Goal: Task Accomplishment & Management: Manage account settings

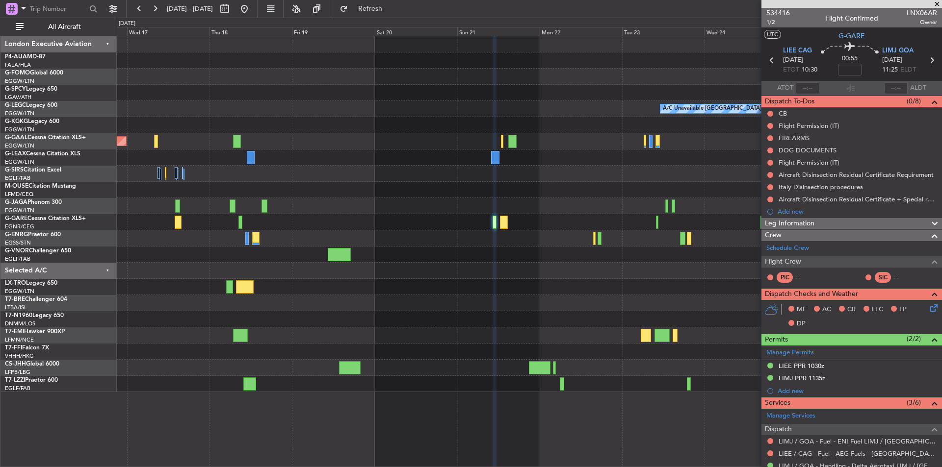
scroll to position [183, 0]
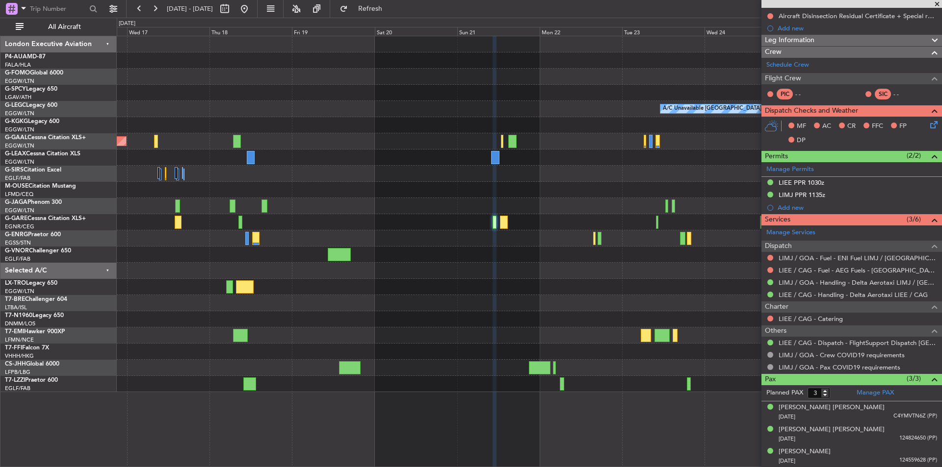
click at [937, 0] on span at bounding box center [937, 4] width 10 height 9
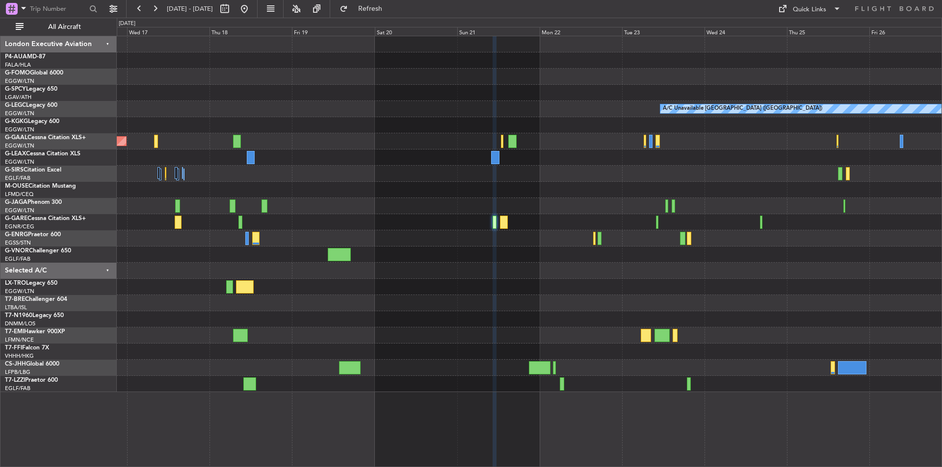
type input "0"
click at [252, 9] on button at bounding box center [244, 9] width 16 height 16
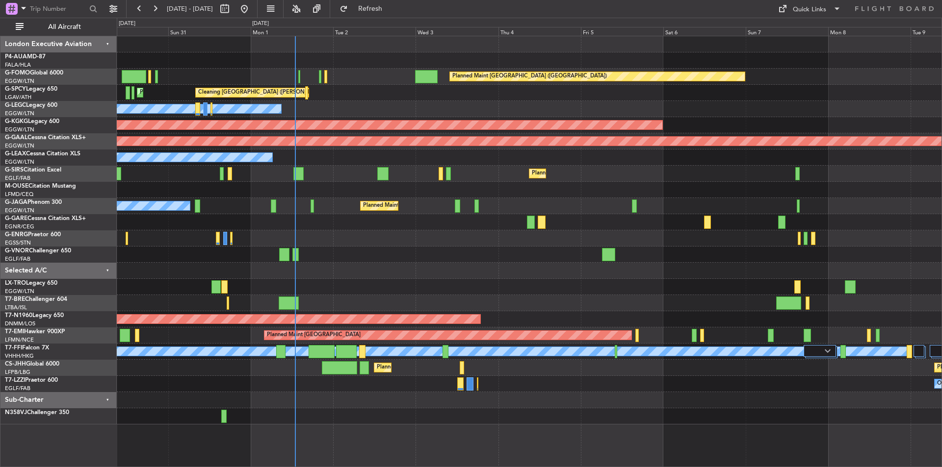
click at [522, 411] on div "Planned Maint London (Luton) Cleaning Athens (Eleftherios Venizelos Intl) Plann…" at bounding box center [529, 230] width 825 height 389
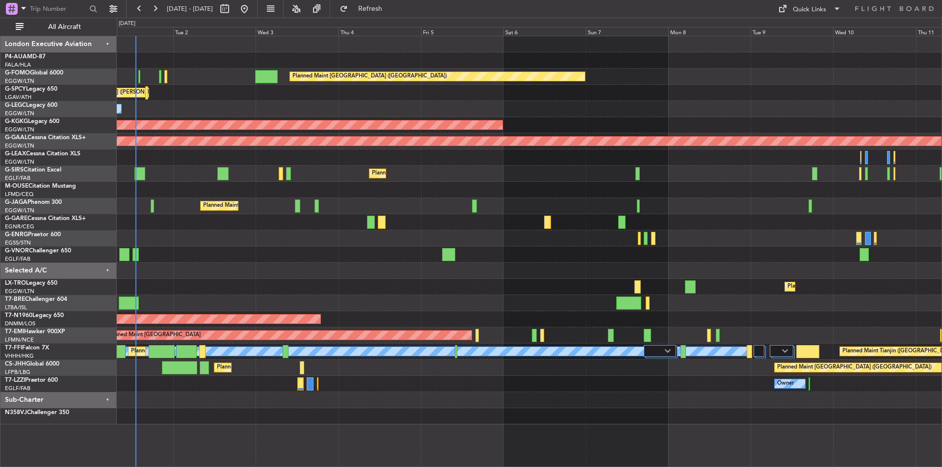
click at [395, 248] on div "Planned Maint London (Luton) Cleaning Athens (Eleftherios Venizelos Intl) Plann…" at bounding box center [529, 230] width 825 height 389
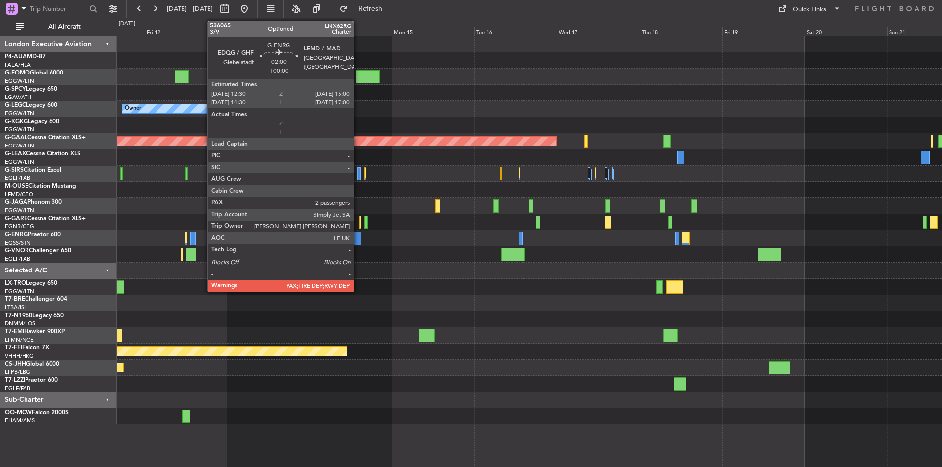
click at [358, 240] on div at bounding box center [356, 238] width 9 height 13
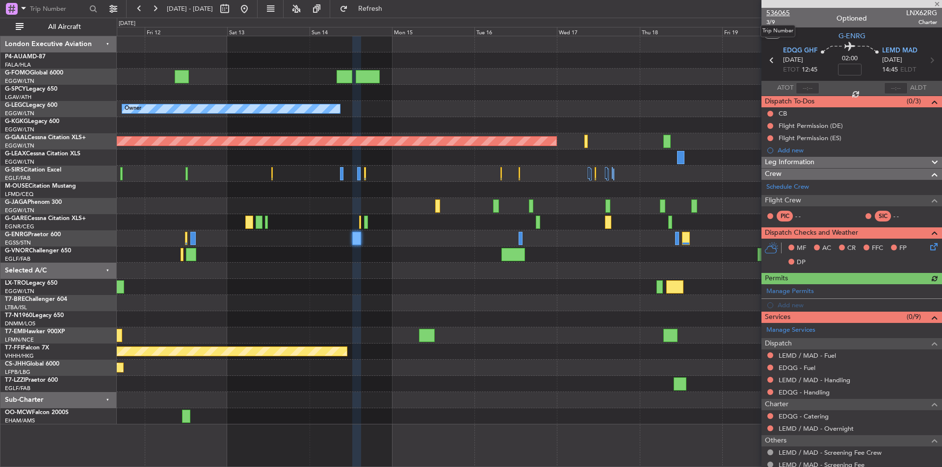
click at [778, 14] on span "536065" at bounding box center [778, 13] width 24 height 10
click at [252, 13] on button at bounding box center [244, 9] width 16 height 16
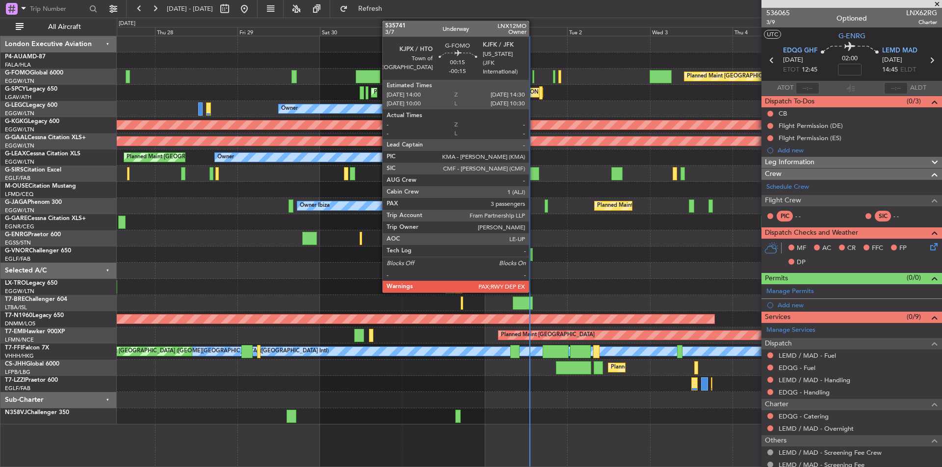
click at [533, 76] on div at bounding box center [533, 76] width 2 height 13
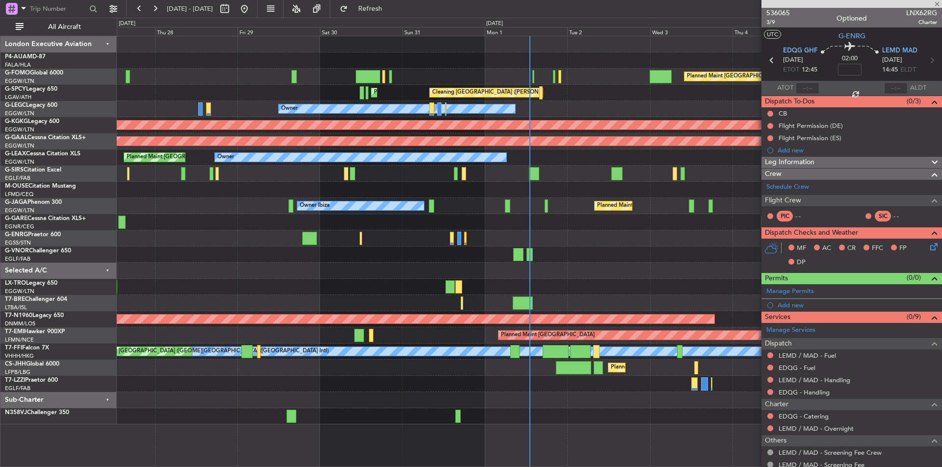
type input "-00:15"
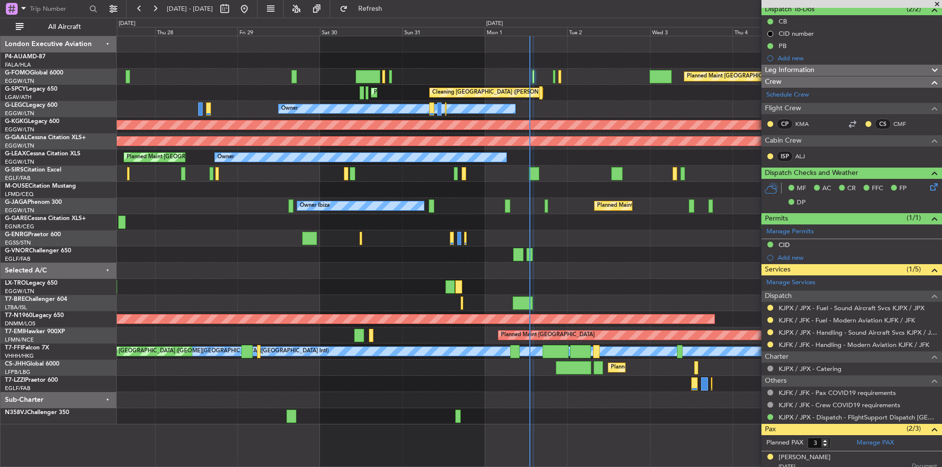
scroll to position [142, 0]
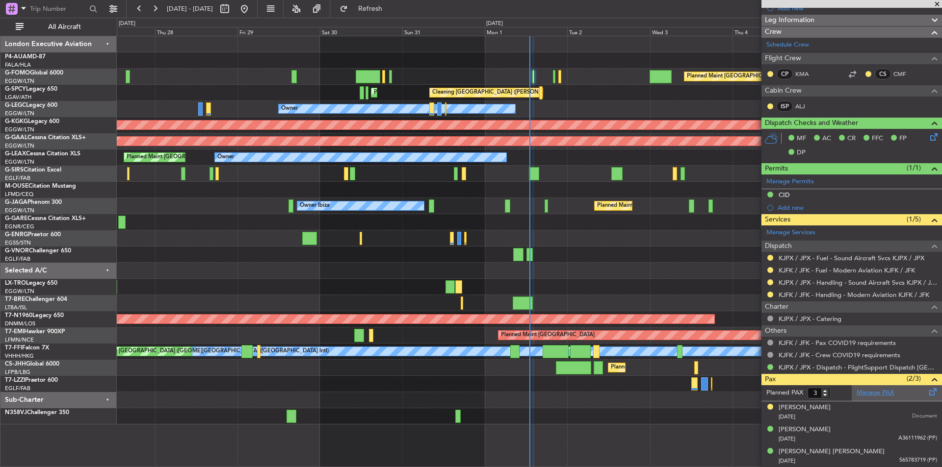
click at [881, 393] on link "Manage PAX" at bounding box center [874, 394] width 37 height 10
click at [391, 7] on span "Refresh" at bounding box center [370, 8] width 41 height 7
type input "5"
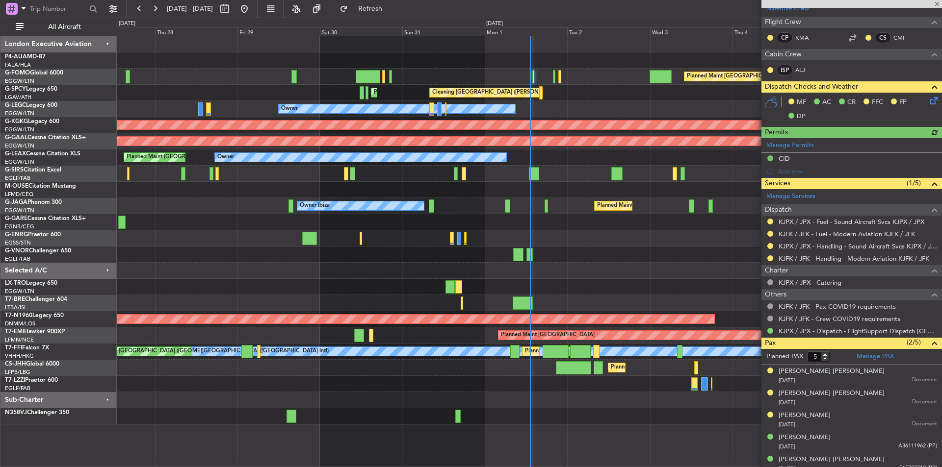
scroll to position [186, 0]
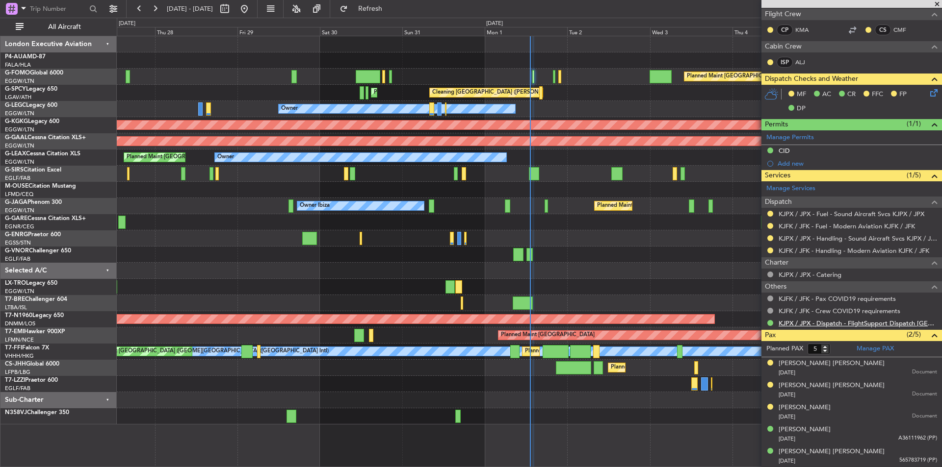
click at [813, 321] on link "KJPX / JPX - Dispatch - FlightSupport Dispatch UK" at bounding box center [857, 323] width 158 height 8
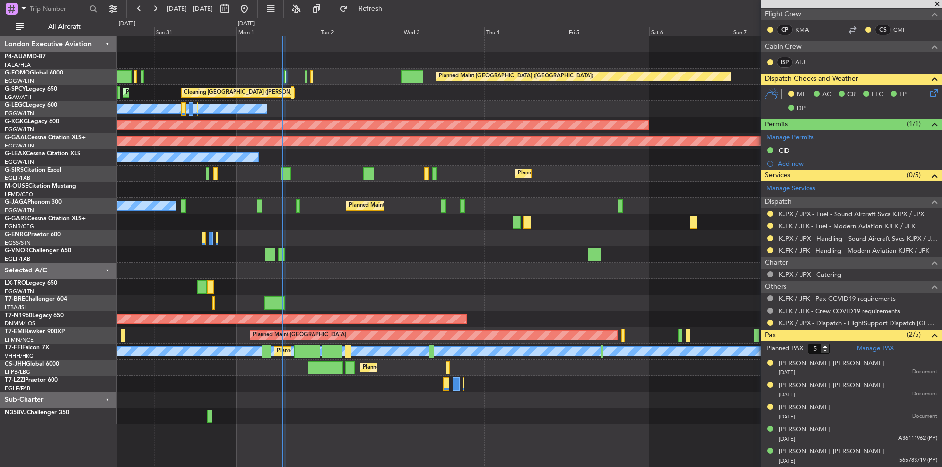
click at [426, 263] on div at bounding box center [529, 271] width 825 height 16
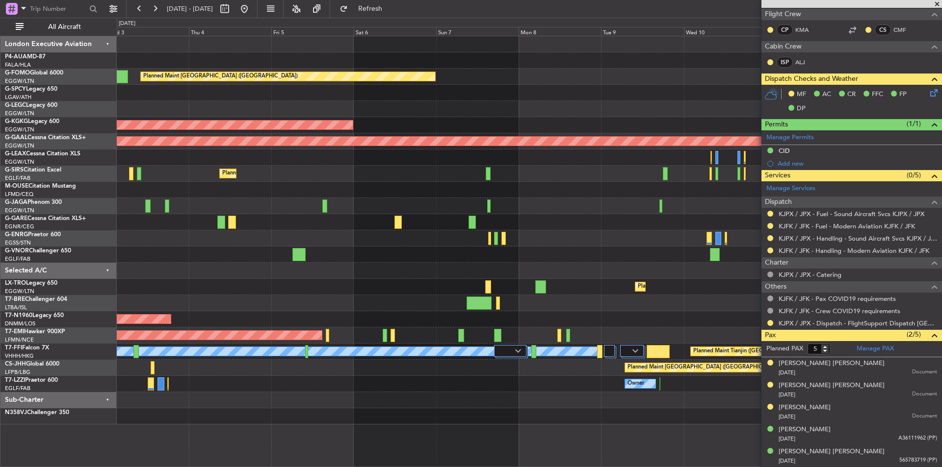
click at [223, 282] on div "Planned Maint Dusseldorf" at bounding box center [529, 287] width 825 height 16
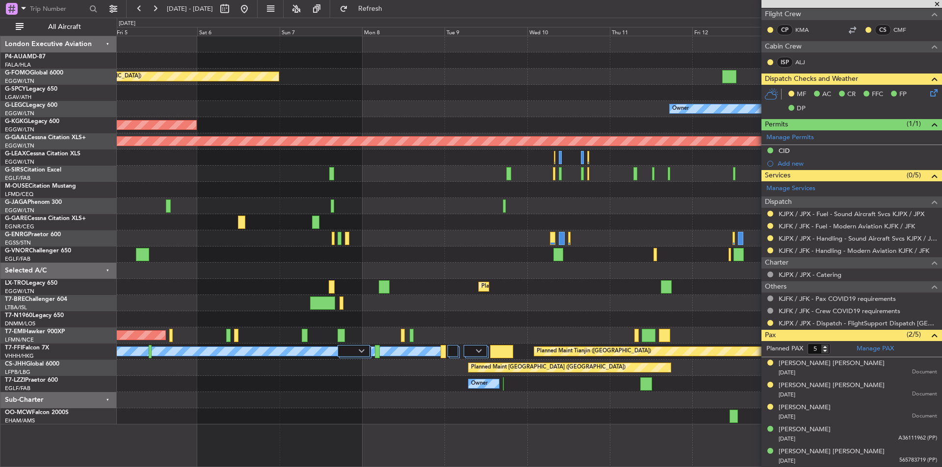
click at [125, 305] on div "Planned Maint London (Luton) Owner AOG Maint Istanbul (Ataturk) Planned Maint D…" at bounding box center [529, 230] width 825 height 389
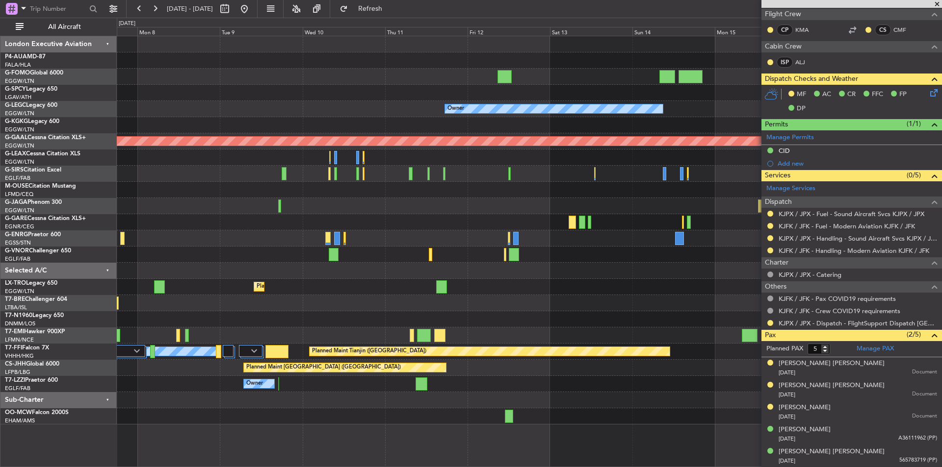
click at [370, 309] on div at bounding box center [529, 303] width 825 height 16
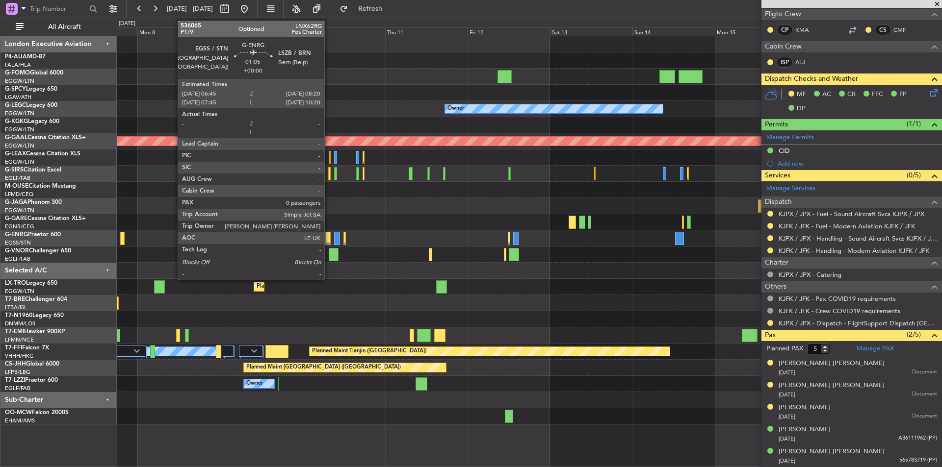
click at [329, 236] on div at bounding box center [328, 238] width 6 height 13
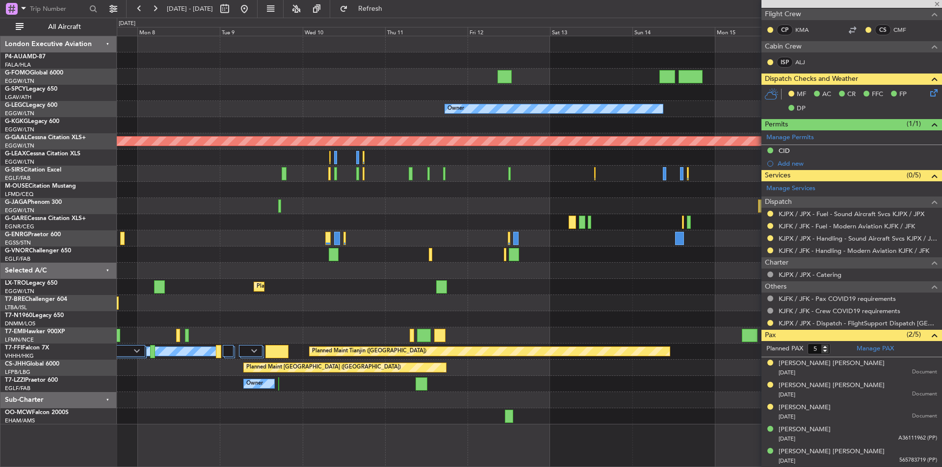
type input "0"
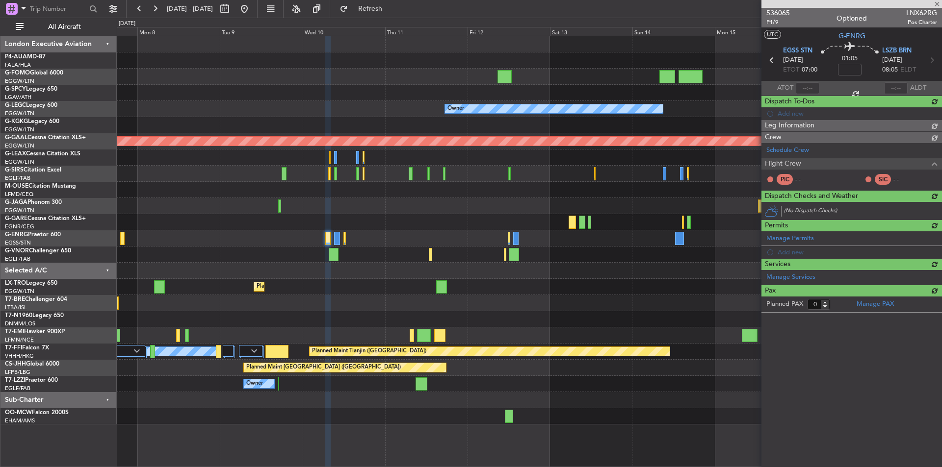
scroll to position [0, 0]
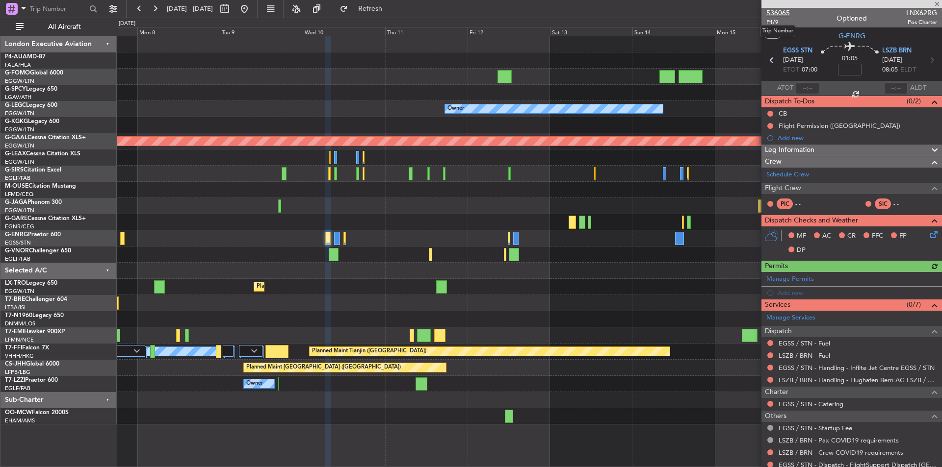
click at [777, 14] on span "536065" at bounding box center [778, 13] width 24 height 10
click at [252, 4] on button at bounding box center [244, 9] width 16 height 16
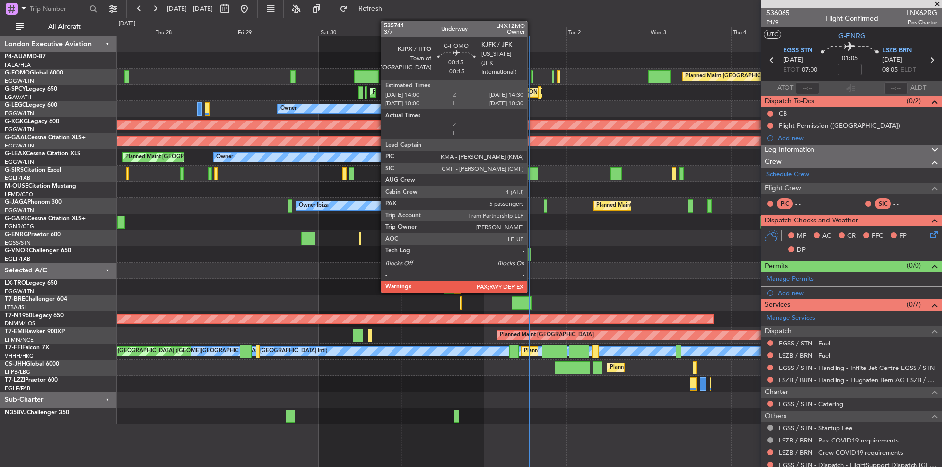
click at [532, 78] on div at bounding box center [532, 76] width 2 height 13
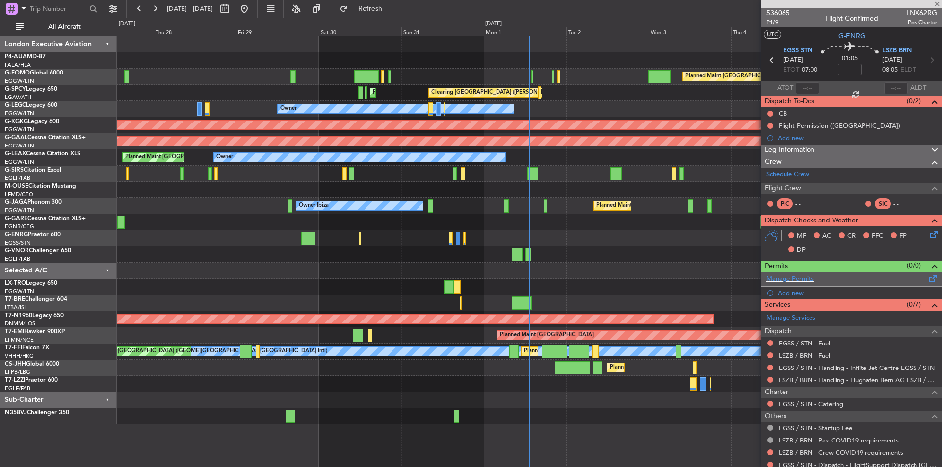
type input "-00:15"
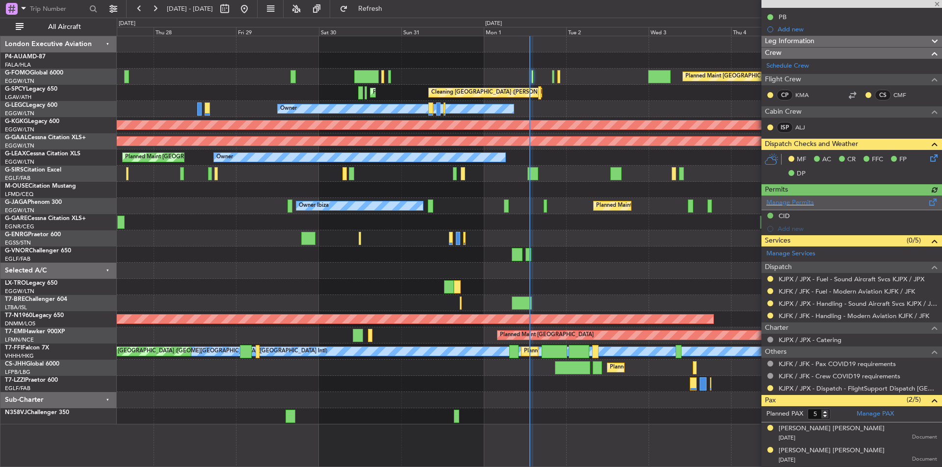
scroll to position [147, 0]
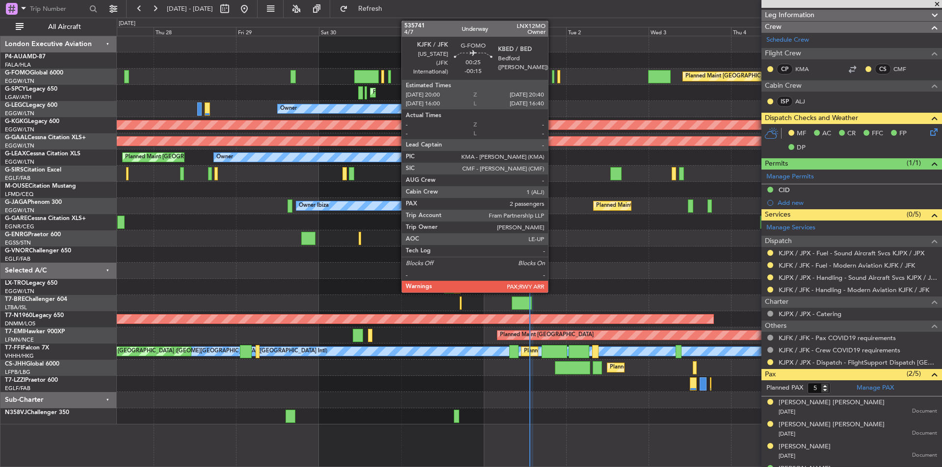
click at [552, 71] on div at bounding box center [553, 76] width 2 height 13
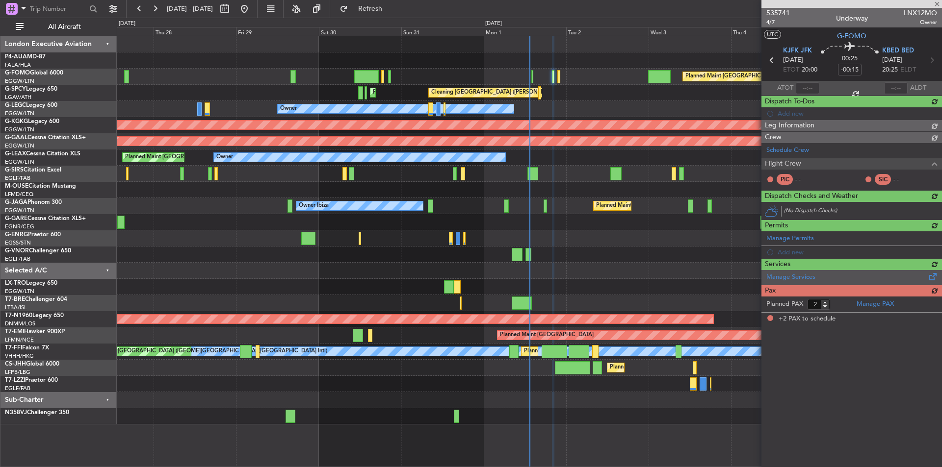
scroll to position [0, 0]
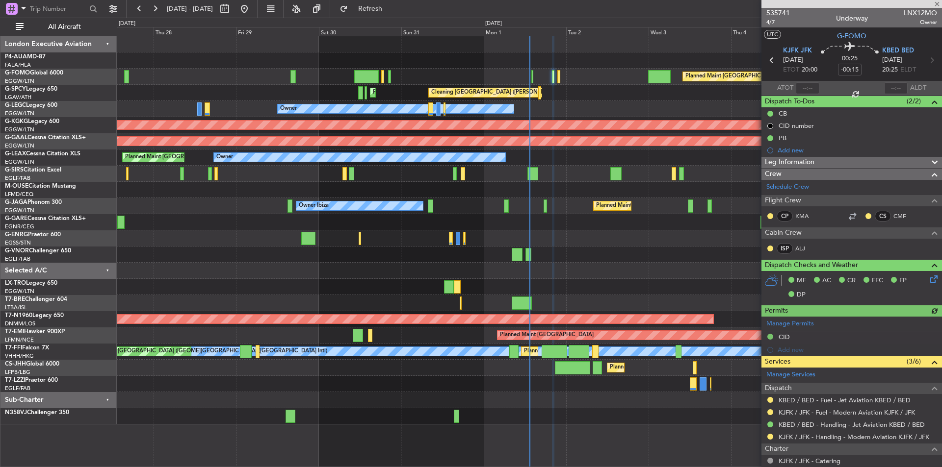
click at [937, 5] on div at bounding box center [851, 4] width 181 height 8
click at [936, 5] on span at bounding box center [937, 4] width 10 height 9
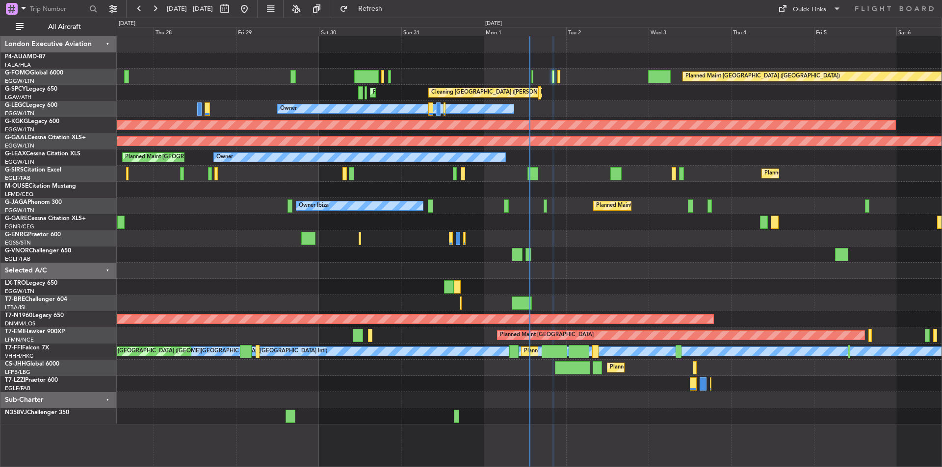
type input "0"
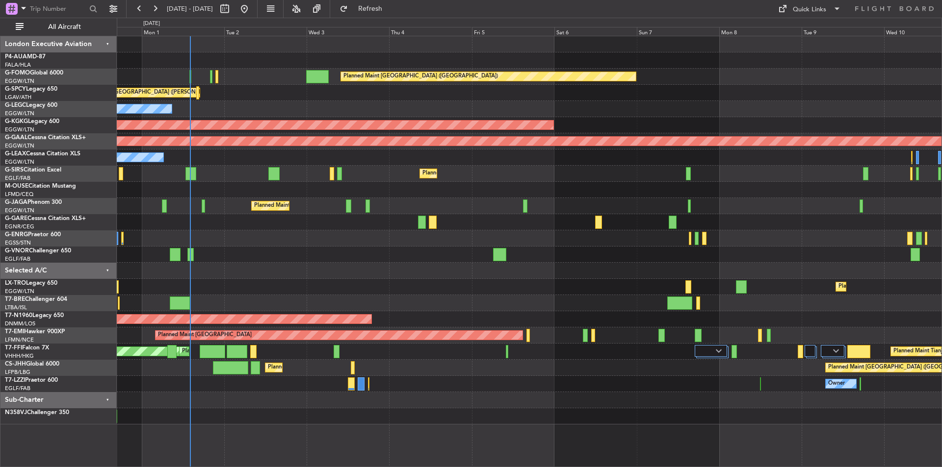
click at [422, 293] on div "Planned Maint Dusseldorf" at bounding box center [529, 287] width 825 height 16
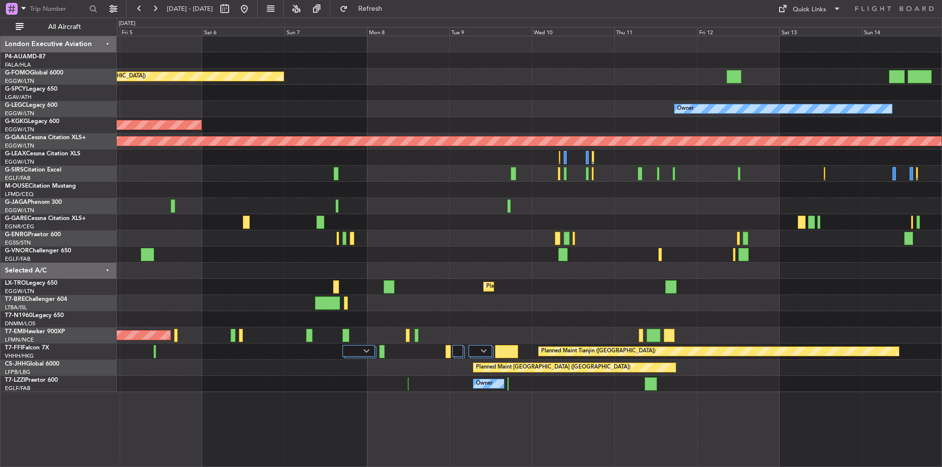
click at [342, 234] on div at bounding box center [344, 238] width 4 height 13
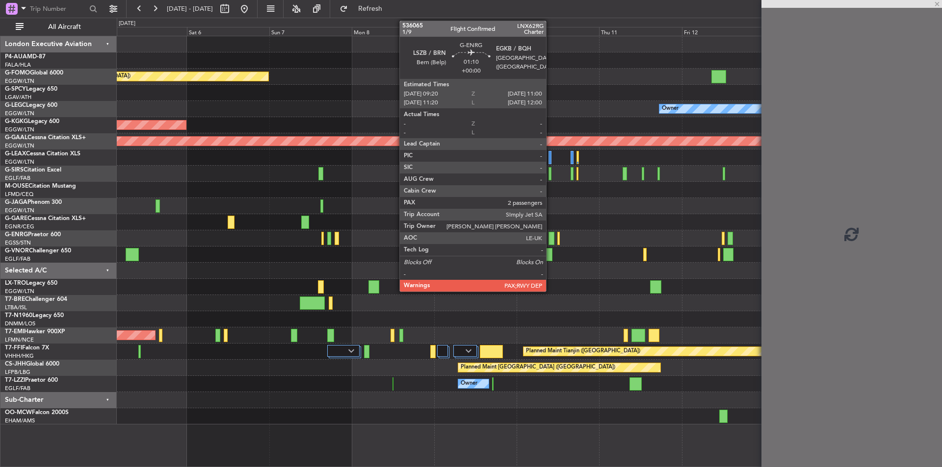
click at [550, 233] on div at bounding box center [551, 238] width 6 height 13
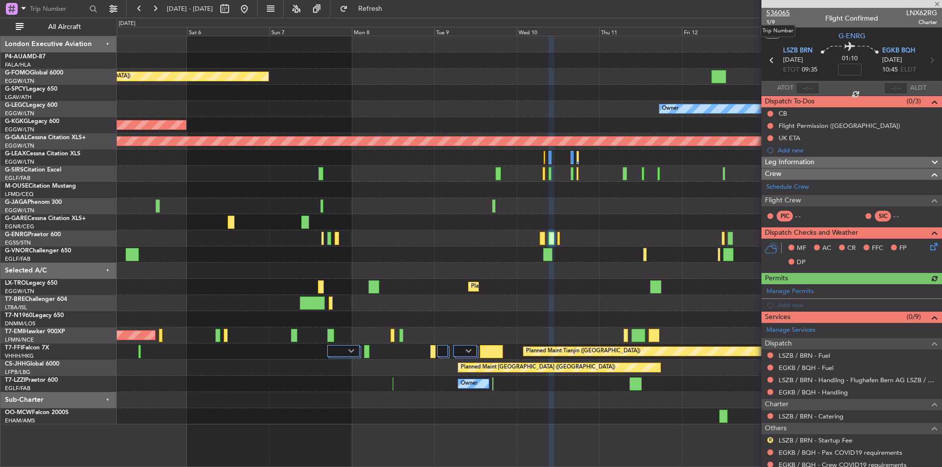
click at [778, 10] on span "536065" at bounding box center [778, 13] width 24 height 10
click at [252, 8] on button at bounding box center [244, 9] width 16 height 16
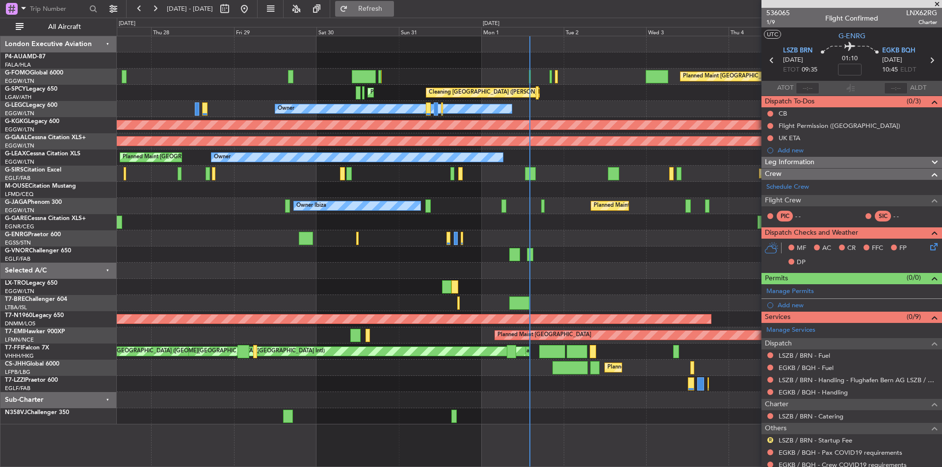
click at [391, 11] on span "Refresh" at bounding box center [370, 8] width 41 height 7
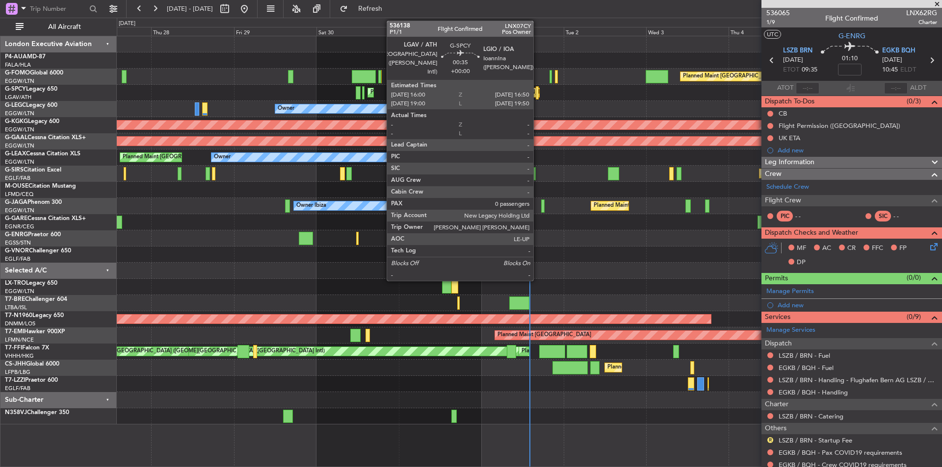
click at [538, 95] on div at bounding box center [537, 92] width 3 height 13
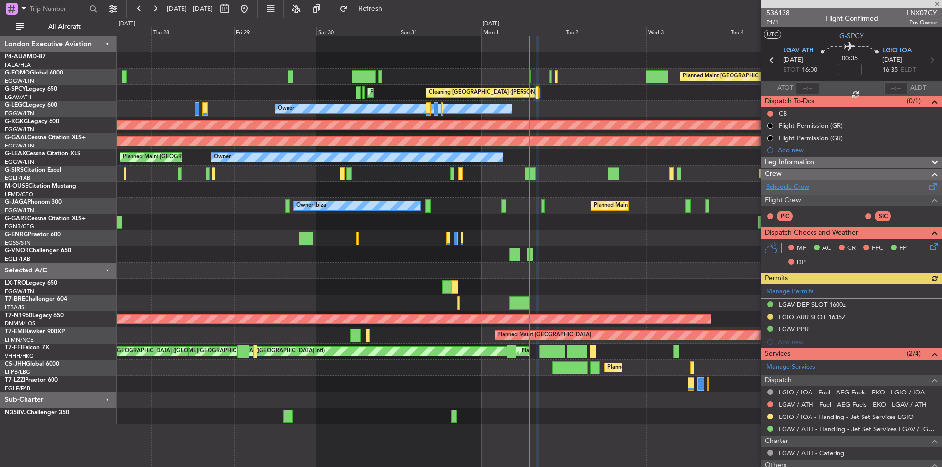
click at [783, 189] on link "Schedule Crew" at bounding box center [787, 187] width 43 height 10
click at [138, 265] on div "Planned Maint London (Luton) Cleaning Athens (Eleftherios Venizelos Intl) Plann…" at bounding box center [529, 230] width 825 height 389
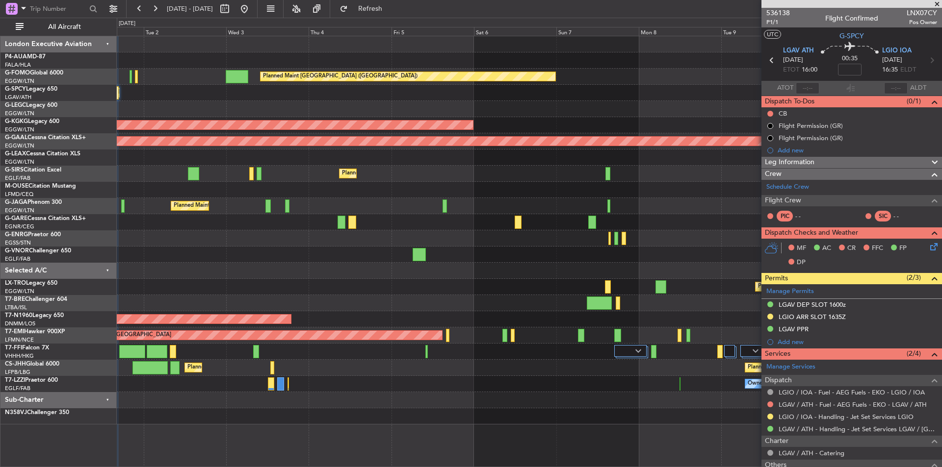
click at [176, 296] on div "Planned Maint London (Luton) Cleaning Athens (Eleftherios Venizelos Intl) Plann…" at bounding box center [529, 230] width 825 height 389
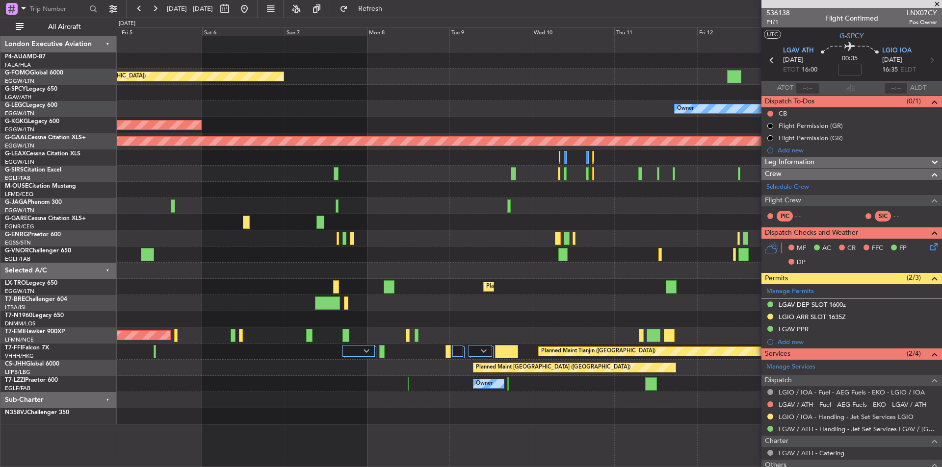
click at [167, 275] on div "Planned Maint London (Luton) Owner AOG Maint Istanbul (Ataturk) Planned Maint D…" at bounding box center [529, 230] width 825 height 389
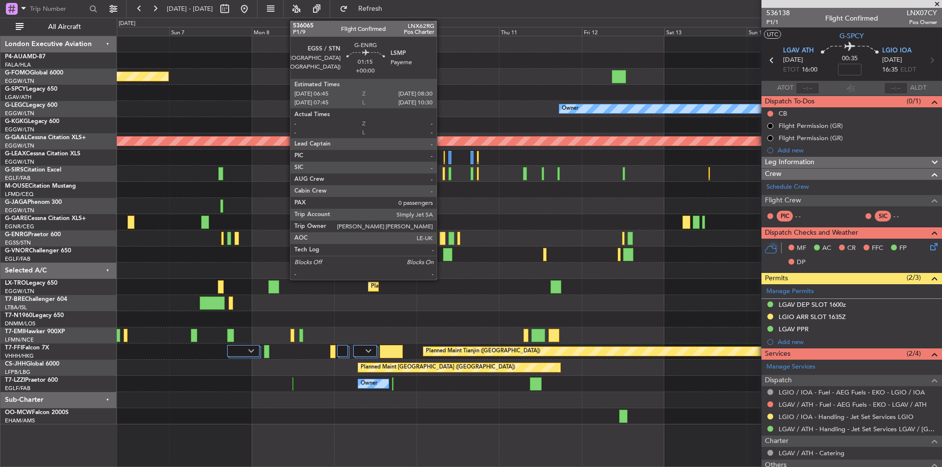
click at [441, 236] on div at bounding box center [443, 238] width 6 height 13
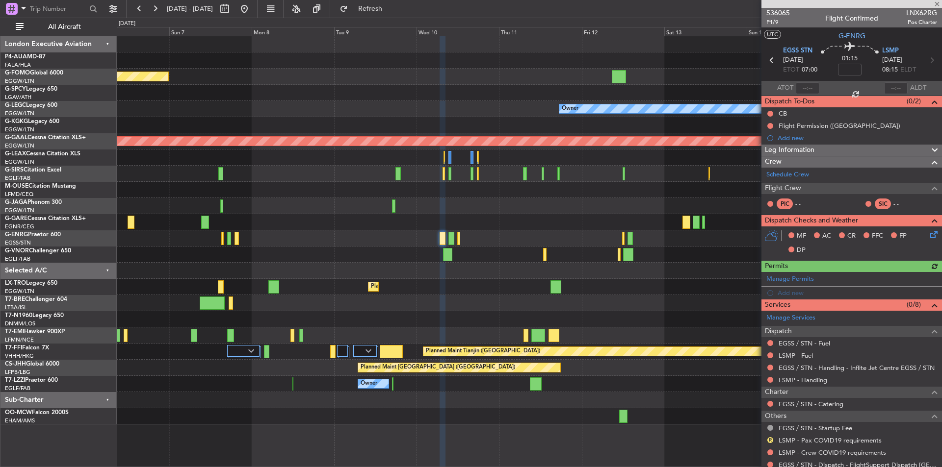
scroll to position [31, 0]
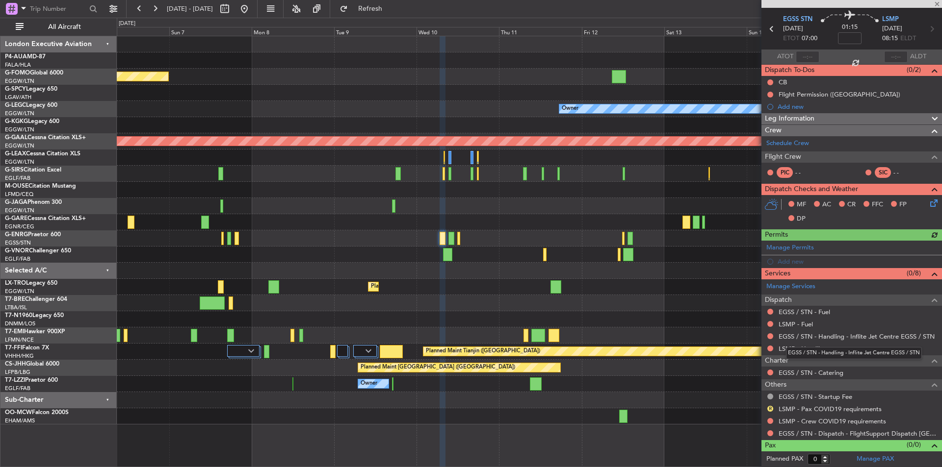
click at [794, 348] on div "EGSS / STN - Handling - Inflite Jet Centre EGSS / STN" at bounding box center [854, 353] width 136 height 12
click at [793, 347] on link "LSMP - Handling" at bounding box center [802, 349] width 49 height 8
click at [391, 12] on span "Refresh" at bounding box center [370, 8] width 41 height 7
click at [794, 321] on link "LSMP - Fuel" at bounding box center [795, 324] width 34 height 8
click at [809, 314] on link "EGSS / STN - Fuel" at bounding box center [804, 312] width 52 height 8
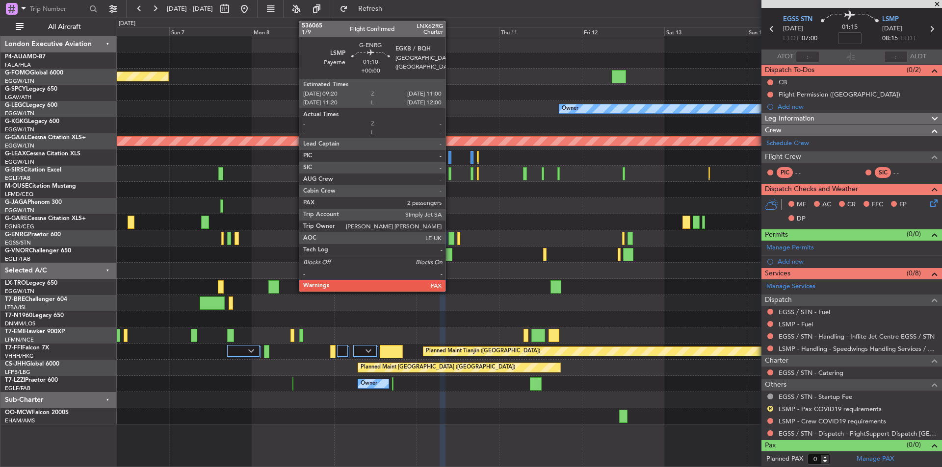
click at [450, 241] on div at bounding box center [451, 238] width 6 height 13
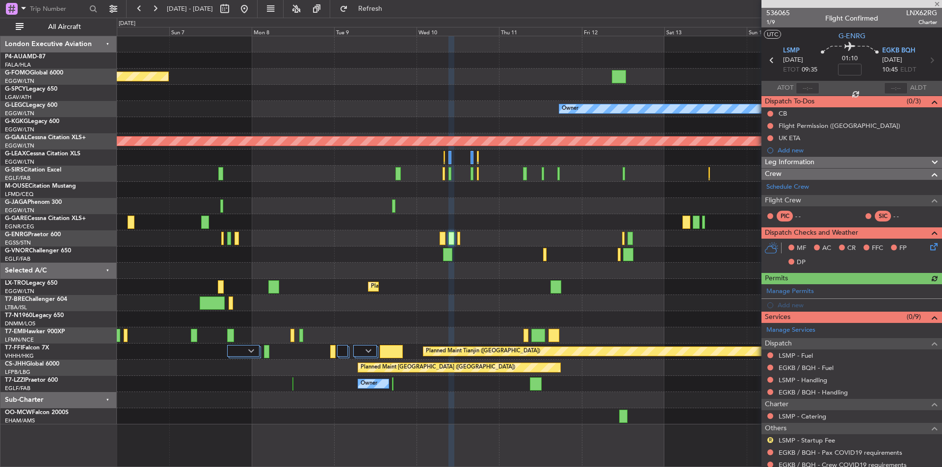
scroll to position [56, 0]
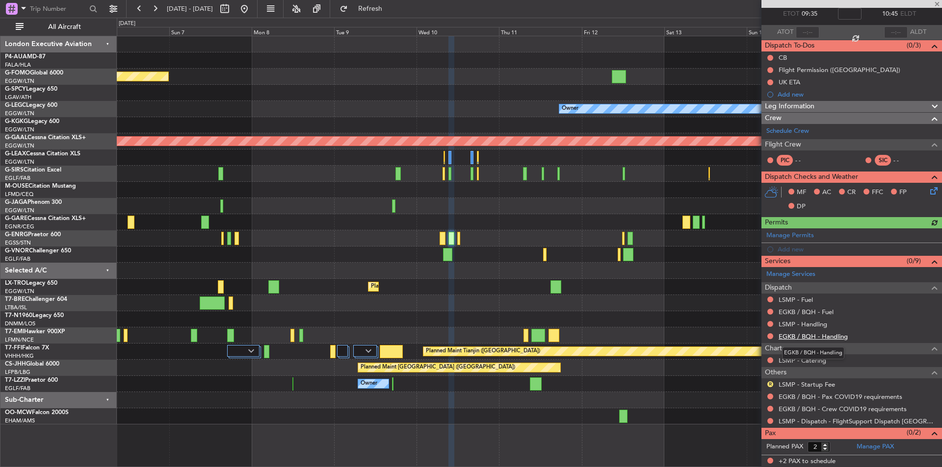
click at [823, 339] on link "EGKB / BQH - Handling" at bounding box center [812, 337] width 69 height 8
click at [377, 7] on button "Refresh" at bounding box center [364, 9] width 59 height 16
click at [795, 325] on link "LSMP - Handling" at bounding box center [802, 324] width 49 height 8
click at [804, 309] on link "EGKB / BQH - Fuel" at bounding box center [805, 312] width 55 height 8
click at [387, 6] on span "Refresh" at bounding box center [370, 8] width 41 height 7
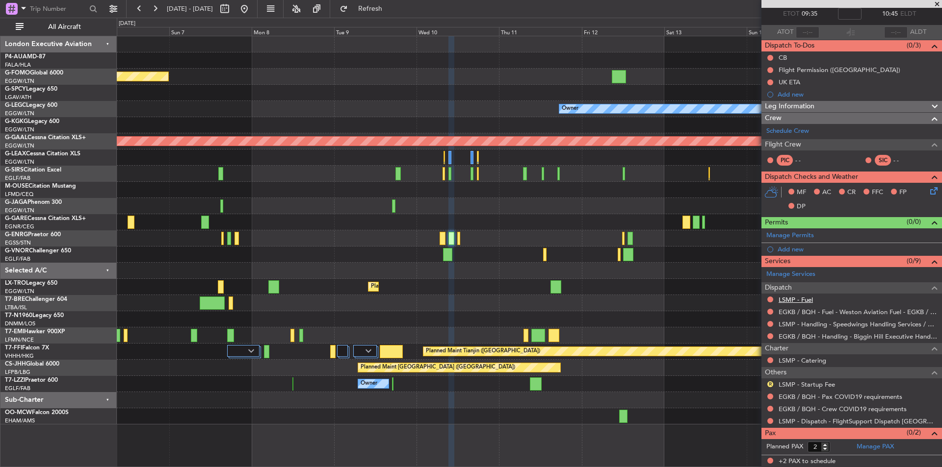
click at [790, 303] on link "LSMP - Fuel" at bounding box center [795, 300] width 34 height 8
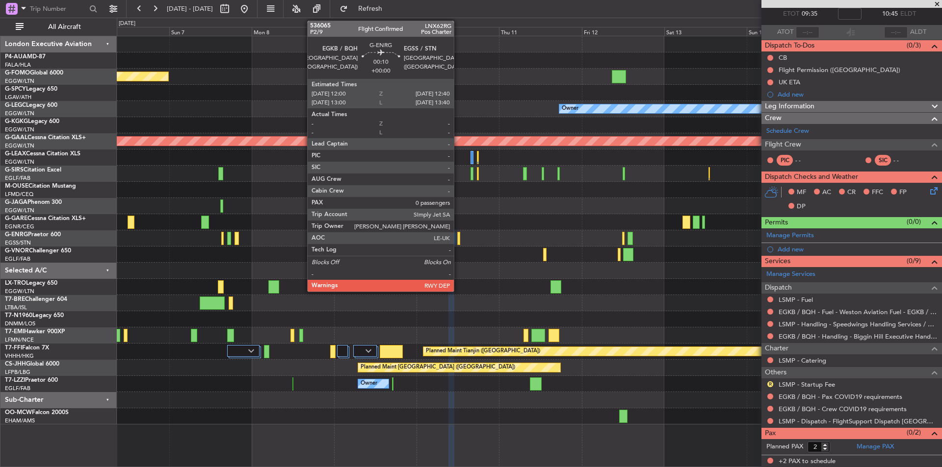
click at [458, 237] on div at bounding box center [458, 238] width 2 height 13
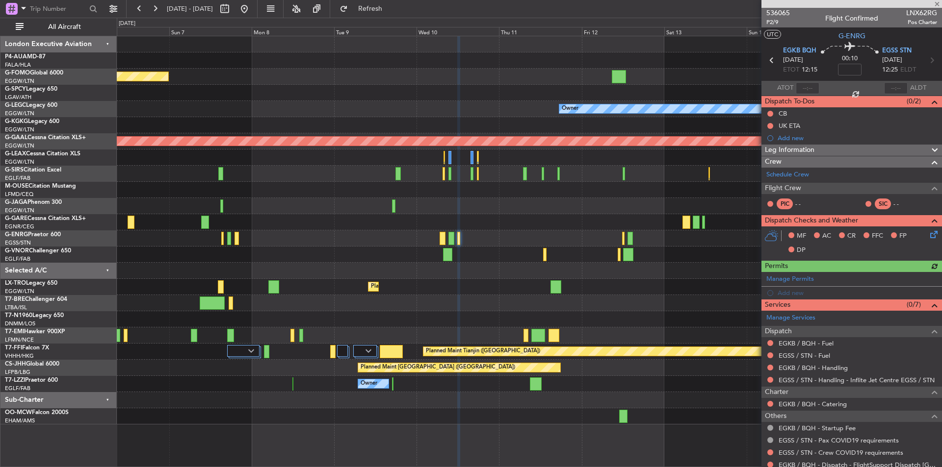
scroll to position [31, 0]
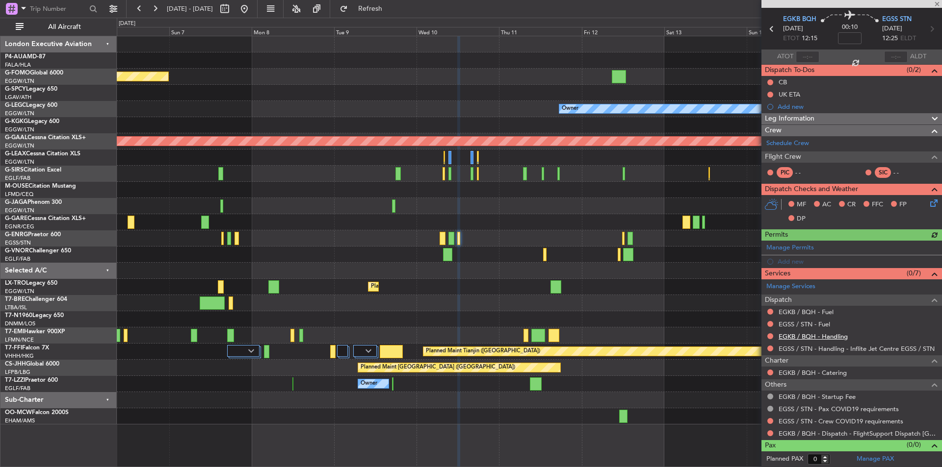
click at [818, 336] on link "EGKB / BQH - Handling" at bounding box center [812, 337] width 69 height 8
click at [817, 323] on link "EGSS / STN - Fuel" at bounding box center [804, 324] width 52 height 8
click at [799, 308] on link "EGKB / BQH - Fuel" at bounding box center [805, 312] width 55 height 8
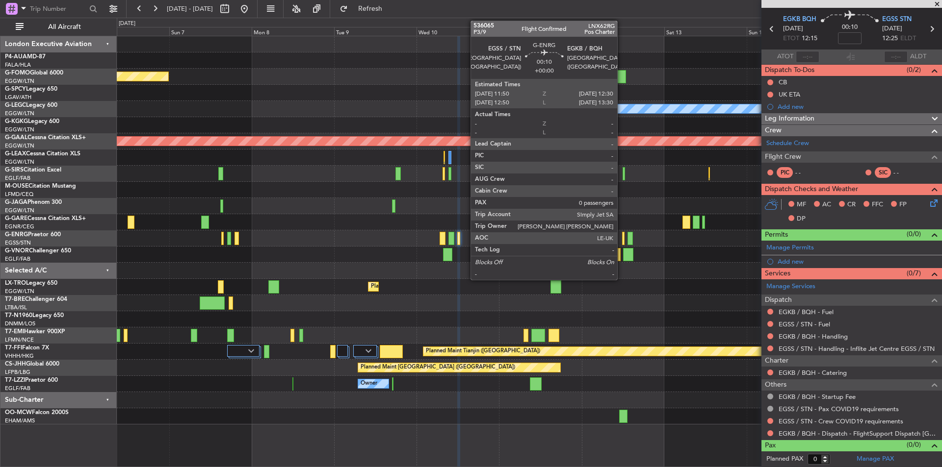
click at [622, 238] on div at bounding box center [623, 238] width 2 height 13
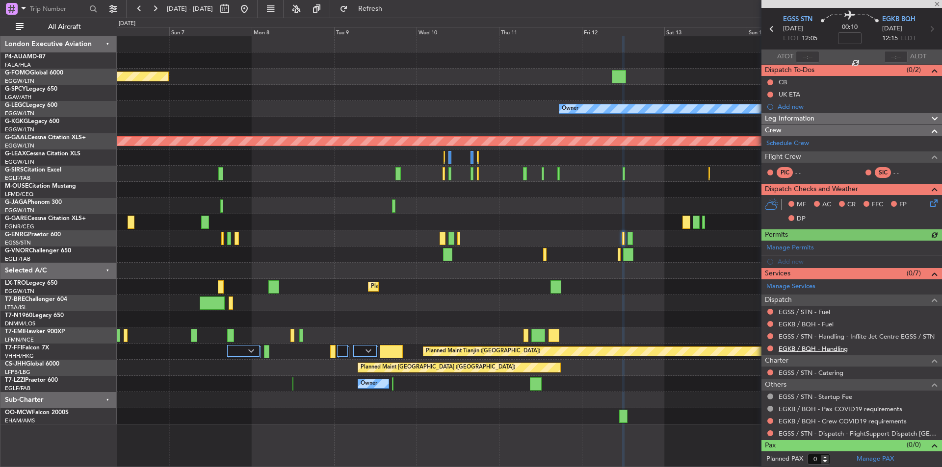
click at [794, 353] on mat-tooltip-component "EGKB / BQH - Handling" at bounding box center [813, 366] width 76 height 26
click at [793, 349] on link "EGKB / BQH - Handling" at bounding box center [812, 349] width 69 height 8
click at [391, 5] on span "Refresh" at bounding box center [370, 8] width 41 height 7
click at [813, 325] on link "EGKB / BQH - Fuel" at bounding box center [805, 324] width 55 height 8
click at [377, 8] on button "Refresh" at bounding box center [364, 9] width 59 height 16
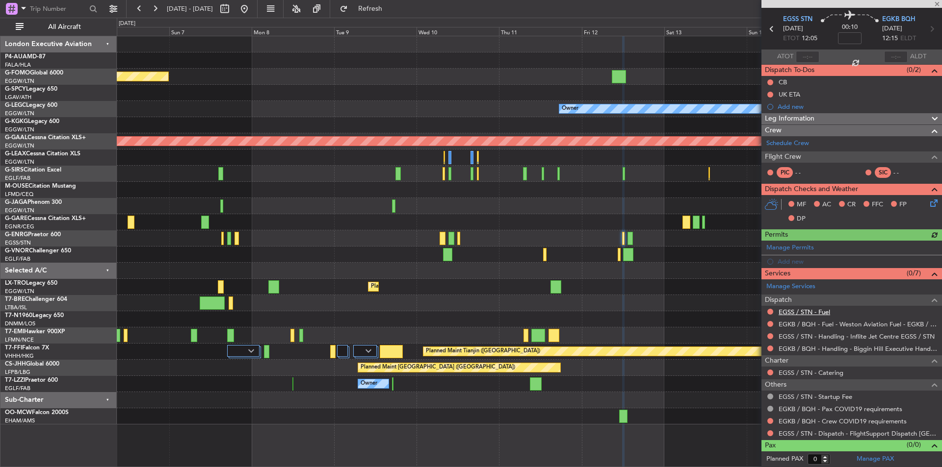
click at [813, 313] on link "EGSS / STN - Fuel" at bounding box center [804, 312] width 52 height 8
click at [391, 8] on span "Refresh" at bounding box center [370, 8] width 41 height 7
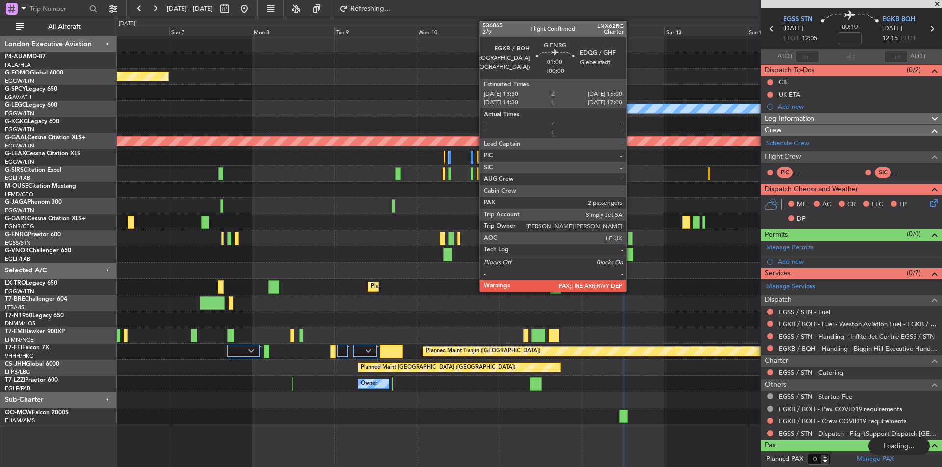
click at [630, 232] on div at bounding box center [629, 238] width 5 height 13
type input "2"
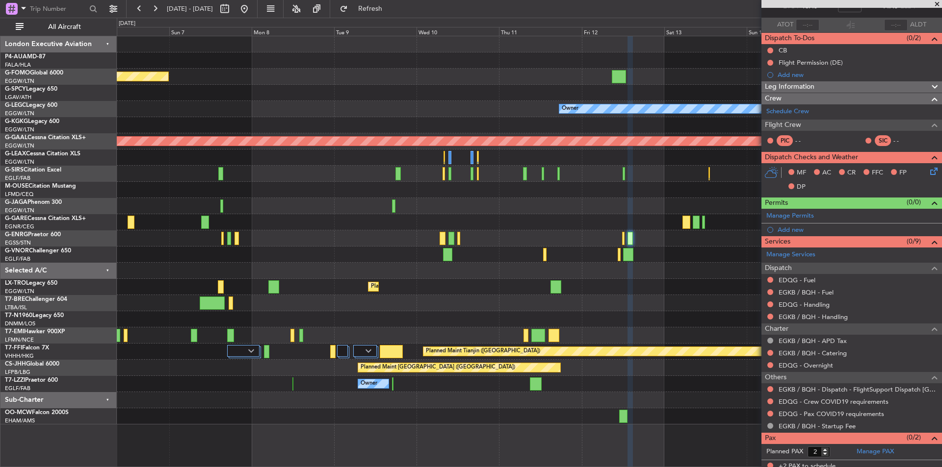
scroll to position [68, 0]
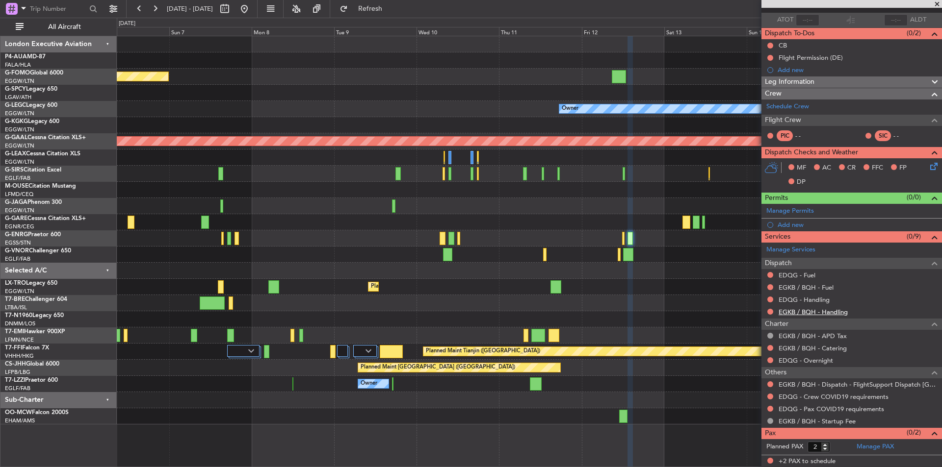
click at [802, 311] on link "EGKB / BQH - Handling" at bounding box center [812, 312] width 69 height 8
click at [798, 299] on link "EDQG - Handling" at bounding box center [803, 300] width 51 height 8
click at [391, 8] on span "Refresh" at bounding box center [370, 8] width 41 height 7
click at [804, 290] on link "EGKB / BQH - Fuel" at bounding box center [805, 288] width 55 height 8
click at [394, 14] on button "Refresh" at bounding box center [364, 9] width 59 height 16
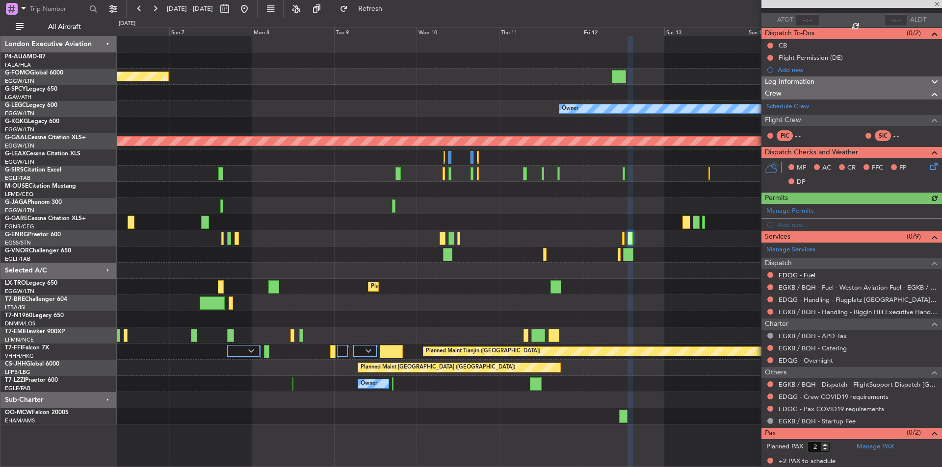
click at [796, 274] on link "EDQG - Fuel" at bounding box center [796, 275] width 37 height 8
click at [394, 3] on button "Refresh" at bounding box center [364, 9] width 59 height 16
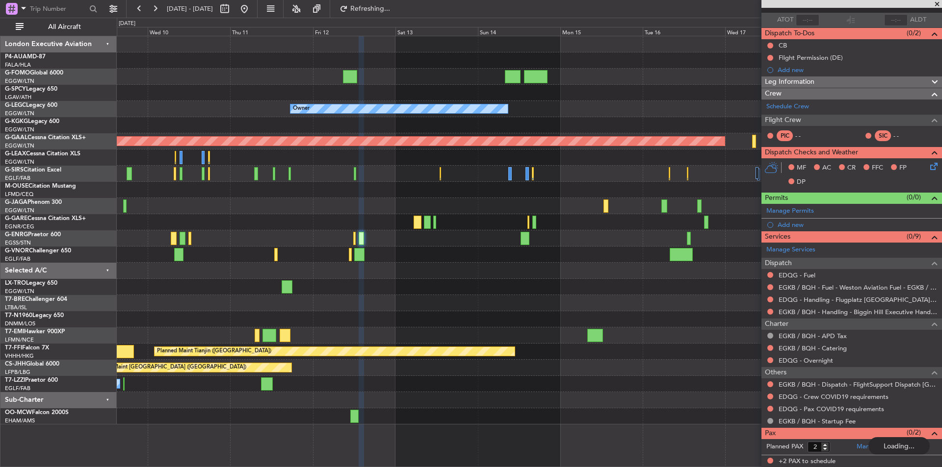
click at [433, 241] on div "Owner Planned Maint Dusseldorf Planned Maint Dusseldorf Planned Maint Tianjin (…" at bounding box center [529, 230] width 825 height 389
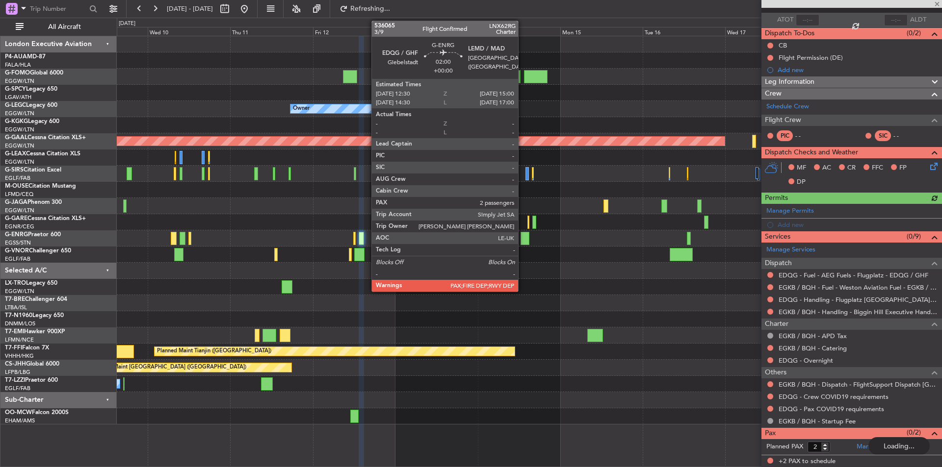
click at [522, 242] on div at bounding box center [524, 238] width 9 height 13
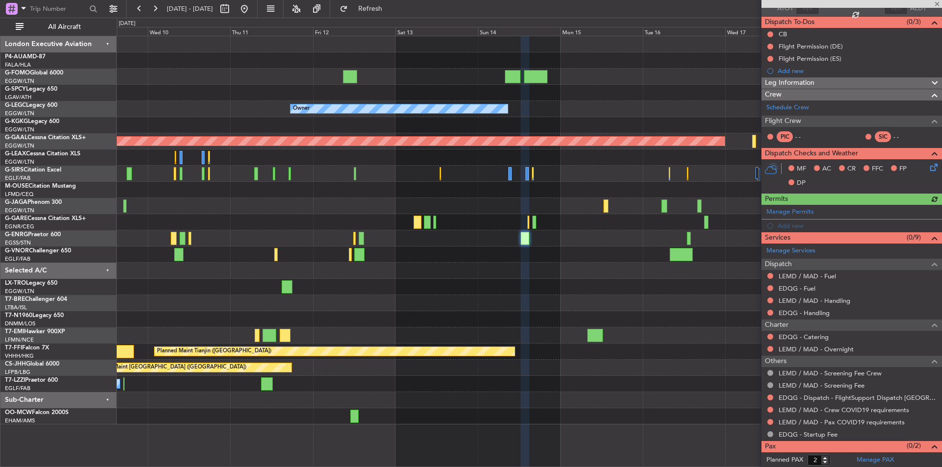
scroll to position [93, 0]
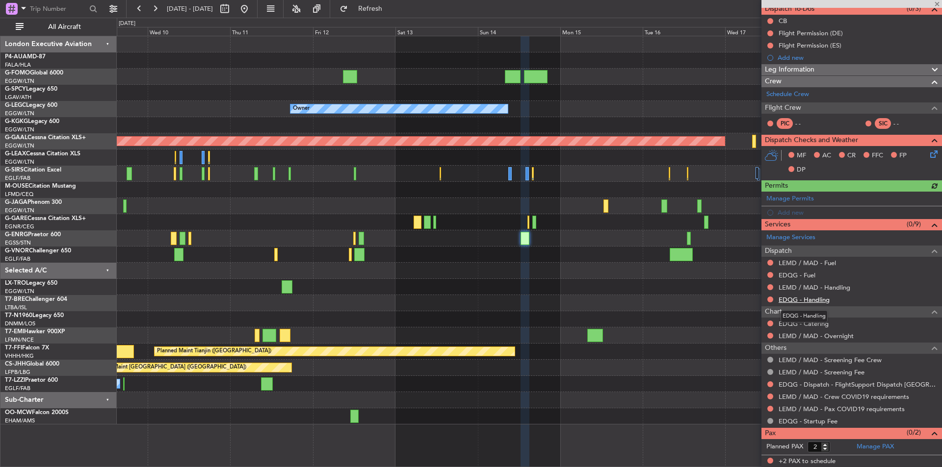
click at [814, 296] on link "EDQG - Handling" at bounding box center [803, 300] width 51 height 8
click at [368, 7] on button "Refresh" at bounding box center [364, 9] width 59 height 16
click at [839, 288] on link "LEMD / MAD - Handling" at bounding box center [814, 288] width 72 height 8
click at [374, 8] on button "Refresh" at bounding box center [364, 9] width 59 height 16
click at [797, 272] on link "EDQG - Fuel" at bounding box center [796, 275] width 37 height 8
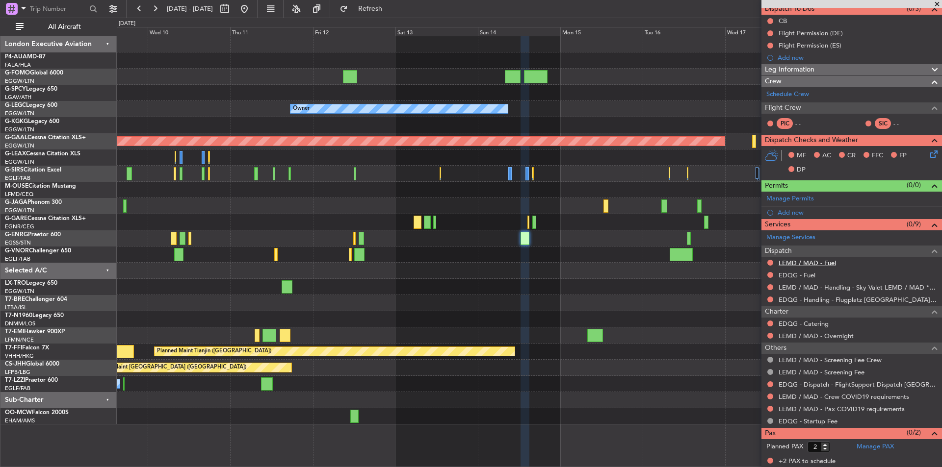
click at [797, 263] on link "LEMD / MAD - Fuel" at bounding box center [806, 263] width 57 height 8
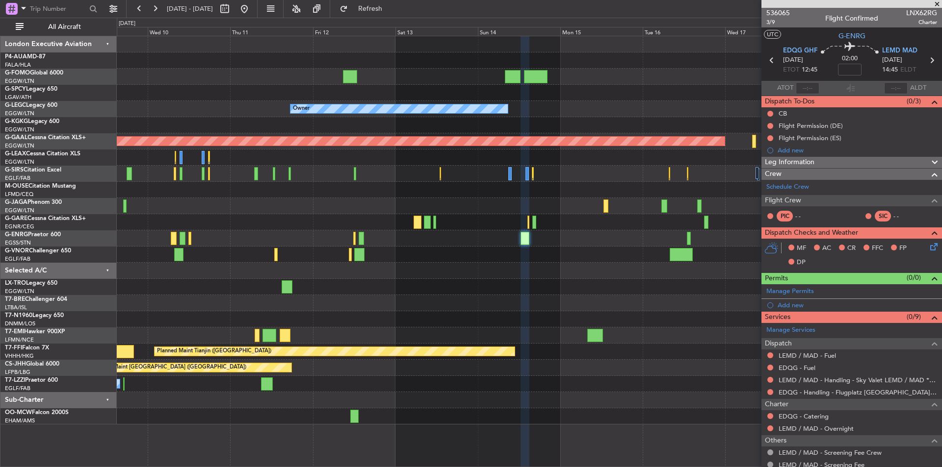
scroll to position [93, 0]
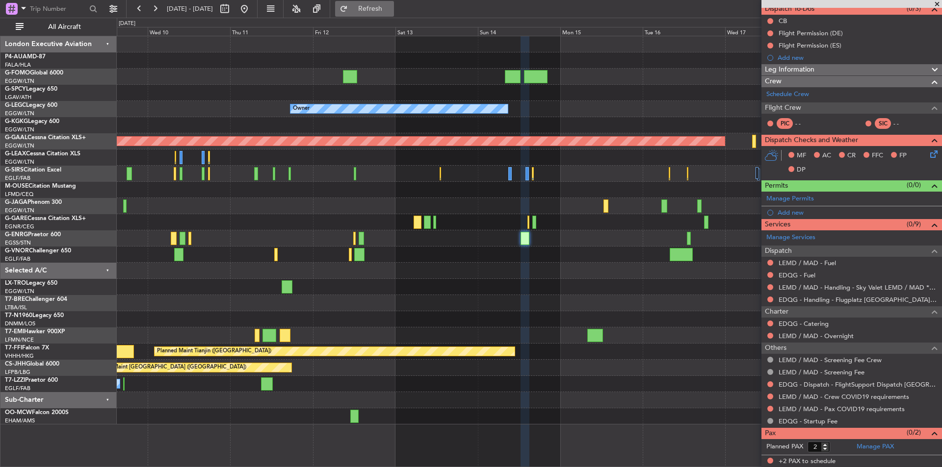
click at [392, 15] on button "Refresh" at bounding box center [364, 9] width 59 height 16
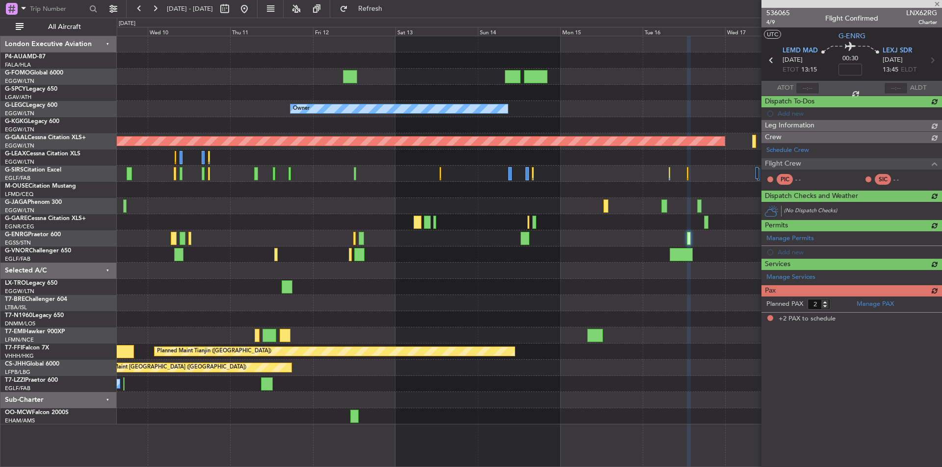
scroll to position [0, 0]
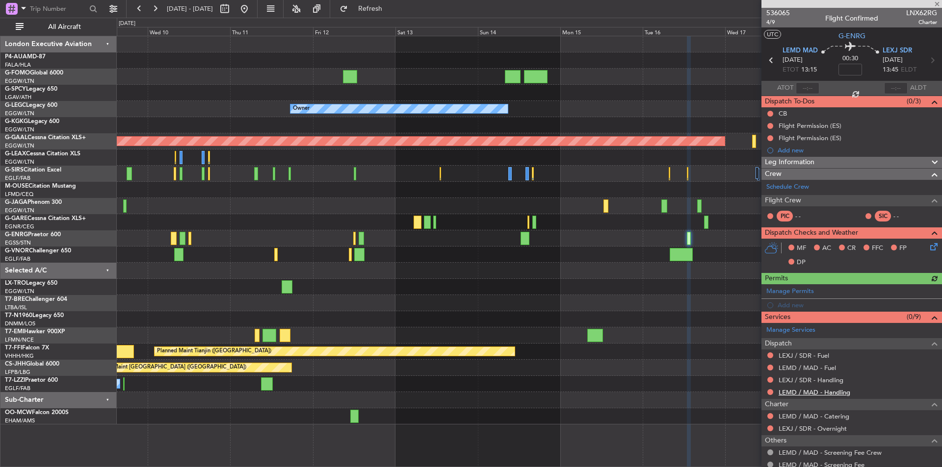
click at [794, 392] on link "LEMD / MAD - Handling" at bounding box center [814, 393] width 72 height 8
click at [798, 380] on link "LEXJ / SDR - Handling" at bounding box center [810, 380] width 65 height 8
click at [389, 11] on span "Refresh" at bounding box center [370, 8] width 41 height 7
click at [808, 369] on link "LEMD / MAD - Fuel" at bounding box center [806, 368] width 57 height 8
click at [810, 354] on link "LEXJ / SDR - Fuel" at bounding box center [803, 356] width 51 height 8
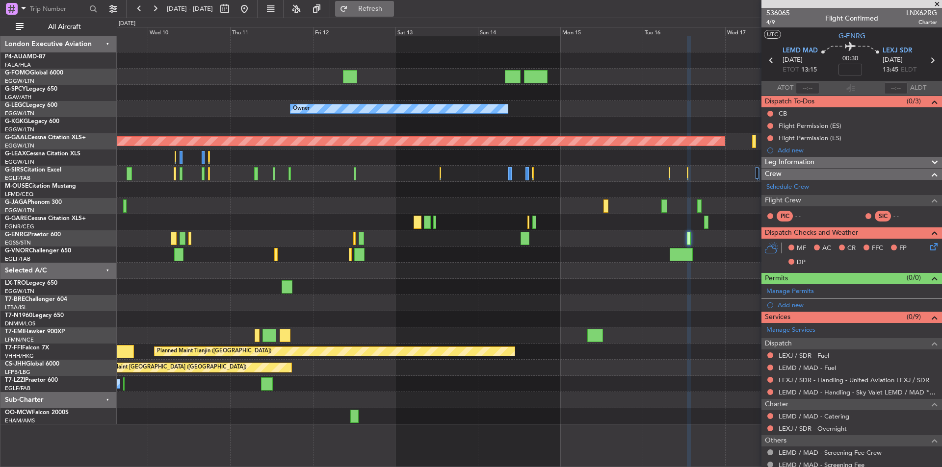
click at [390, 14] on button "Refresh" at bounding box center [364, 9] width 59 height 16
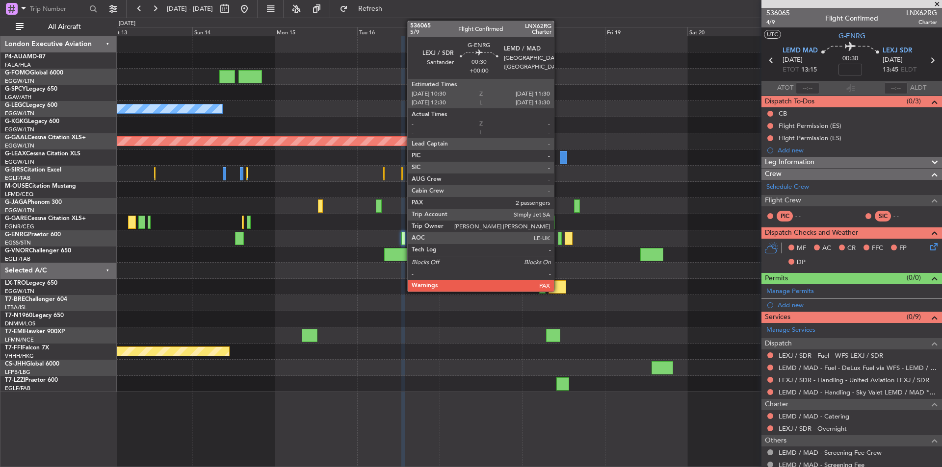
click at [558, 240] on div at bounding box center [560, 238] width 4 height 13
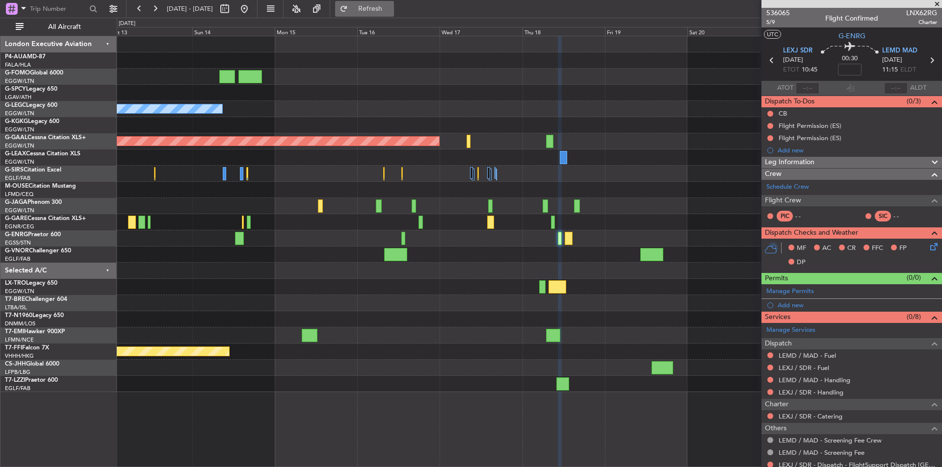
click at [381, 5] on button "Refresh" at bounding box center [364, 9] width 59 height 16
click at [830, 393] on link "LEXJ / SDR - Handling" at bounding box center [810, 393] width 65 height 8
click at [391, 5] on span "Refresh" at bounding box center [370, 8] width 41 height 7
click at [829, 381] on link "LEMD / MAD - Handling" at bounding box center [814, 380] width 72 height 8
click at [389, 6] on span "Refresh" at bounding box center [370, 8] width 41 height 7
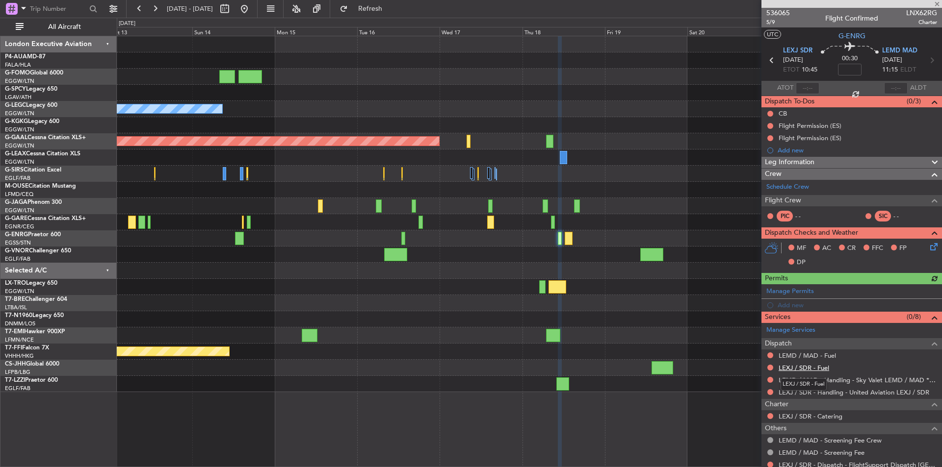
click at [798, 366] on link "LEXJ / SDR - Fuel" at bounding box center [803, 368] width 51 height 8
click at [799, 352] on link "LEMD / MAD - Fuel" at bounding box center [806, 356] width 57 height 8
click at [375, 2] on button "Refresh" at bounding box center [364, 9] width 59 height 16
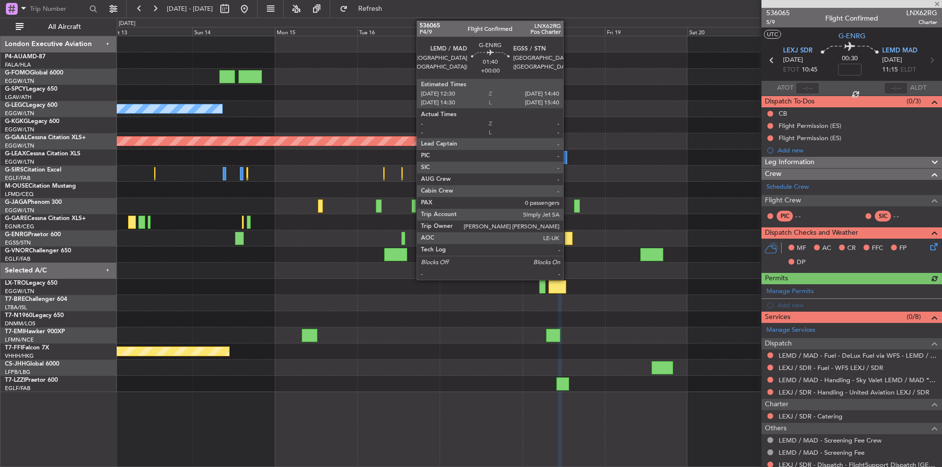
click at [568, 241] on div at bounding box center [569, 238] width 8 height 13
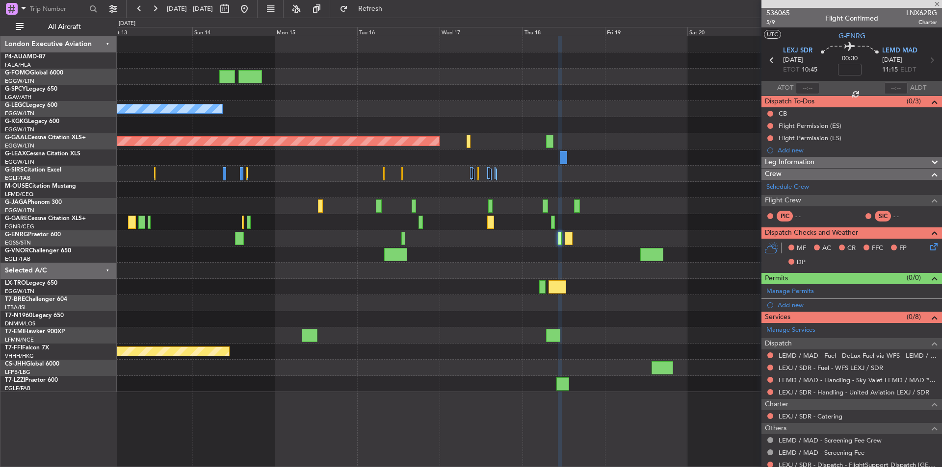
type input "0"
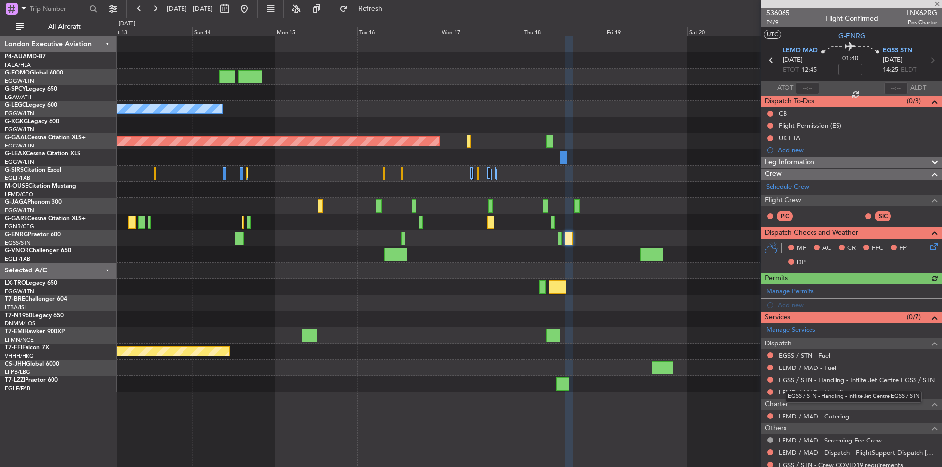
click at [818, 393] on div "EGSS / STN - Handling - Inflite Jet Centre EGSS / STN" at bounding box center [854, 397] width 136 height 12
click at [804, 389] on link "LEMD / MAD - Handling" at bounding box center [814, 393] width 72 height 8
click at [394, 2] on button "Refresh" at bounding box center [364, 9] width 59 height 16
click at [389, 52] on div at bounding box center [529, 60] width 825 height 16
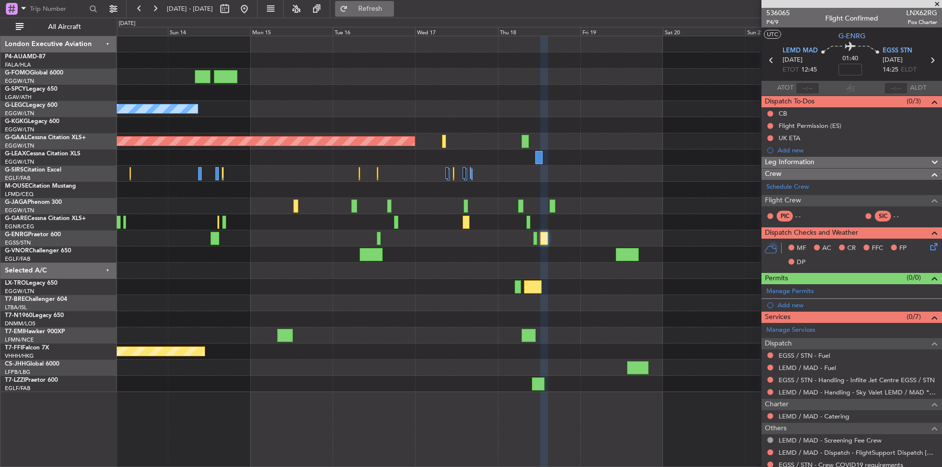
click at [391, 6] on span "Refresh" at bounding box center [370, 8] width 41 height 7
click at [793, 369] on link "LEMD / MAD - Fuel" at bounding box center [806, 368] width 57 height 8
click at [808, 355] on link "EGSS / STN - Fuel" at bounding box center [804, 356] width 52 height 8
click at [376, 3] on button "Refresh" at bounding box center [364, 9] width 59 height 16
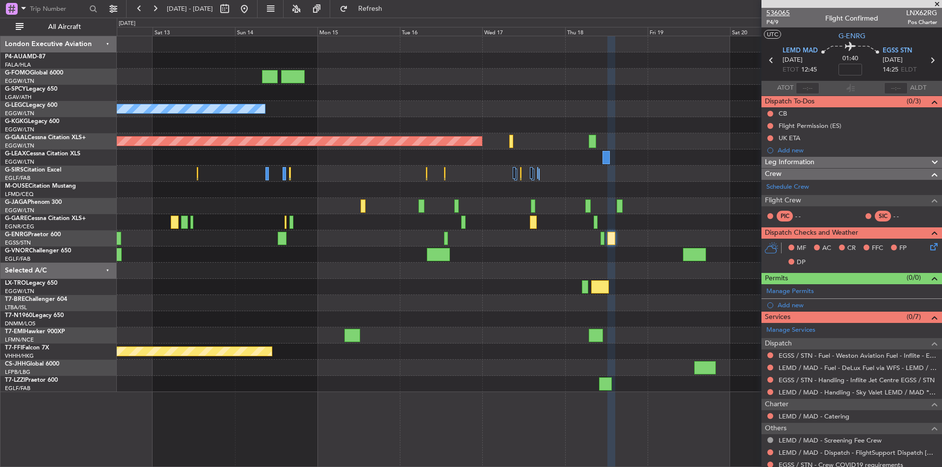
click at [770, 9] on span "536065" at bounding box center [778, 13] width 24 height 10
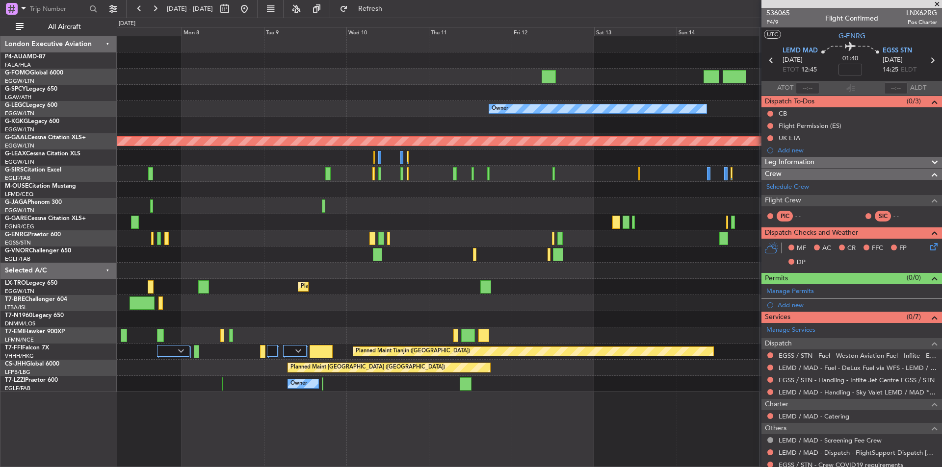
click at [787, 376] on fb-app "12 Sep 2025 - 22 Sep 2025 Refresh Quick Links All Aircraft Planned Maint London…" at bounding box center [471, 237] width 942 height 460
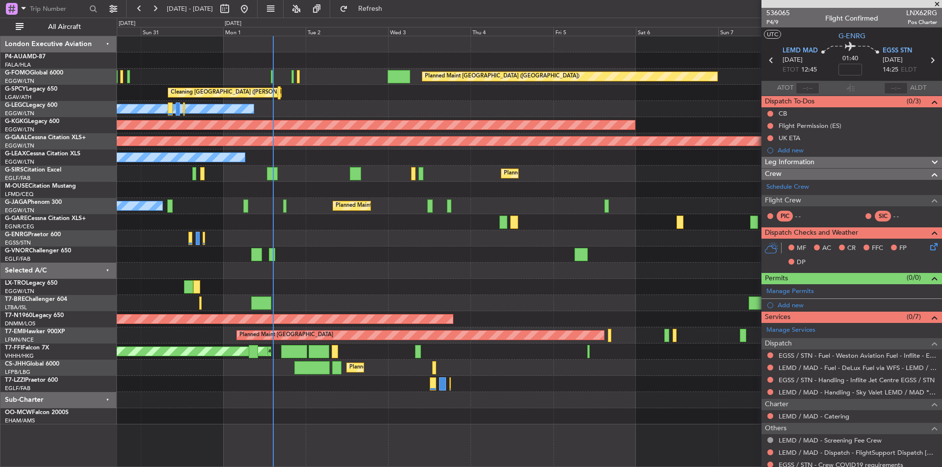
click at [575, 350] on div "Planned Maint London (Luton) Cleaning Athens (Eleftherios Venizelos Intl) Plann…" at bounding box center [529, 230] width 825 height 389
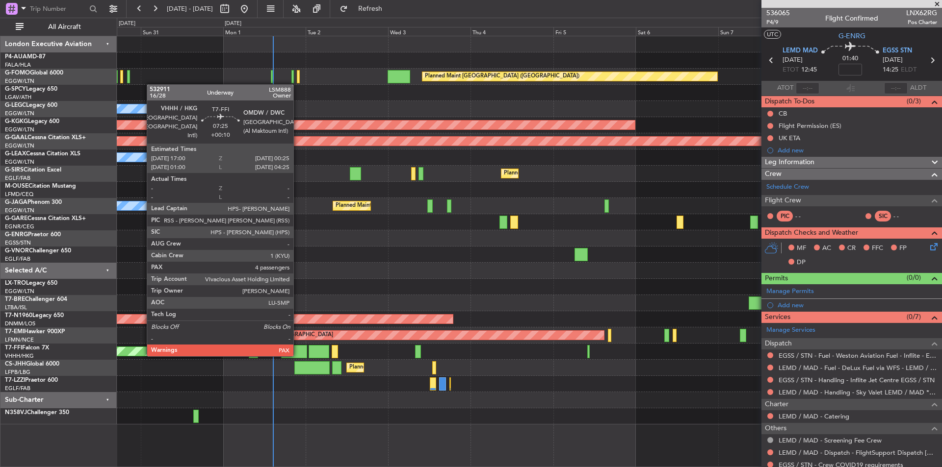
click at [298, 356] on div at bounding box center [294, 351] width 26 height 13
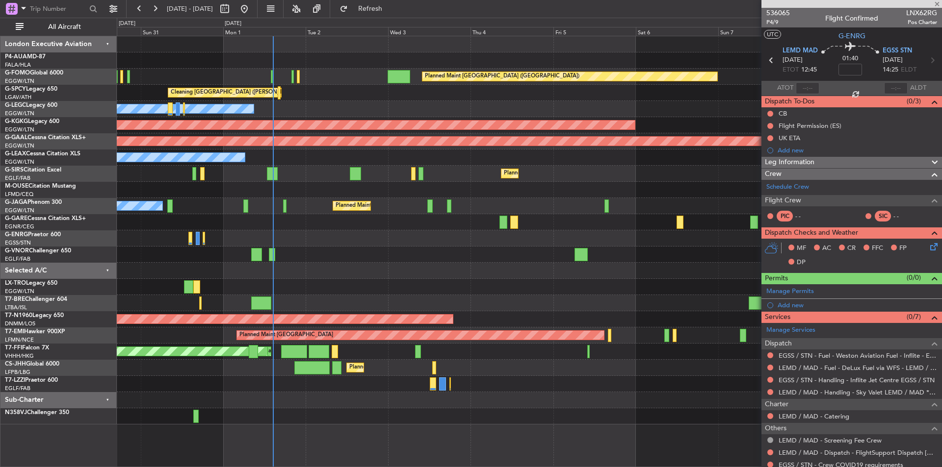
type input "+00:10"
type input "4"
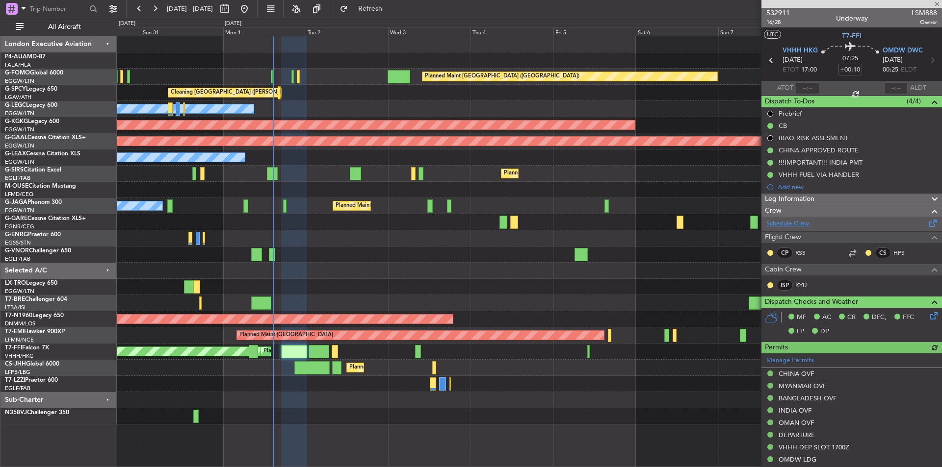
click at [786, 223] on link "Schedule Crew" at bounding box center [787, 224] width 43 height 10
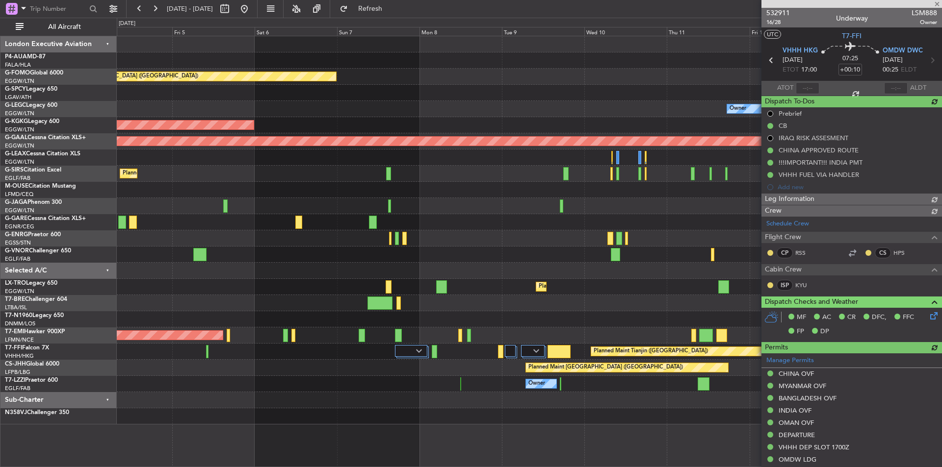
click at [308, 267] on div "Planned Maint London (Luton) Owner AOG Maint Istanbul (Ataturk) Planned Maint D…" at bounding box center [529, 230] width 825 height 389
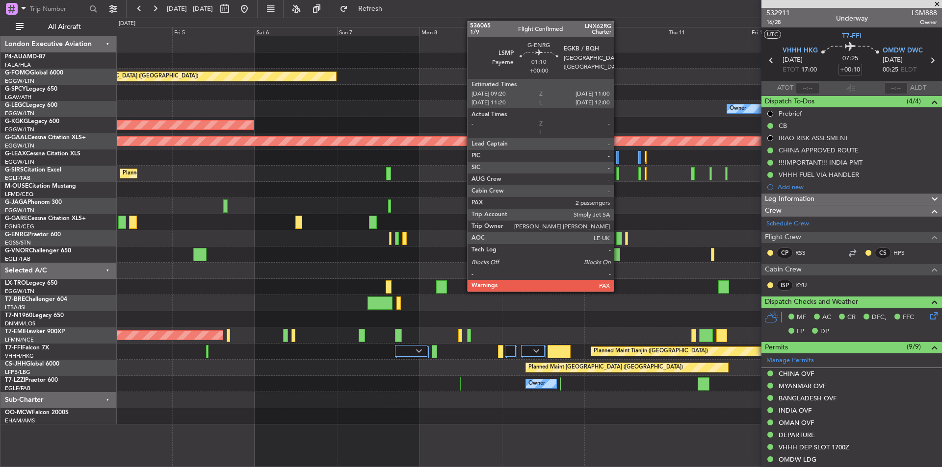
click at [618, 237] on div at bounding box center [619, 238] width 6 height 13
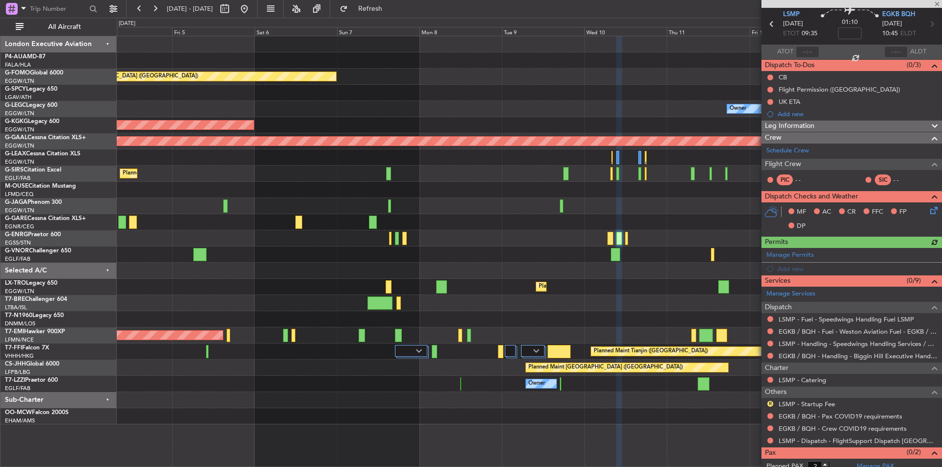
scroll to position [56, 0]
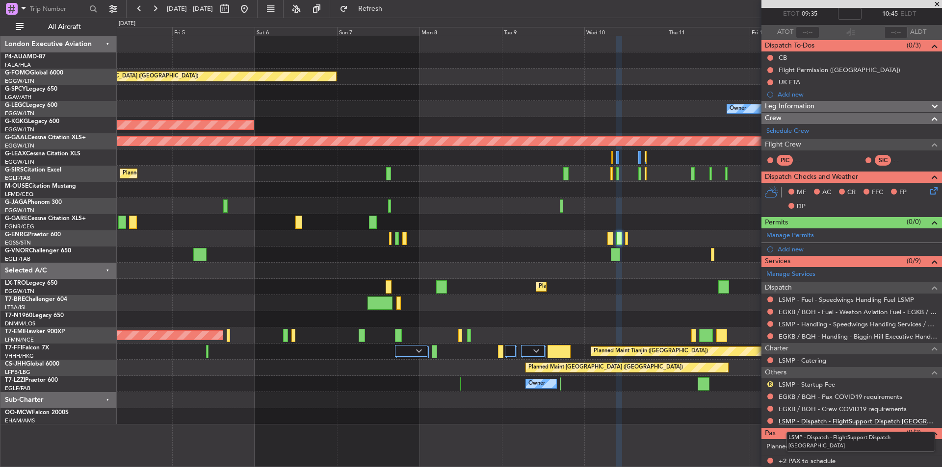
click at [825, 422] on link "LSMP - Dispatch - FlightSupport Dispatch UK" at bounding box center [857, 421] width 158 height 8
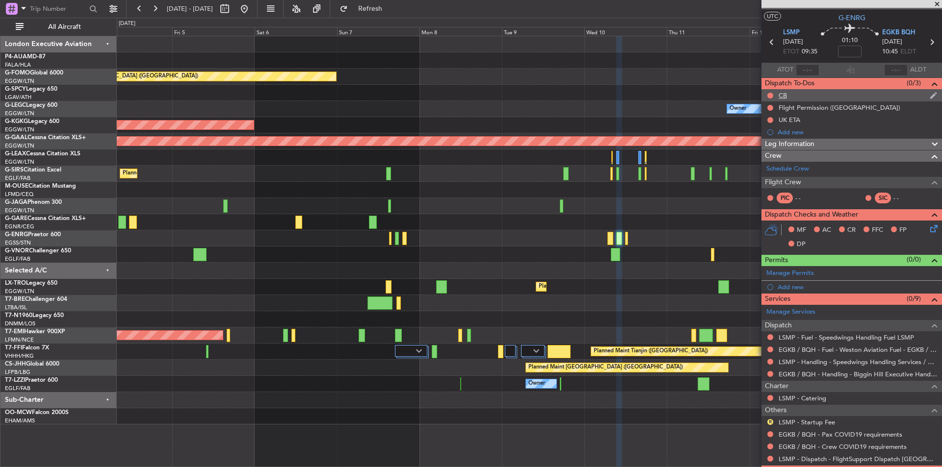
scroll to position [0, 0]
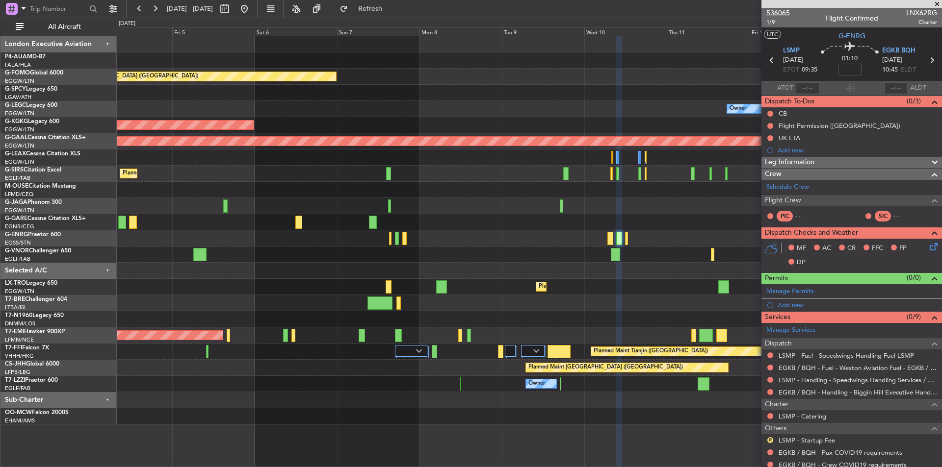
click at [777, 14] on span "536065" at bounding box center [778, 13] width 24 height 10
click at [252, 8] on button at bounding box center [244, 9] width 16 height 16
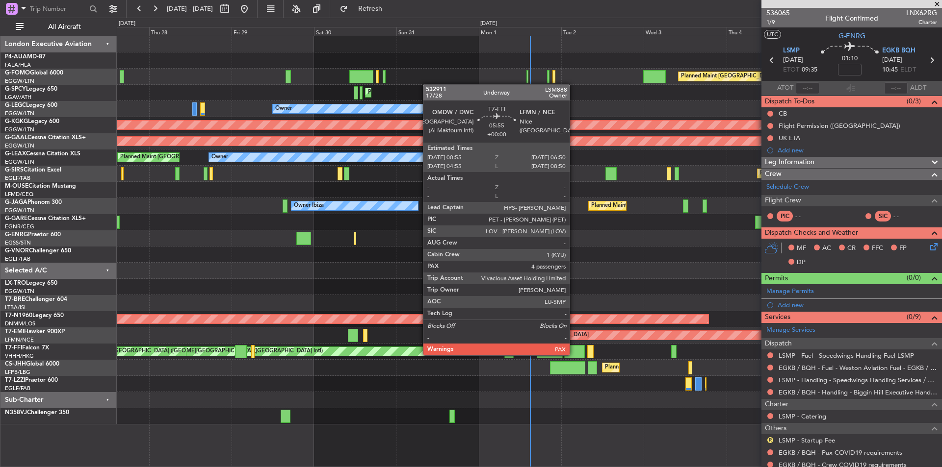
click at [574, 355] on div at bounding box center [574, 351] width 21 height 13
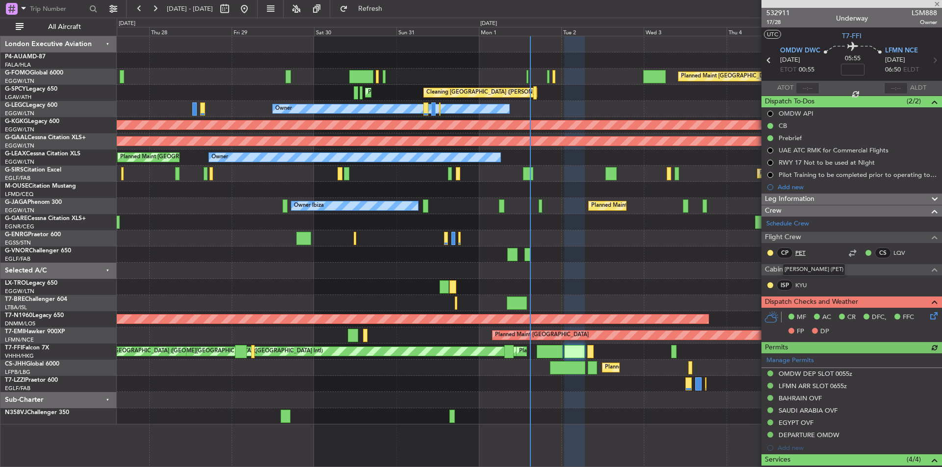
click at [798, 253] on link "PET" at bounding box center [806, 253] width 22 height 9
click at [800, 255] on link "PET" at bounding box center [806, 253] width 22 height 9
click at [894, 250] on link "LQV" at bounding box center [904, 253] width 22 height 9
click at [798, 285] on link "KYU" at bounding box center [806, 285] width 22 height 9
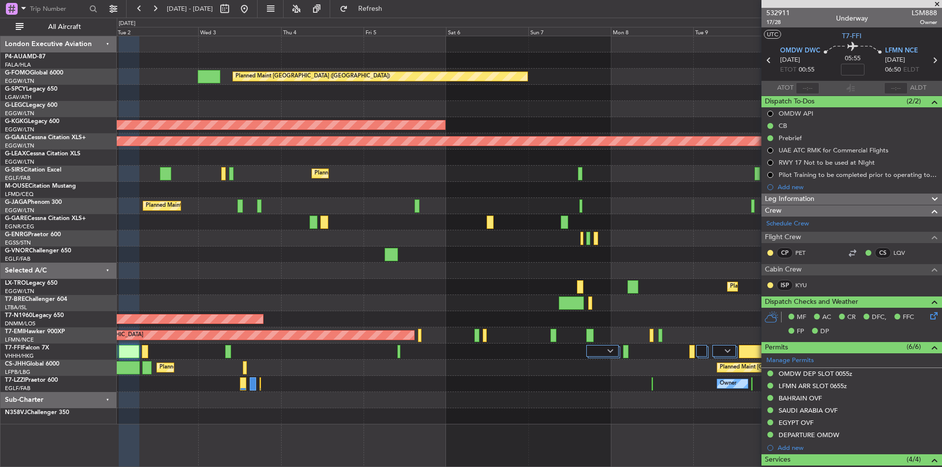
click at [187, 232] on div "Planned Maint London (Luton) Planned Maint Athens (Eleftherios Venizelos Intl) …" at bounding box center [529, 230] width 825 height 389
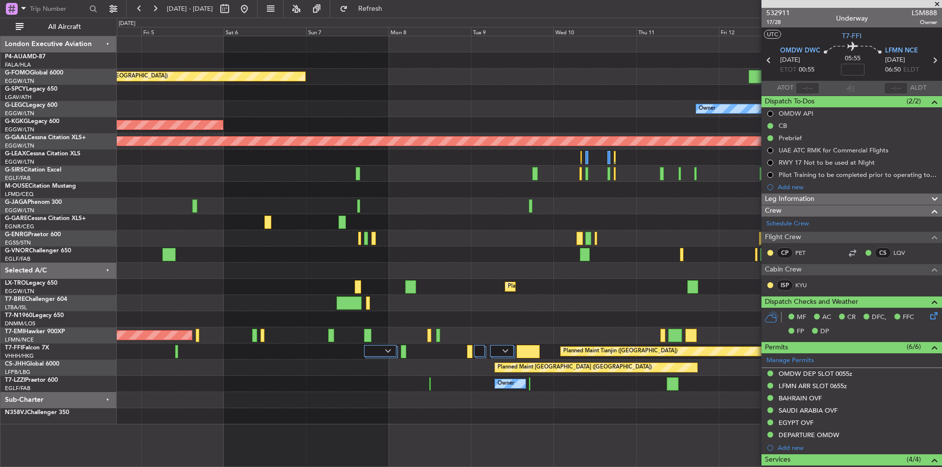
click at [232, 250] on div "Planned Maint London (Luton) Owner AOG Maint Istanbul (Ataturk) Planned Maint D…" at bounding box center [529, 230] width 825 height 389
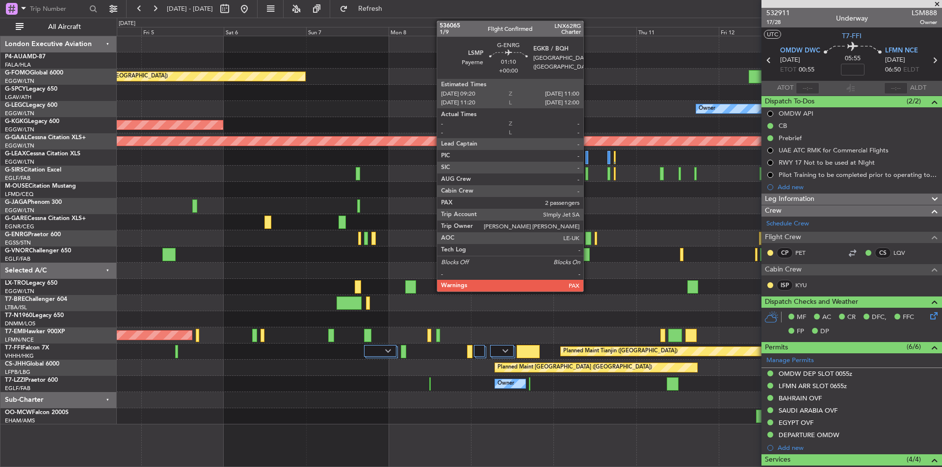
click at [588, 236] on div at bounding box center [588, 238] width 6 height 13
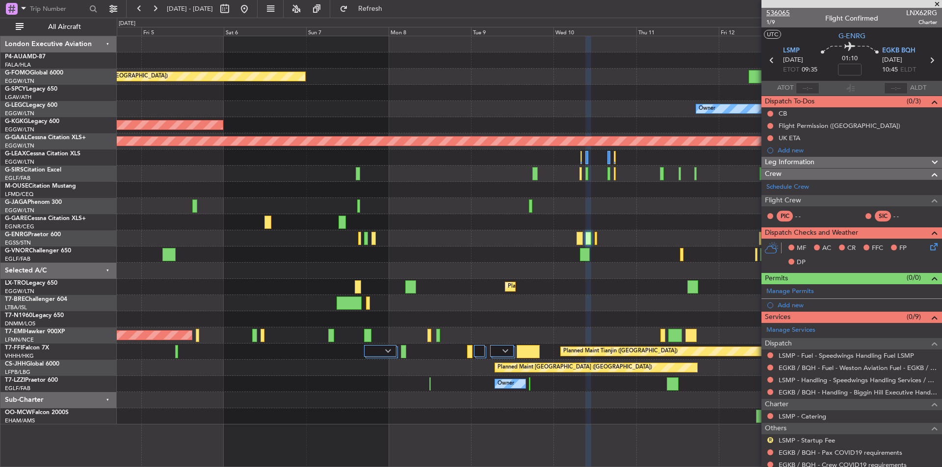
click at [778, 10] on span "536065" at bounding box center [778, 13] width 24 height 10
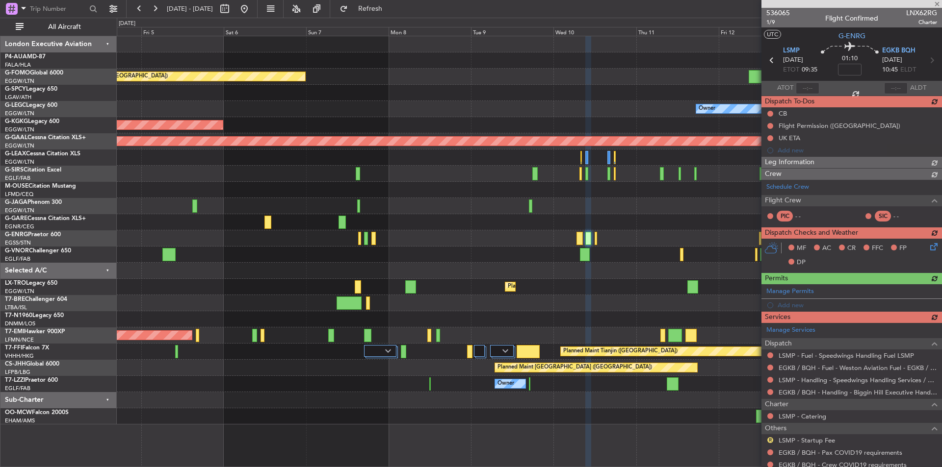
click at [934, 7] on div at bounding box center [851, 4] width 181 height 8
click at [935, 7] on div at bounding box center [851, 4] width 181 height 8
click at [936, 5] on div at bounding box center [851, 4] width 181 height 8
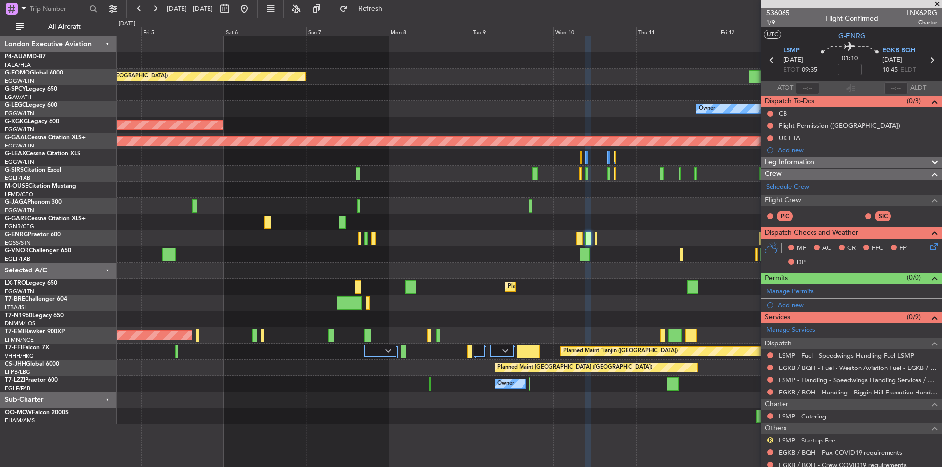
click at [936, 5] on span at bounding box center [937, 4] width 10 height 9
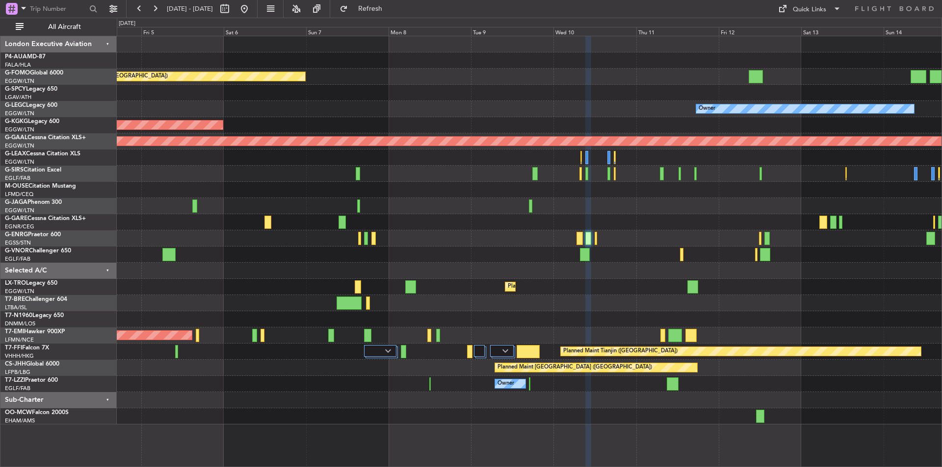
type input "0"
click at [252, 5] on button at bounding box center [244, 9] width 16 height 16
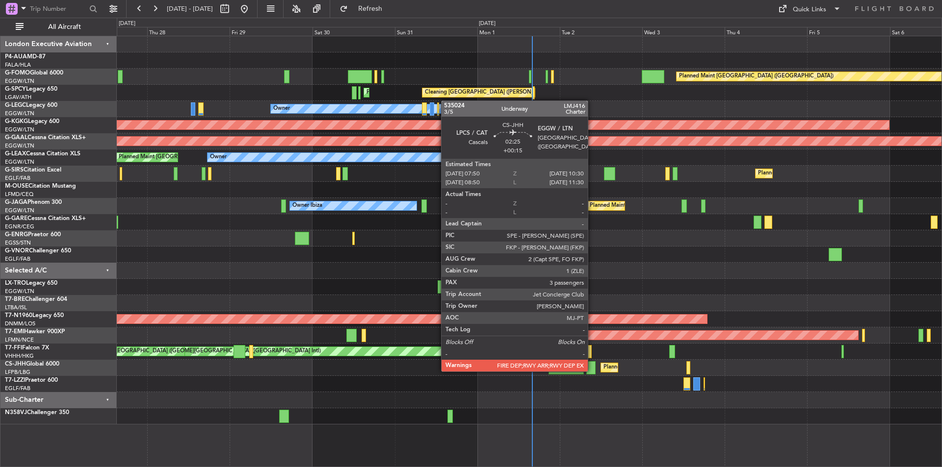
click at [592, 371] on div at bounding box center [590, 368] width 9 height 13
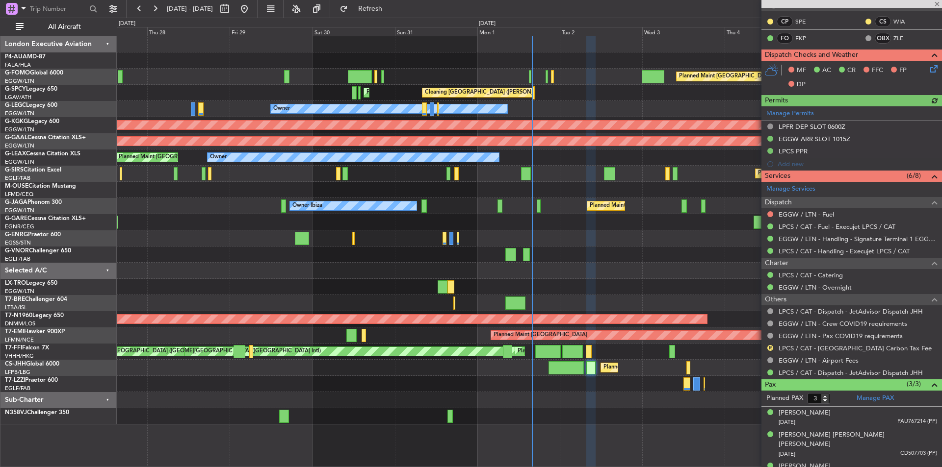
scroll to position [213, 0]
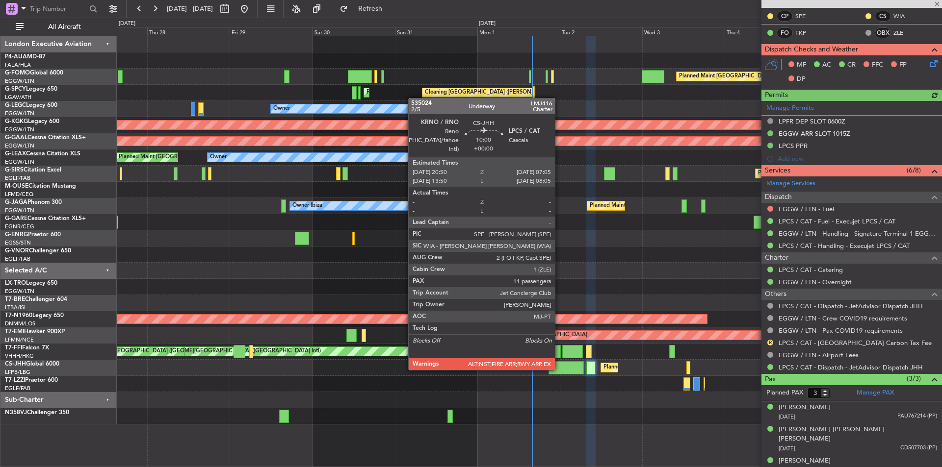
click at [559, 369] on div at bounding box center [565, 368] width 35 height 13
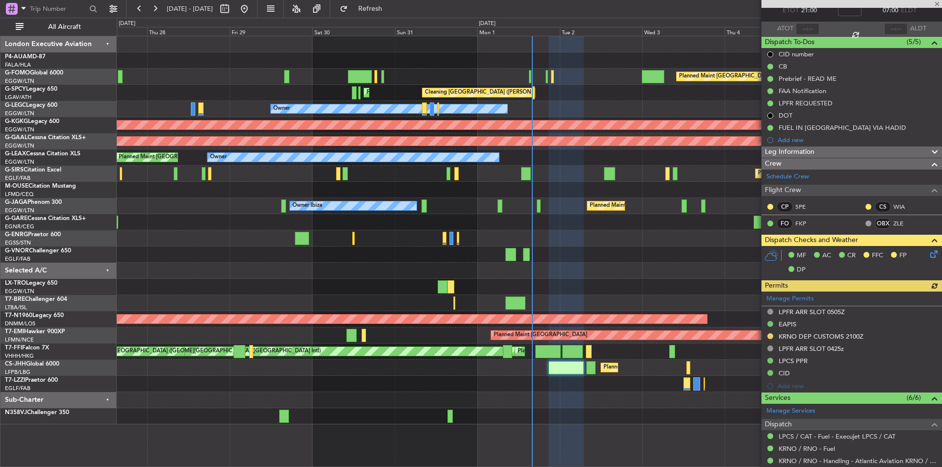
scroll to position [0, 0]
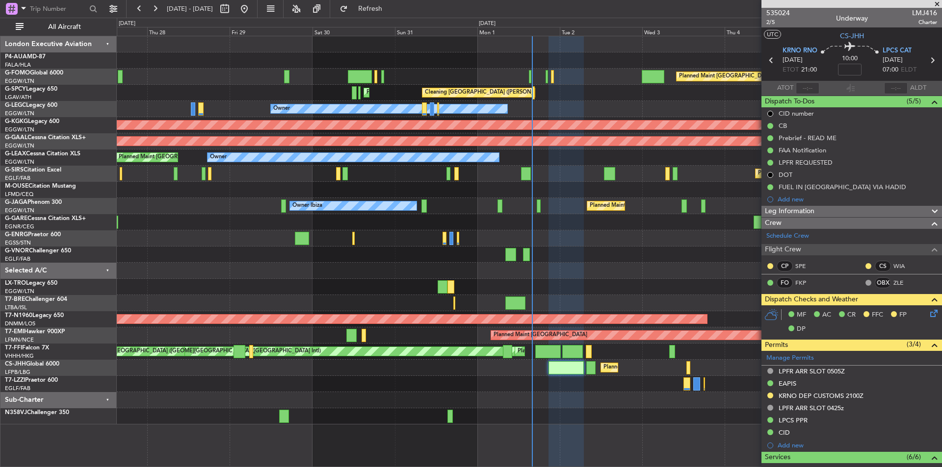
click at [936, 8] on span at bounding box center [937, 4] width 10 height 9
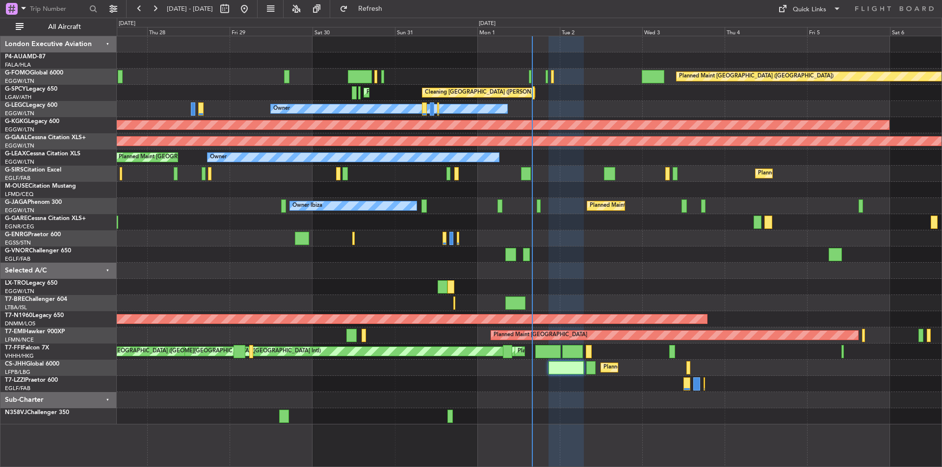
type input "0"
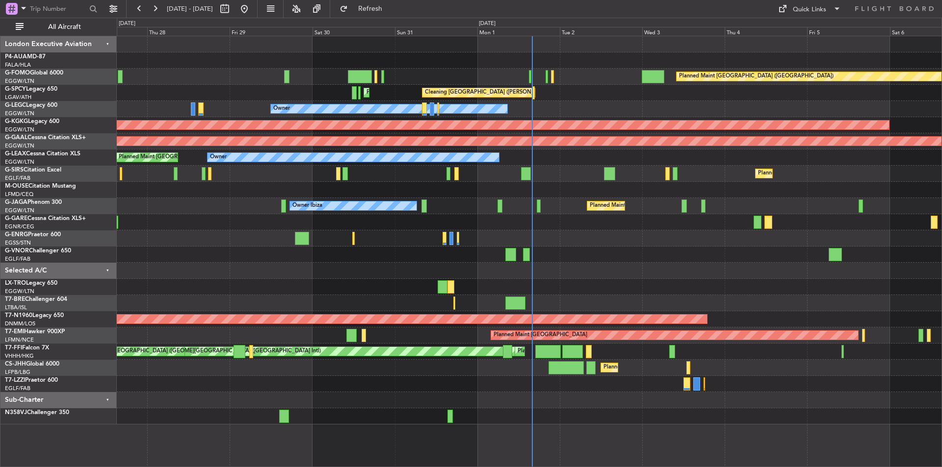
click at [586, 302] on div "Planned Maint London (Luton) Cleaning Athens (Eleftherios Venizelos Intl) Plann…" at bounding box center [529, 230] width 825 height 389
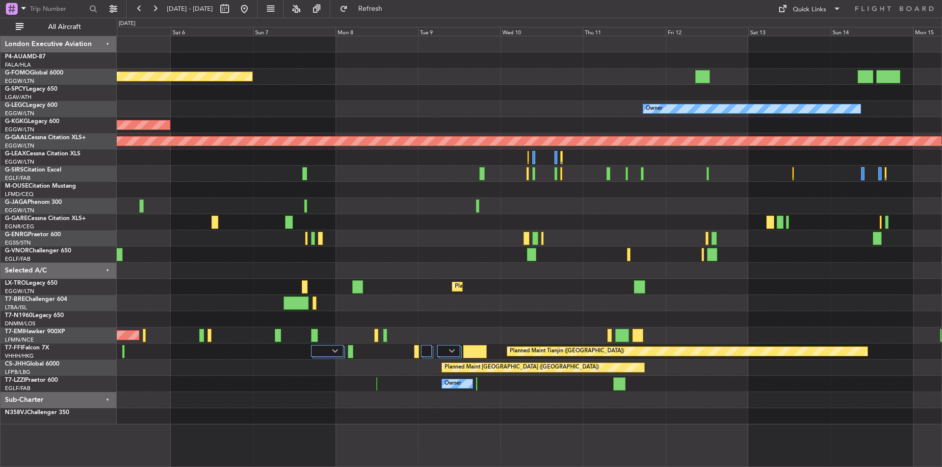
click at [315, 258] on div at bounding box center [529, 255] width 825 height 16
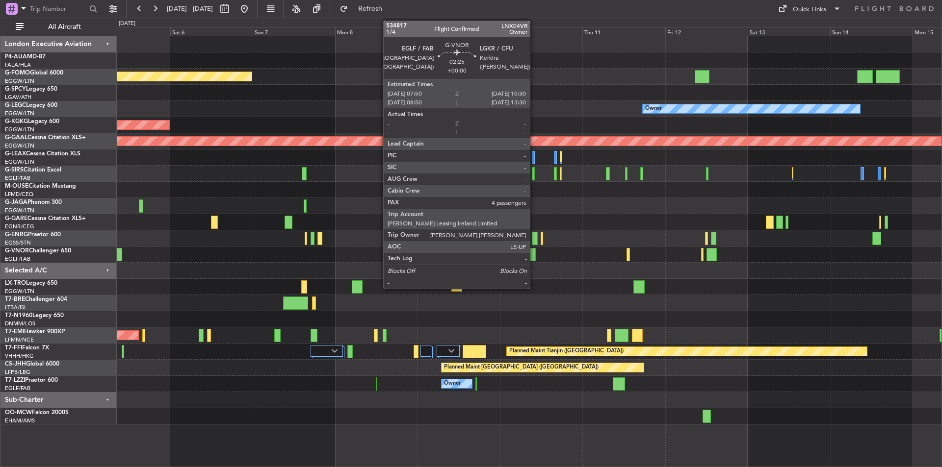
click at [534, 253] on div at bounding box center [530, 254] width 9 height 13
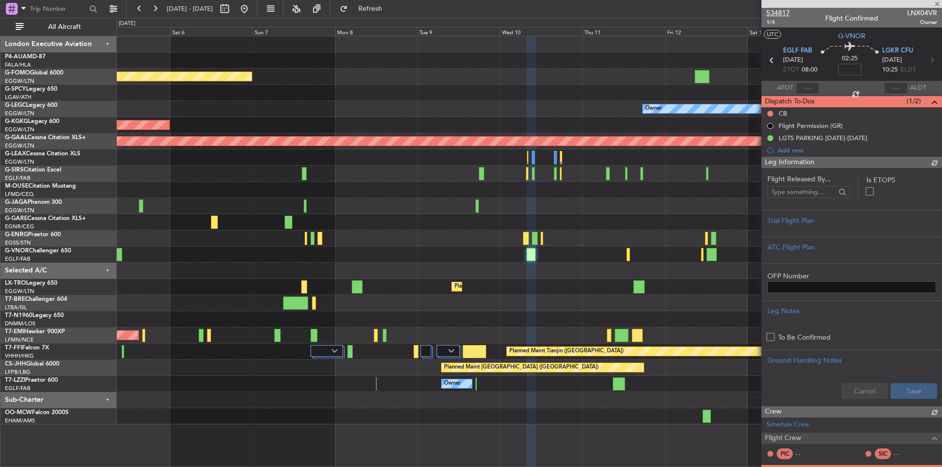
click at [781, 14] on span "534817" at bounding box center [778, 13] width 24 height 10
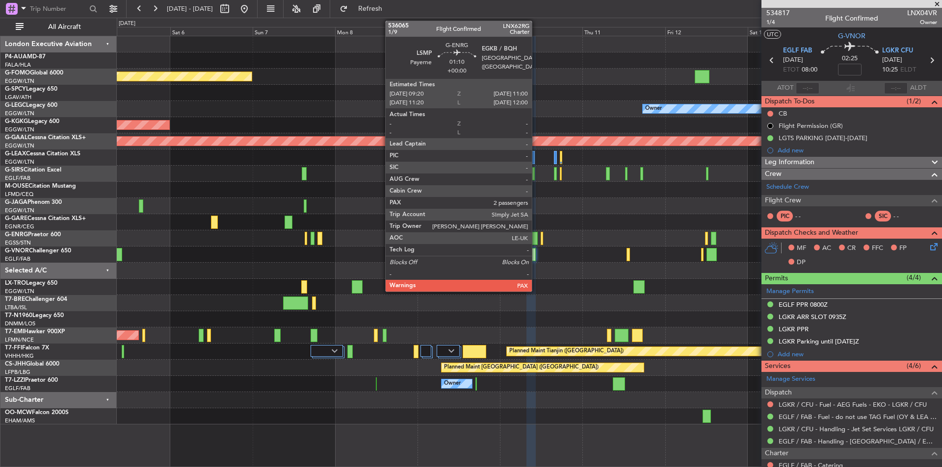
click at [536, 238] on div at bounding box center [535, 238] width 6 height 13
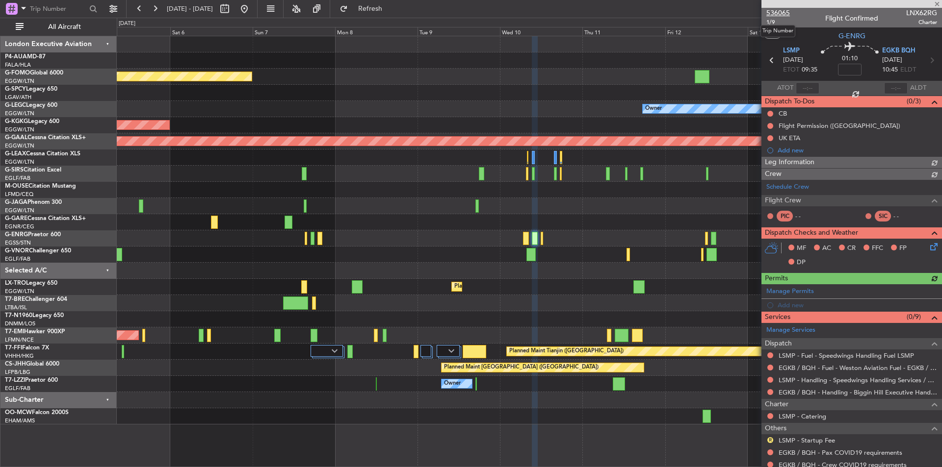
click at [784, 13] on span "536065" at bounding box center [778, 13] width 24 height 10
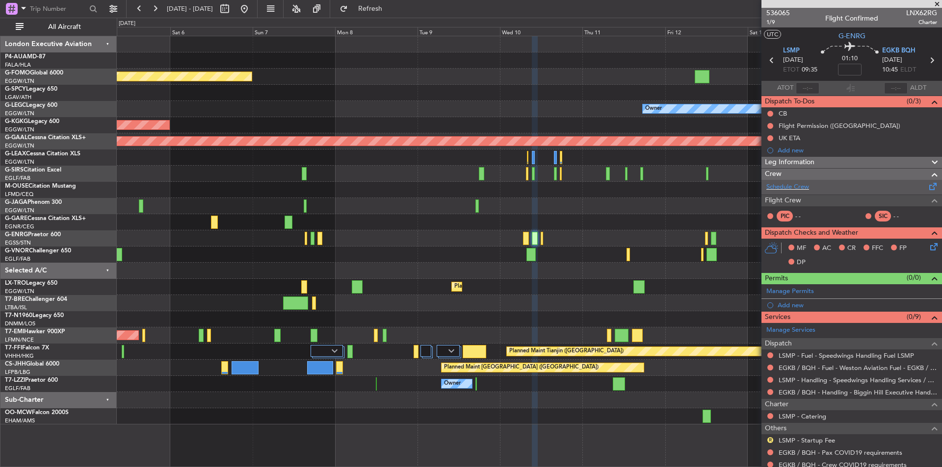
click at [787, 192] on div "Schedule Crew" at bounding box center [851, 187] width 181 height 15
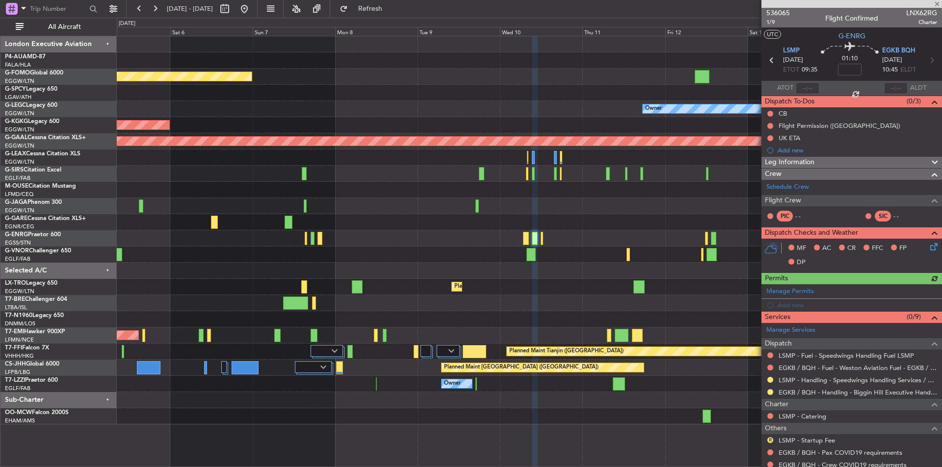
click at [935, 4] on div at bounding box center [851, 4] width 181 height 8
click at [940, 4] on div at bounding box center [851, 4] width 181 height 8
click at [938, 4] on span at bounding box center [937, 4] width 10 height 9
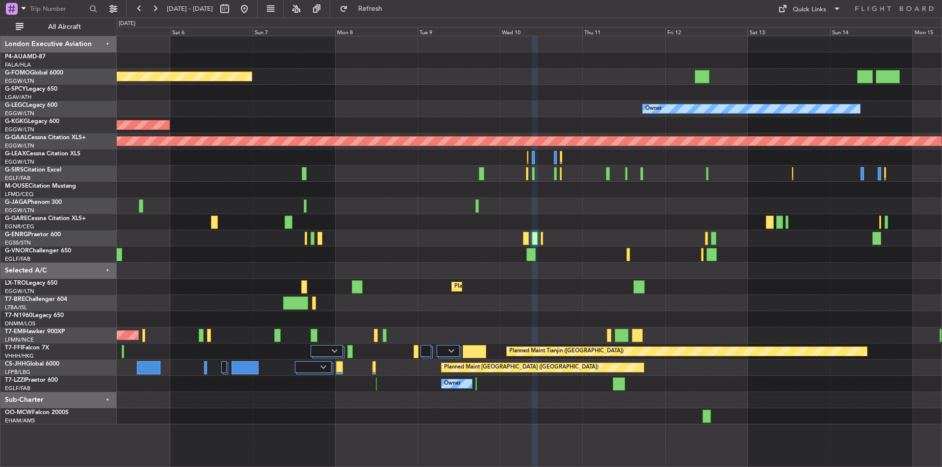
type input "0"
click at [252, 8] on button at bounding box center [244, 9] width 16 height 16
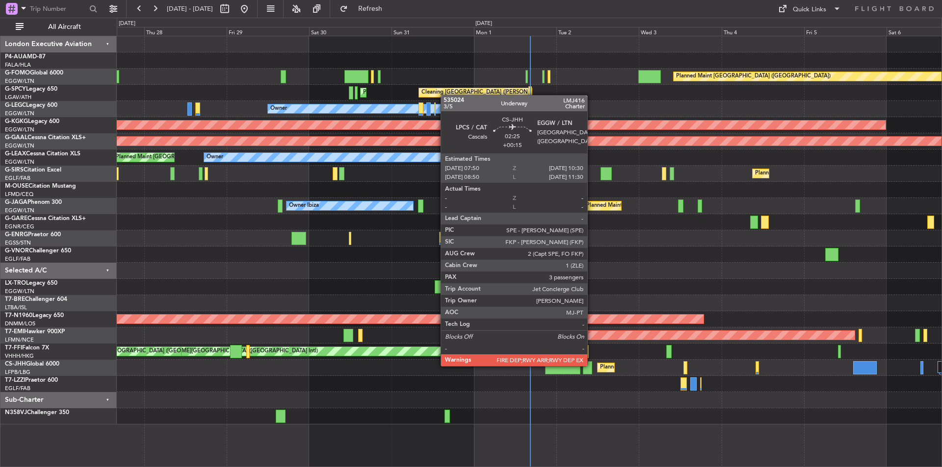
click at [592, 365] on div at bounding box center [587, 368] width 9 height 13
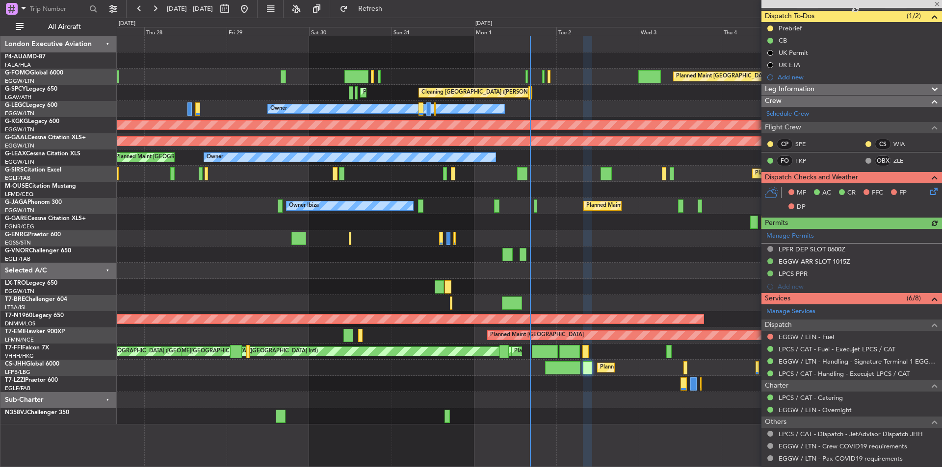
scroll to position [213, 0]
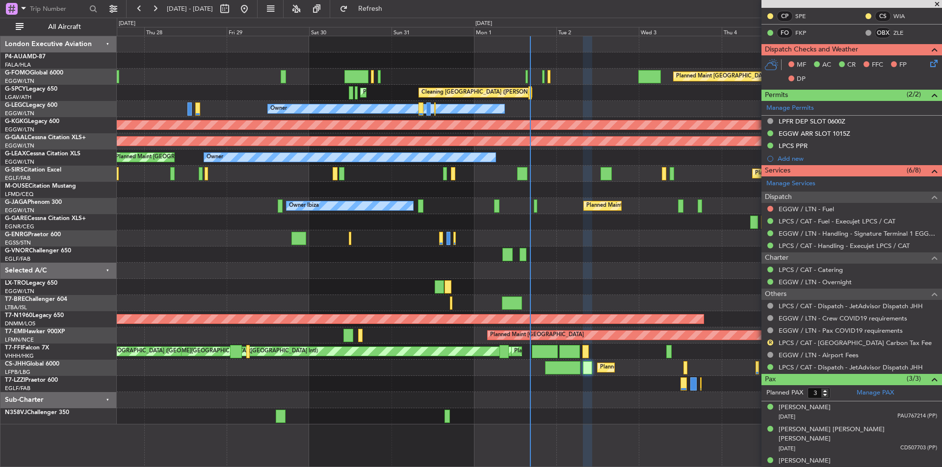
click at [936, 5] on span at bounding box center [937, 4] width 10 height 9
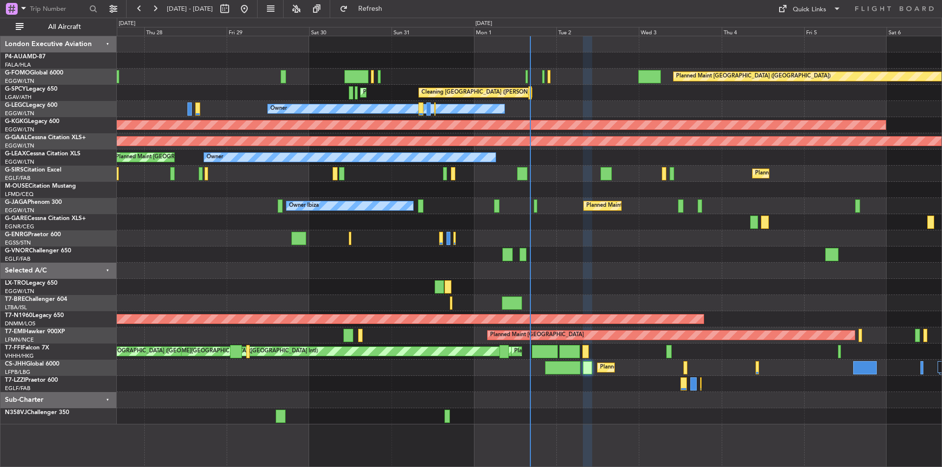
type input "0"
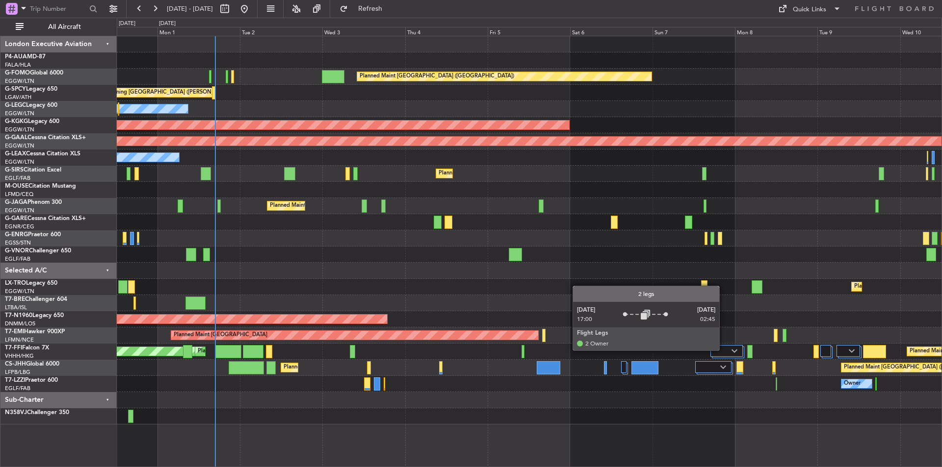
click at [724, 350] on div at bounding box center [726, 351] width 32 height 12
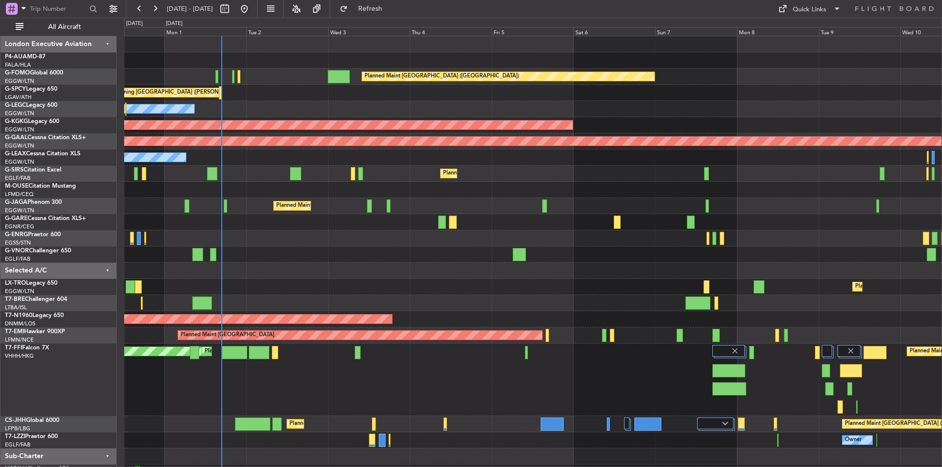
scroll to position [13, 0]
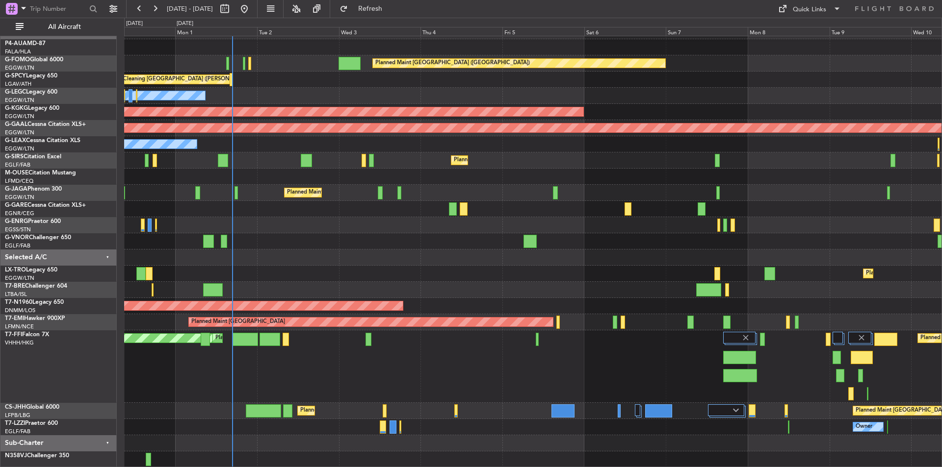
click at [760, 170] on div "Planned Maint [GEOGRAPHIC_DATA] ([GEOGRAPHIC_DATA]) Cleaning [GEOGRAPHIC_DATA] …" at bounding box center [532, 245] width 817 height 445
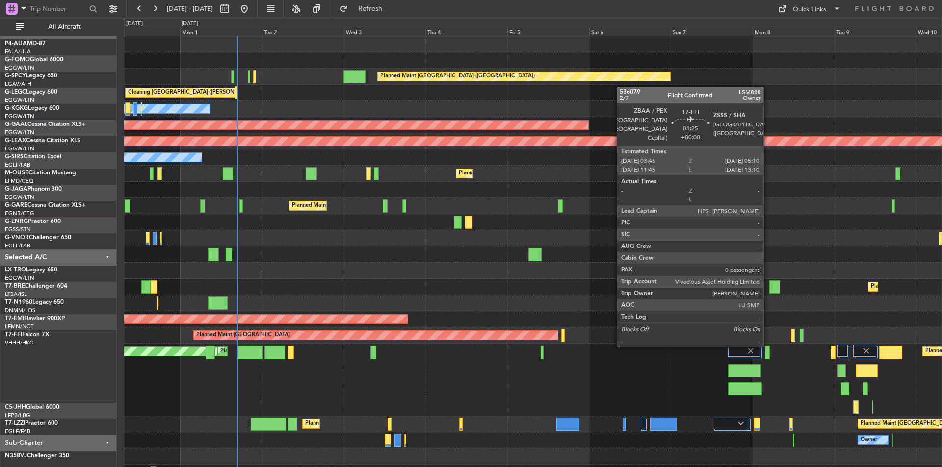
scroll to position [0, 0]
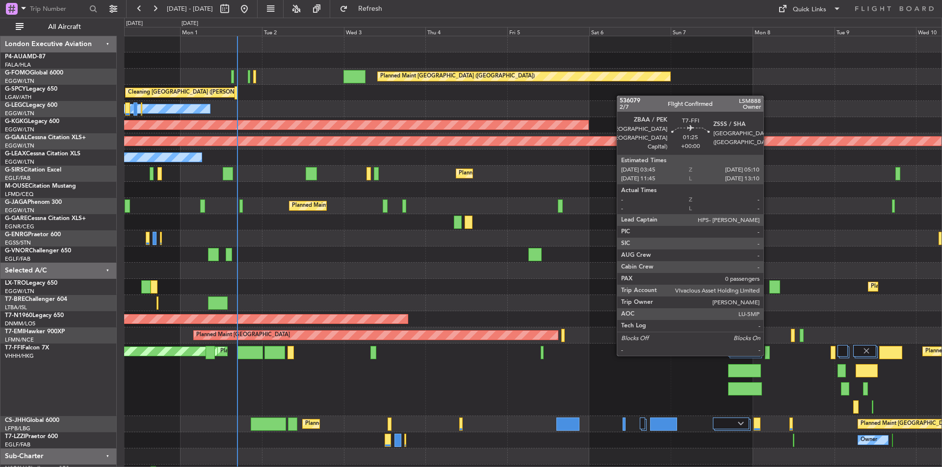
click at [768, 354] on div at bounding box center [767, 352] width 5 height 13
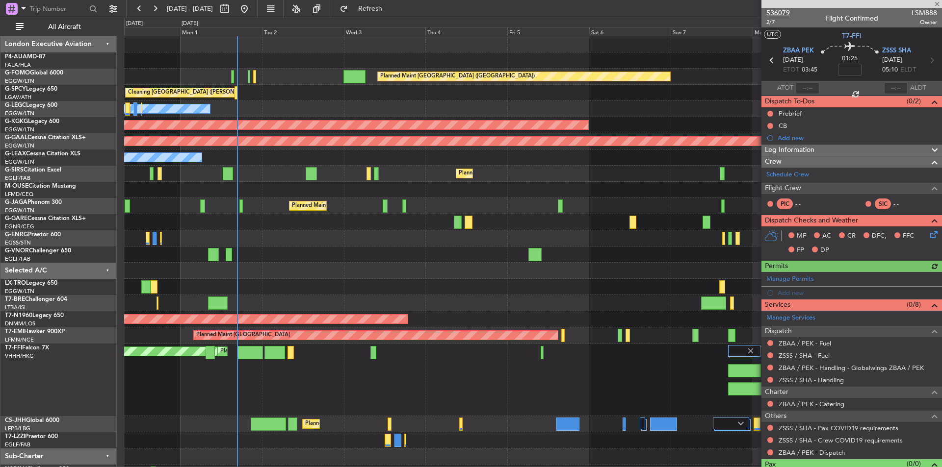
click at [777, 10] on span "536079" at bounding box center [778, 13] width 24 height 10
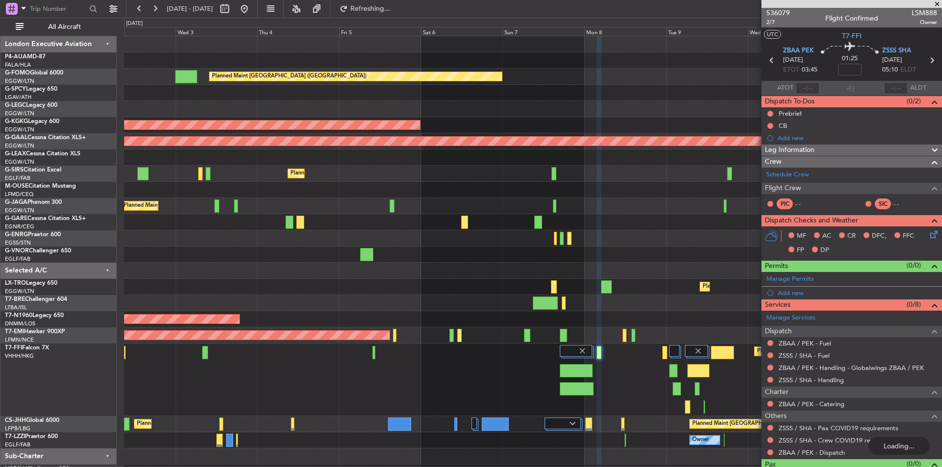
click at [421, 312] on div "Planned Maint [GEOGRAPHIC_DATA] ([GEOGRAPHIC_DATA]) Cleaning [GEOGRAPHIC_DATA] …" at bounding box center [532, 258] width 817 height 445
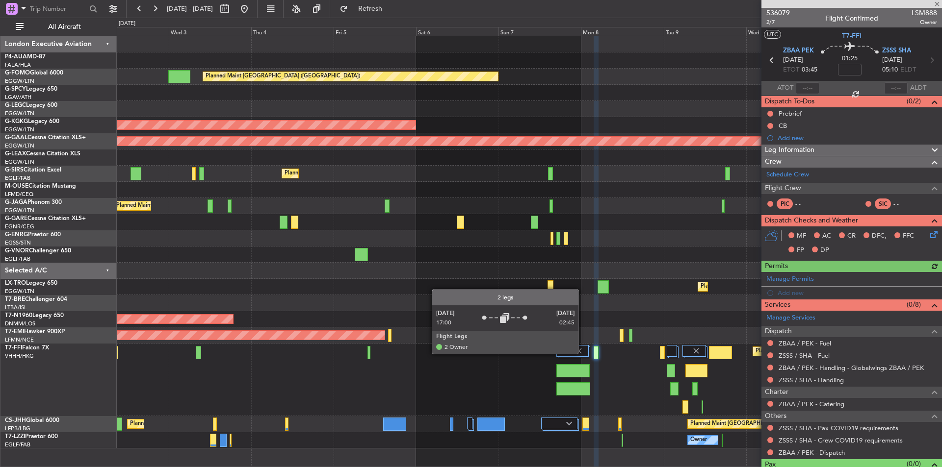
click at [583, 354] on img at bounding box center [578, 351] width 9 height 9
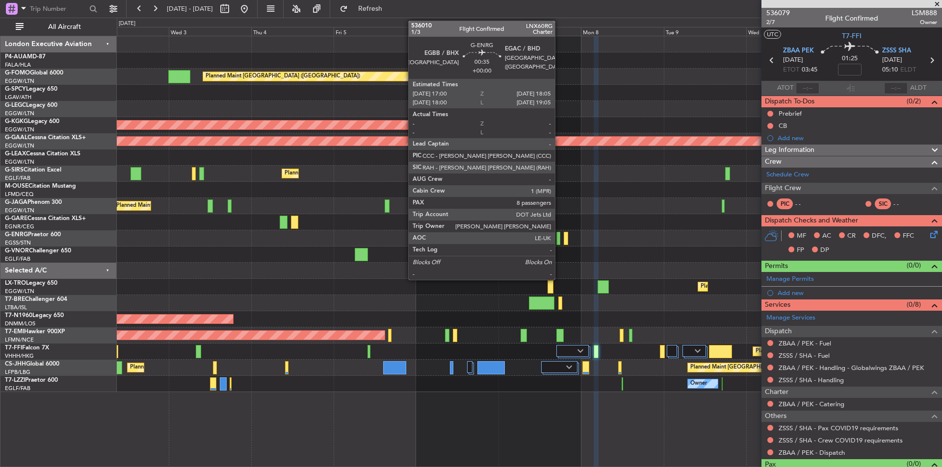
click at [559, 242] on div at bounding box center [558, 238] width 4 height 13
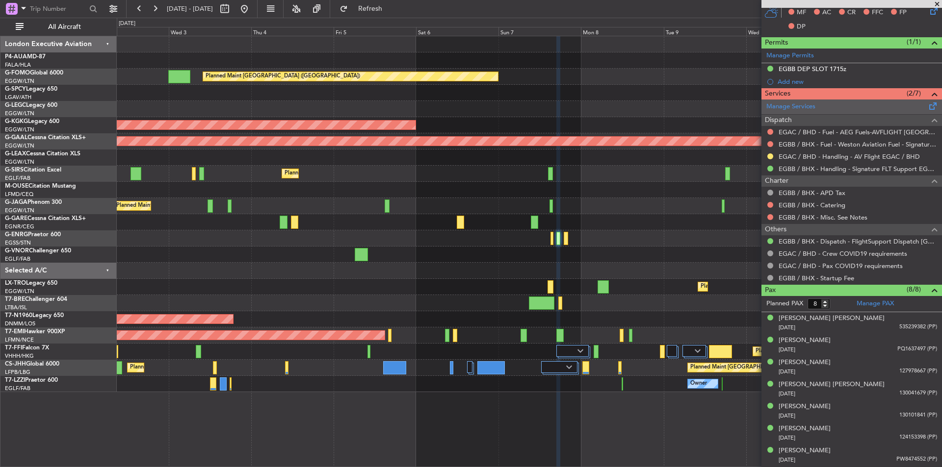
scroll to position [277, 0]
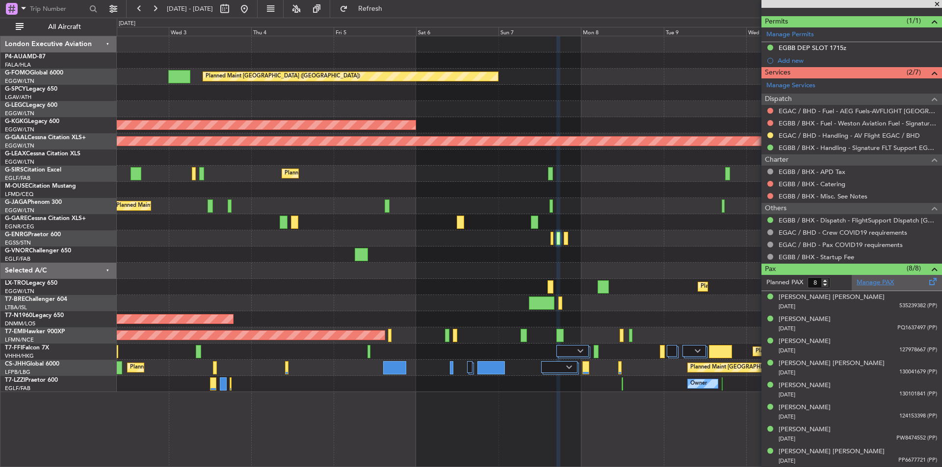
click at [866, 285] on link "Manage PAX" at bounding box center [874, 283] width 37 height 10
click at [385, 4] on button "Refresh" at bounding box center [364, 9] width 59 height 16
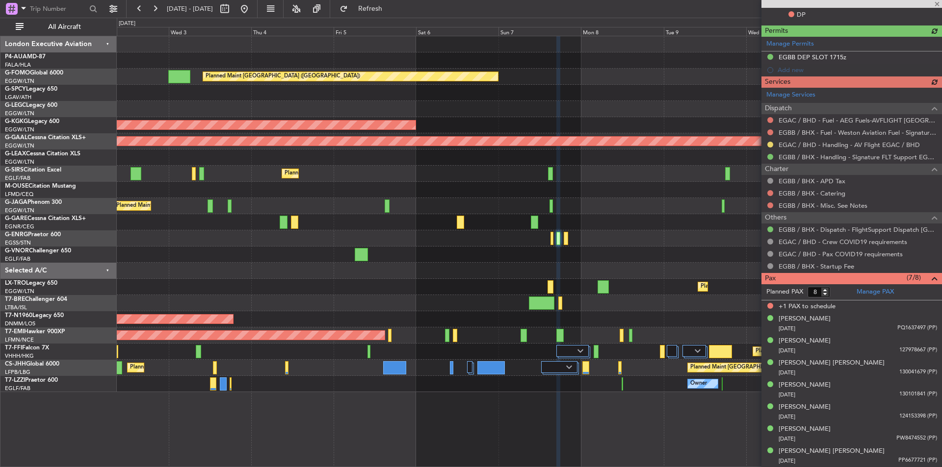
scroll to position [267, 0]
type input "7"
click at [826, 294] on input "7" at bounding box center [818, 292] width 23 height 11
click at [838, 296] on form "Planned PAX" at bounding box center [806, 293] width 90 height 16
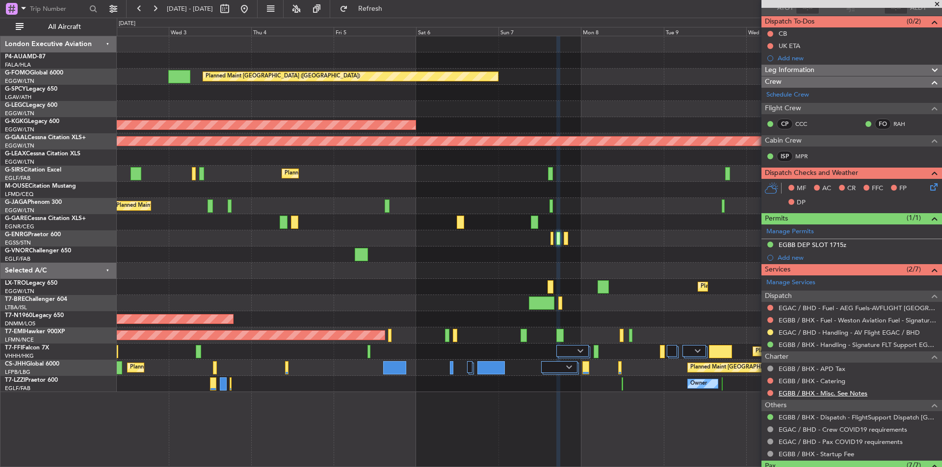
scroll to position [0, 0]
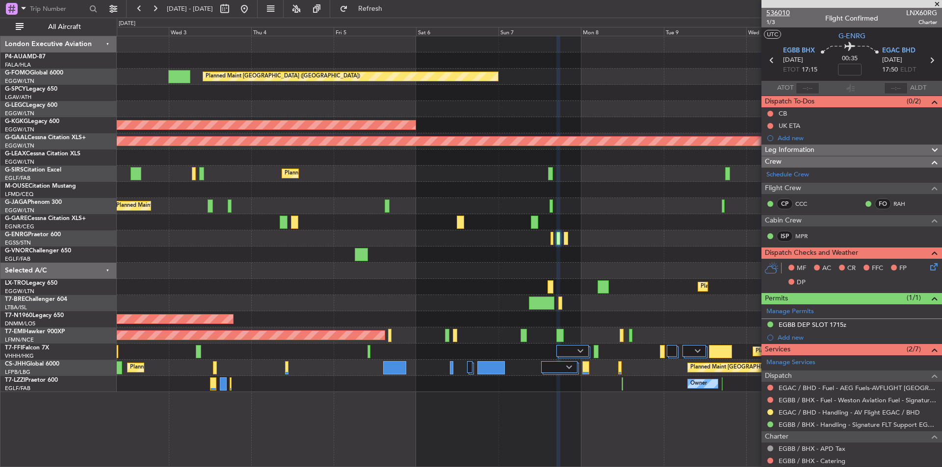
click at [783, 11] on span "536010" at bounding box center [778, 13] width 24 height 10
click at [387, 8] on span "Refresh" at bounding box center [370, 8] width 41 height 7
click at [252, 4] on button at bounding box center [244, 9] width 16 height 16
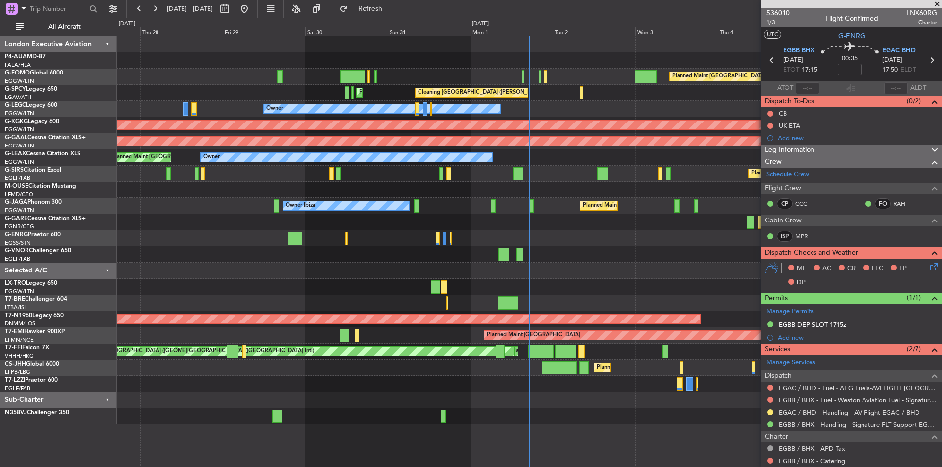
click at [940, 4] on span at bounding box center [937, 4] width 10 height 9
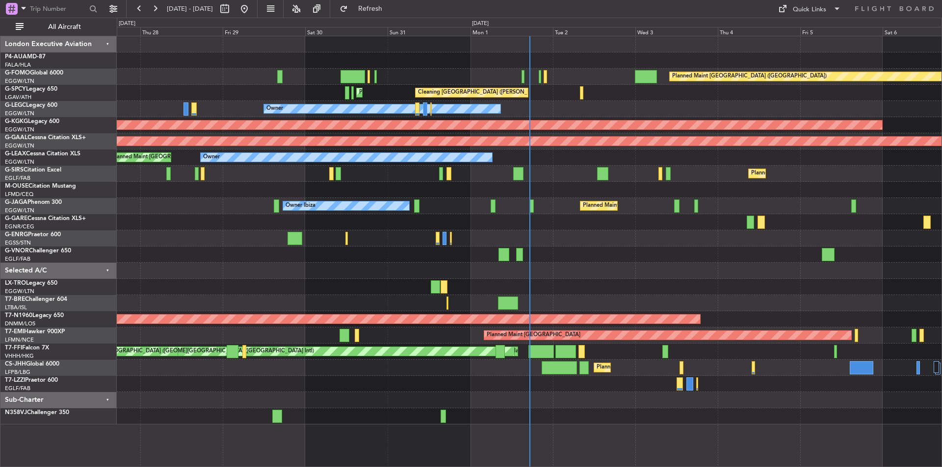
type input "0"
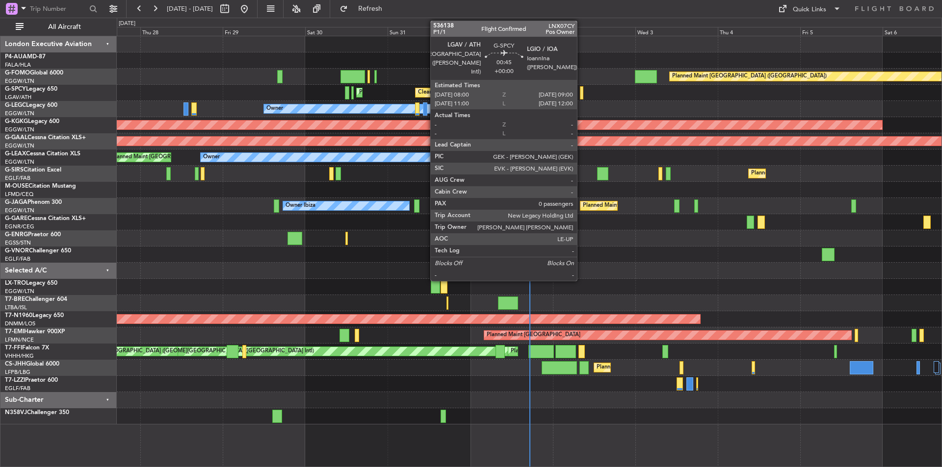
click at [581, 98] on div at bounding box center [582, 92] width 4 height 13
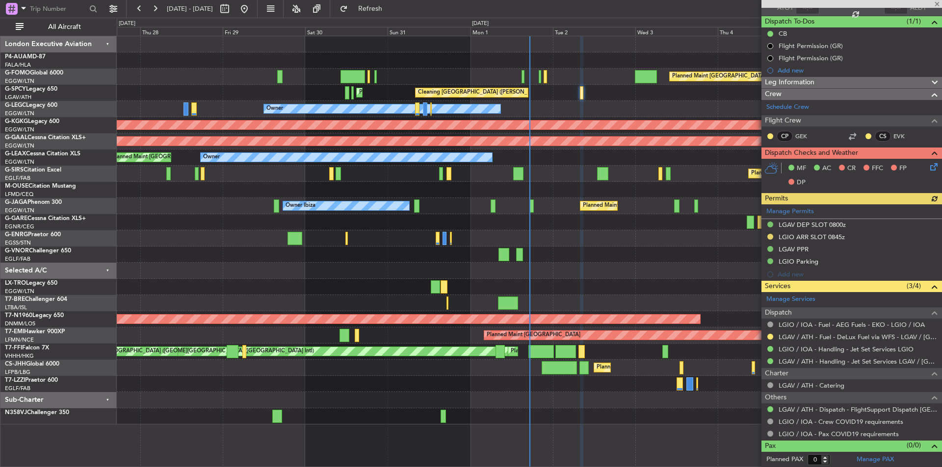
scroll to position [80, 0]
click at [936, 3] on span at bounding box center [937, 4] width 10 height 9
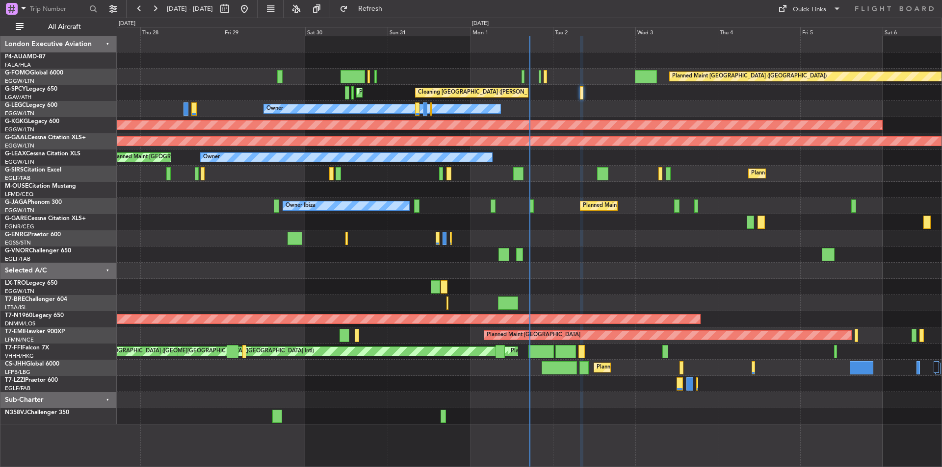
scroll to position [0, 0]
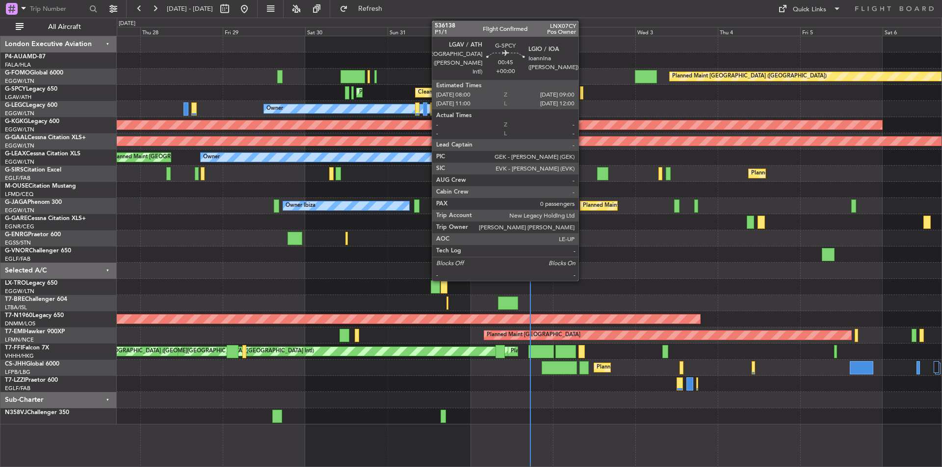
click at [583, 92] on div at bounding box center [582, 92] width 4 height 13
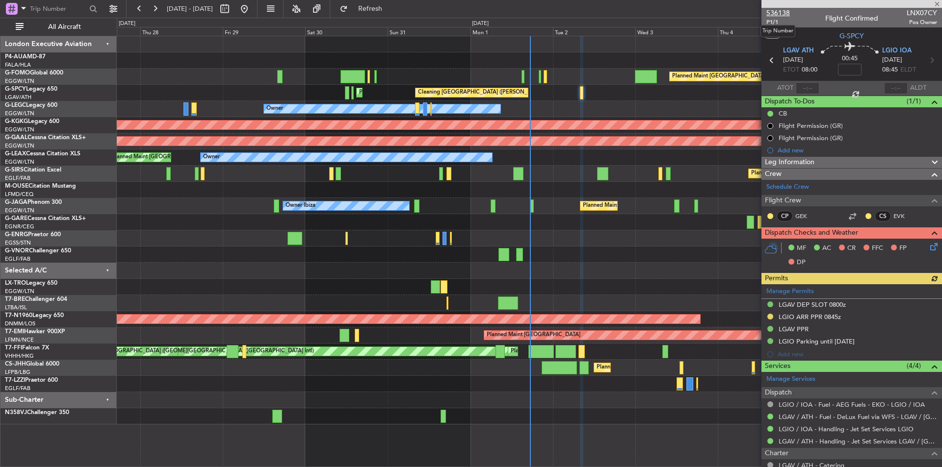
click at [773, 12] on span "536138" at bounding box center [778, 13] width 24 height 10
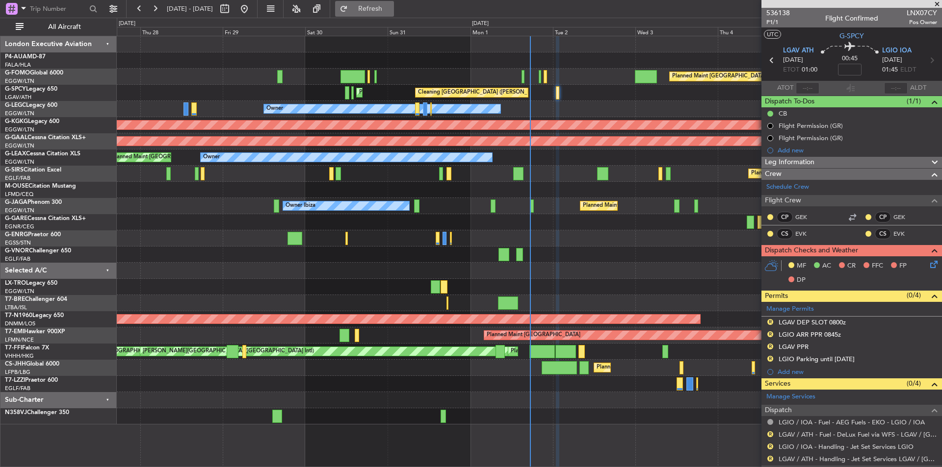
click at [384, 9] on span "Refresh" at bounding box center [370, 8] width 41 height 7
click at [391, 12] on span "Refresh" at bounding box center [370, 8] width 41 height 7
click at [391, 8] on span "Refresh" at bounding box center [370, 8] width 41 height 7
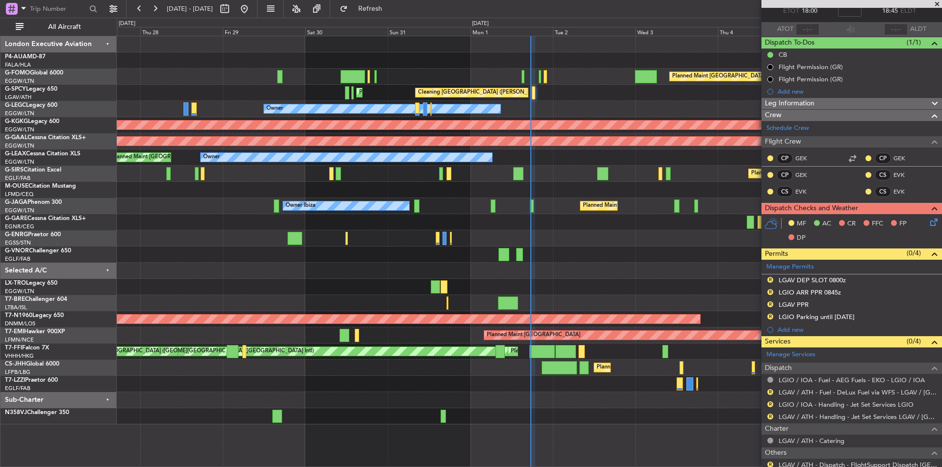
scroll to position [115, 0]
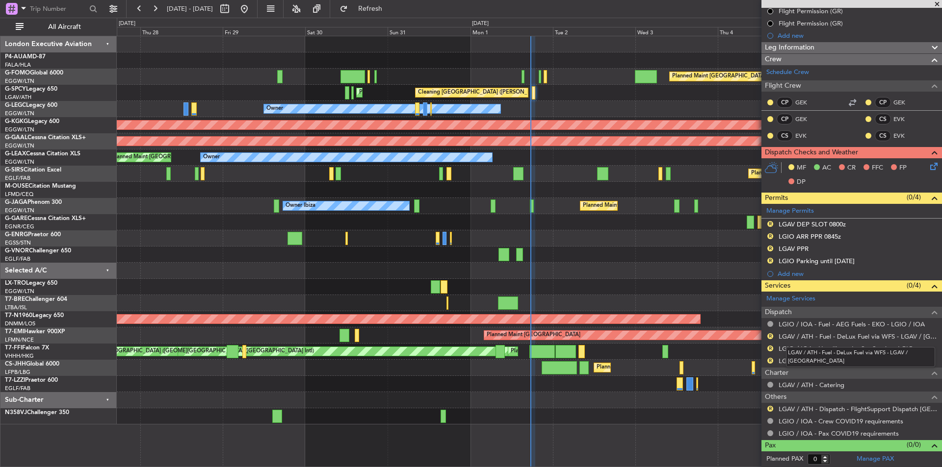
click at [862, 359] on div "LGAV / ATH - Fuel - DeLux Fuel via WFS - LGAV / ATH" at bounding box center [860, 357] width 149 height 20
click at [844, 362] on link "LGAV / ATH - Handling - Jet Set Services LGAV / ATH" at bounding box center [857, 361] width 158 height 8
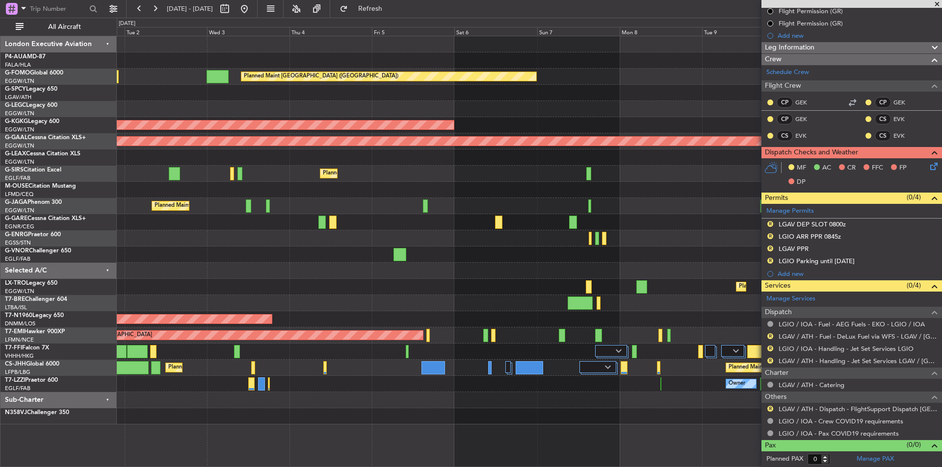
click at [119, 202] on div "Planned Maint London (Luton) Planned Maint Athens (Eleftherios Venizelos Intl) …" at bounding box center [529, 230] width 825 height 389
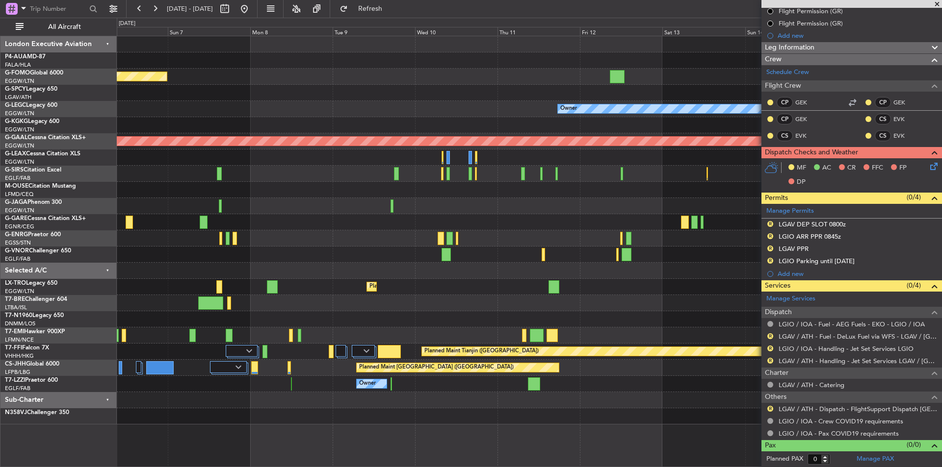
click at [192, 262] on div "Planned Maint London (Luton) Owner AOG Maint Istanbul (Ataturk) Planned Maint D…" at bounding box center [529, 230] width 825 height 389
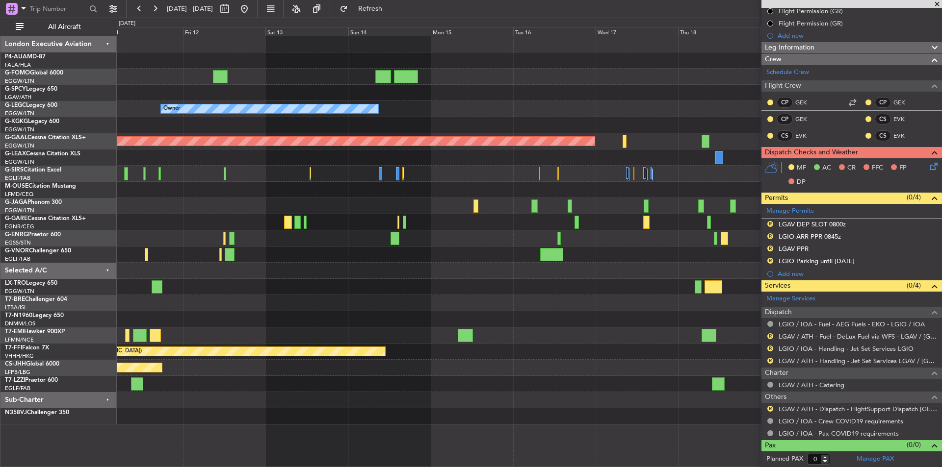
click at [128, 266] on div "Owner A/C Unavailable London (Luton) Planned Maint Dusseldorf Planned Maint Dus…" at bounding box center [529, 230] width 825 height 389
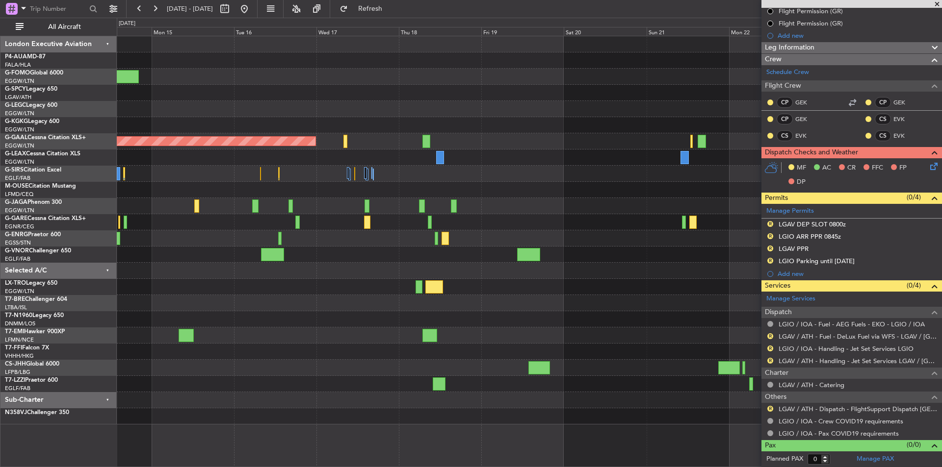
click at [276, 214] on div "A/C Unavailable London (Luton) Owner Planned Maint Dusseldorf Planned Maint Tia…" at bounding box center [529, 230] width 825 height 389
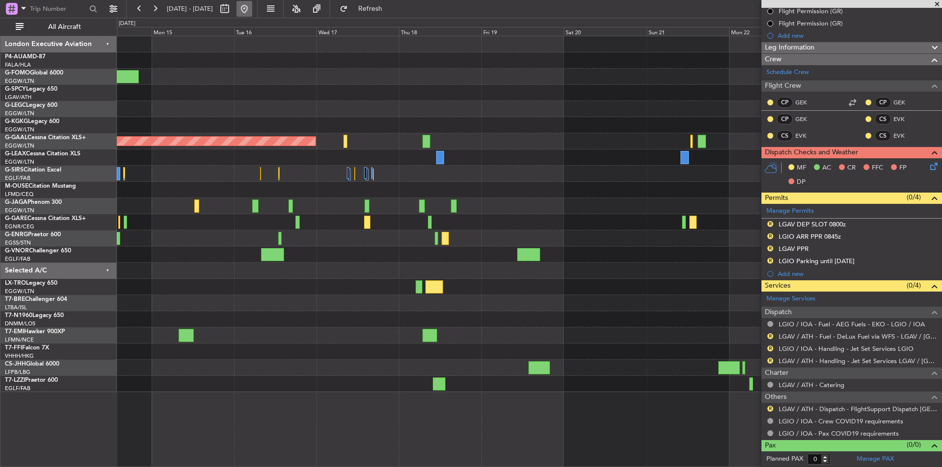
click at [252, 3] on button at bounding box center [244, 9] width 16 height 16
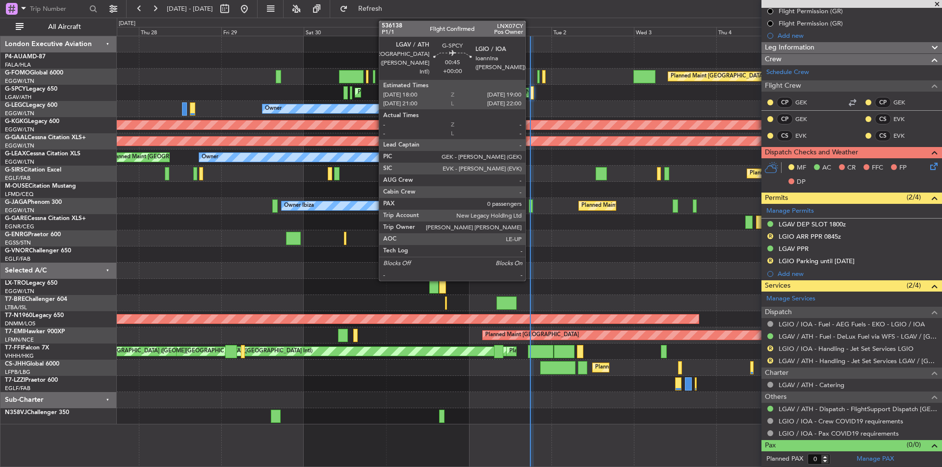
click at [530, 99] on div at bounding box center [532, 92] width 4 height 13
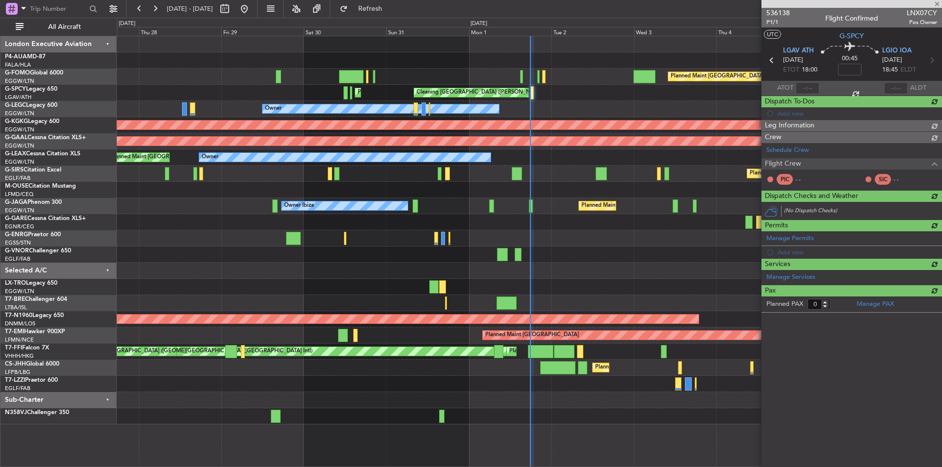
scroll to position [0, 0]
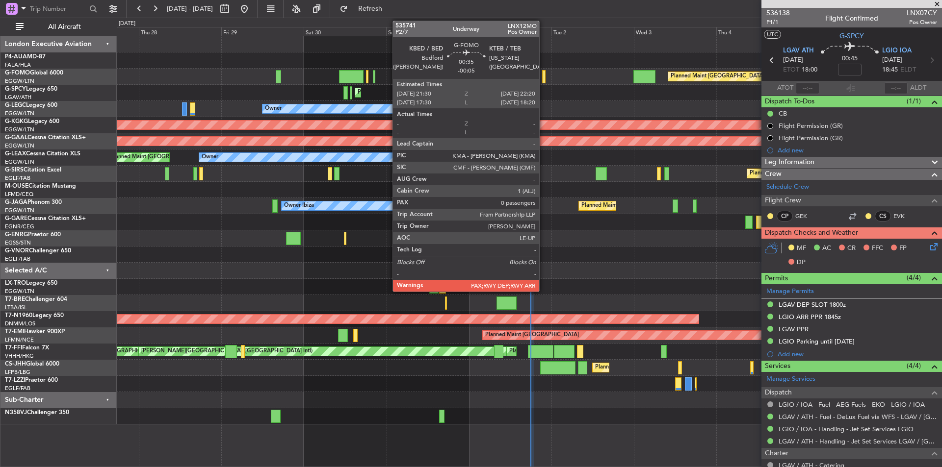
click at [544, 78] on div at bounding box center [543, 76] width 3 height 13
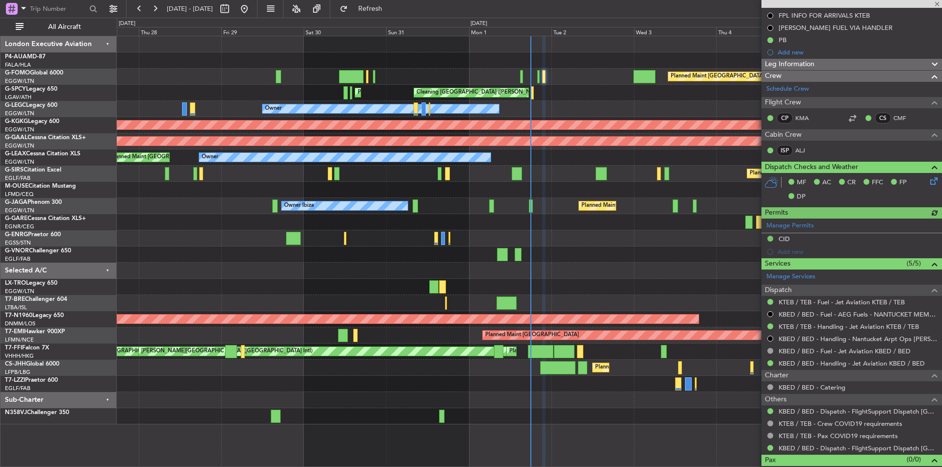
scroll to position [137, 0]
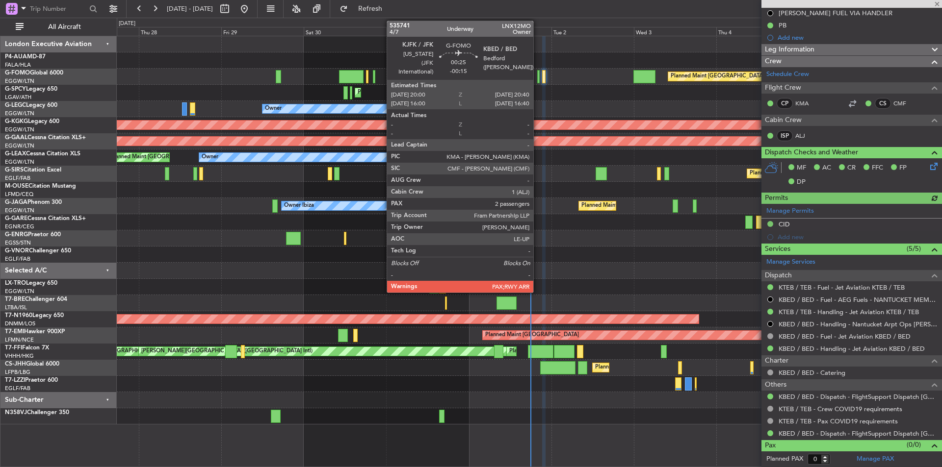
click at [538, 77] on div at bounding box center [538, 76] width 2 height 13
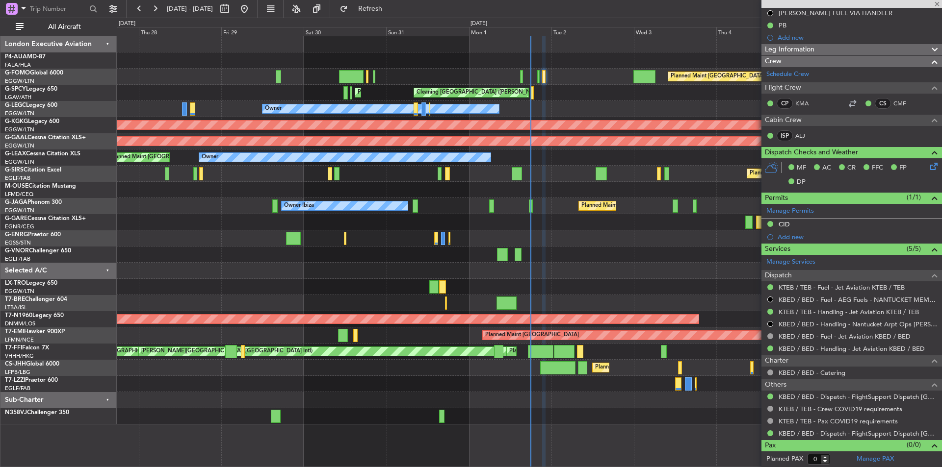
type input "-00:15"
type input "2"
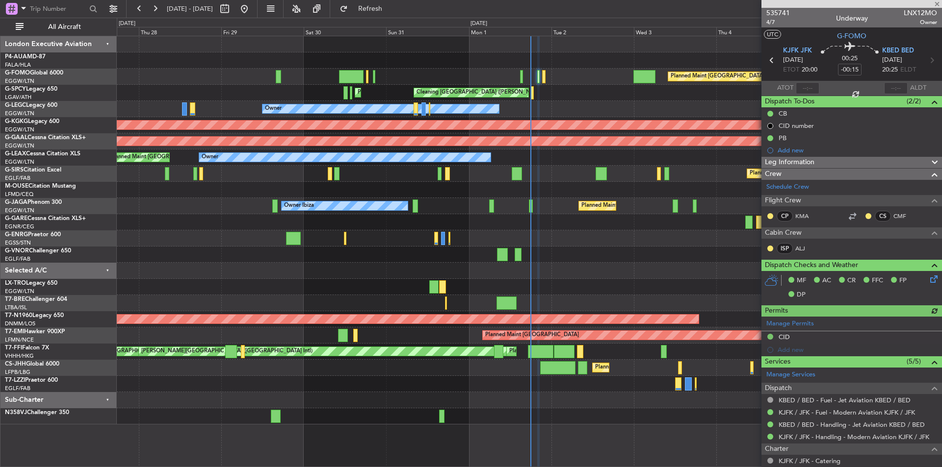
scroll to position [132, 0]
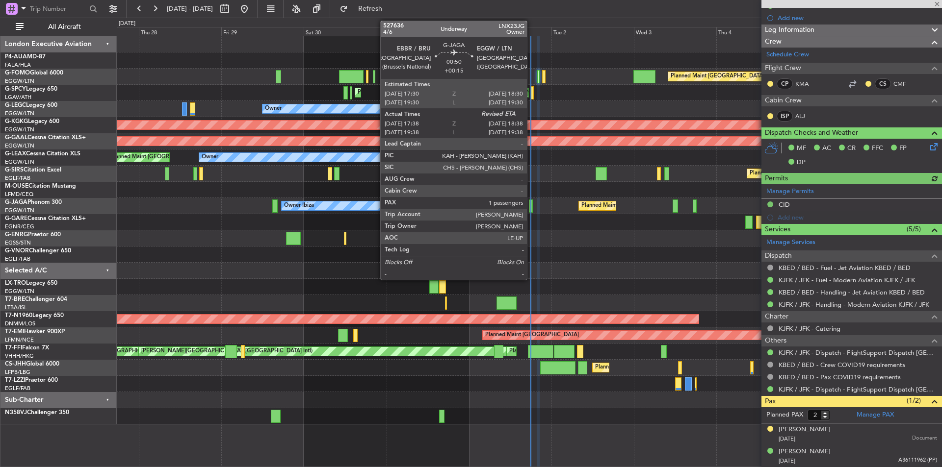
click at [531, 207] on div at bounding box center [531, 206] width 4 height 13
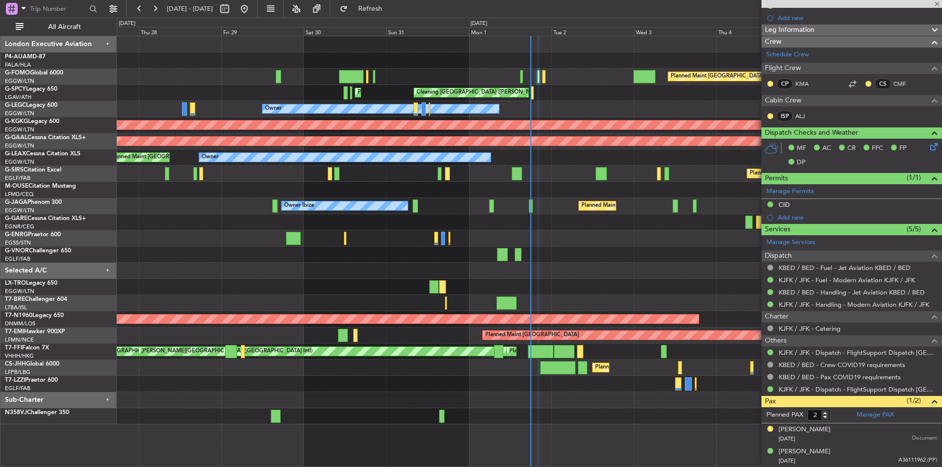
type input "+00:15"
type input "17:38"
type input "1"
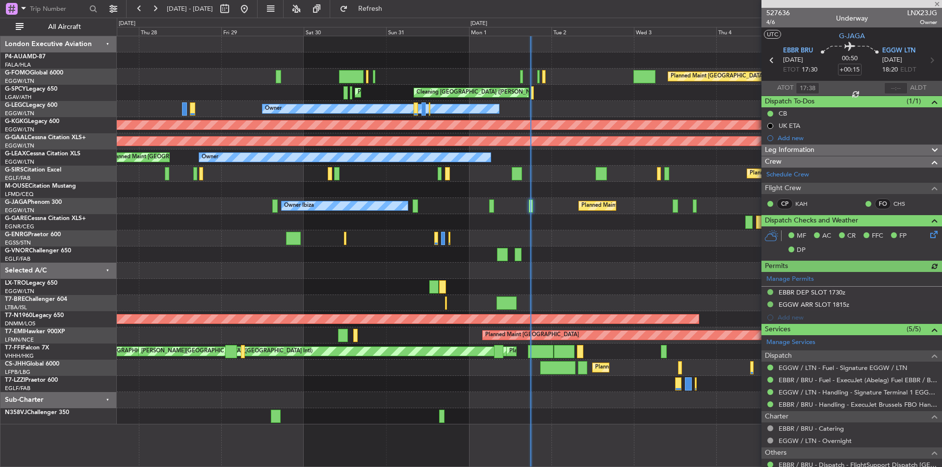
scroll to position [78, 0]
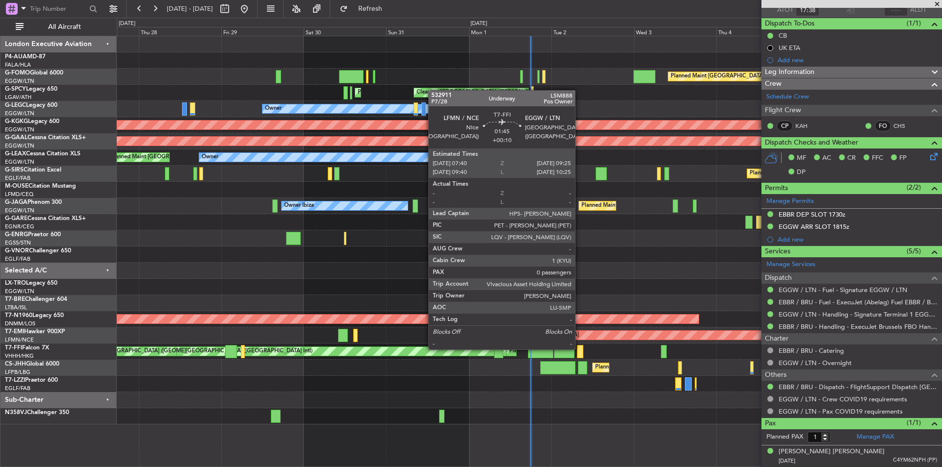
click at [579, 349] on div at bounding box center [580, 351] width 6 height 13
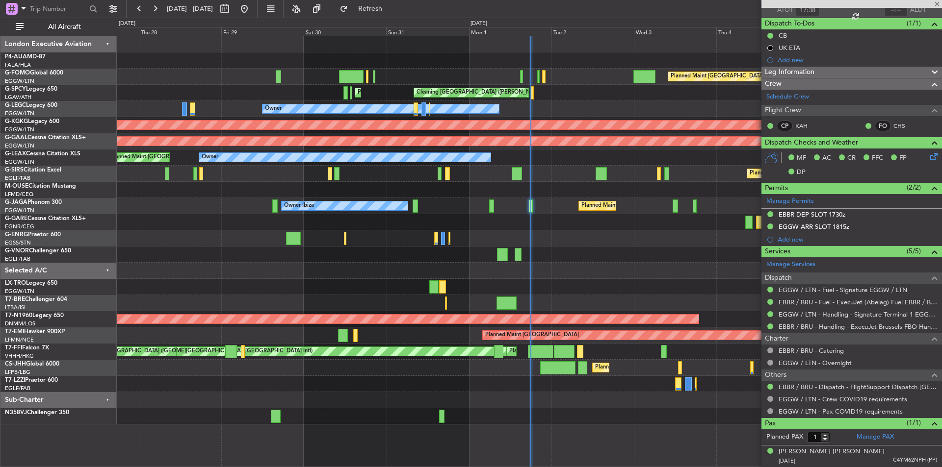
type input "+00:10"
type input "0"
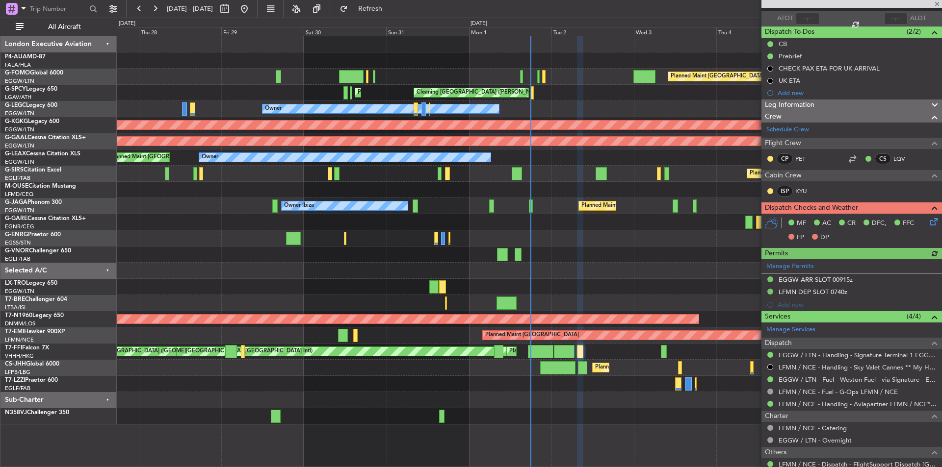
scroll to position [137, 0]
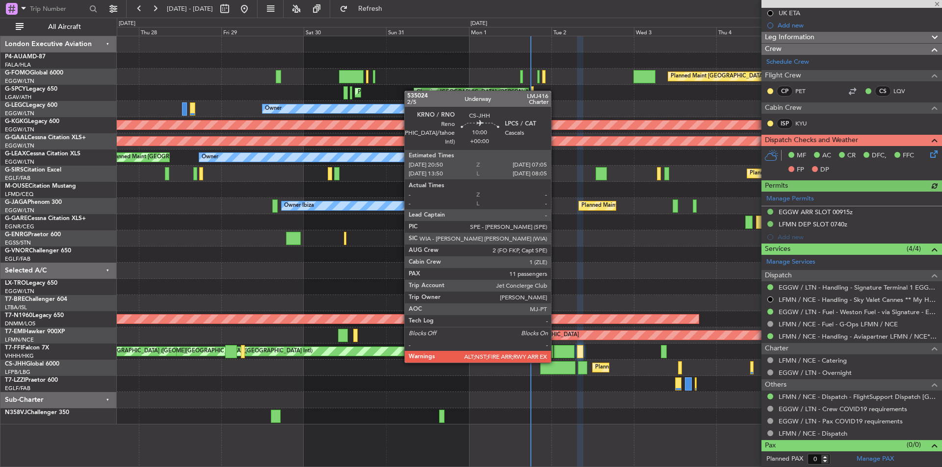
click at [555, 362] on div at bounding box center [557, 368] width 35 height 13
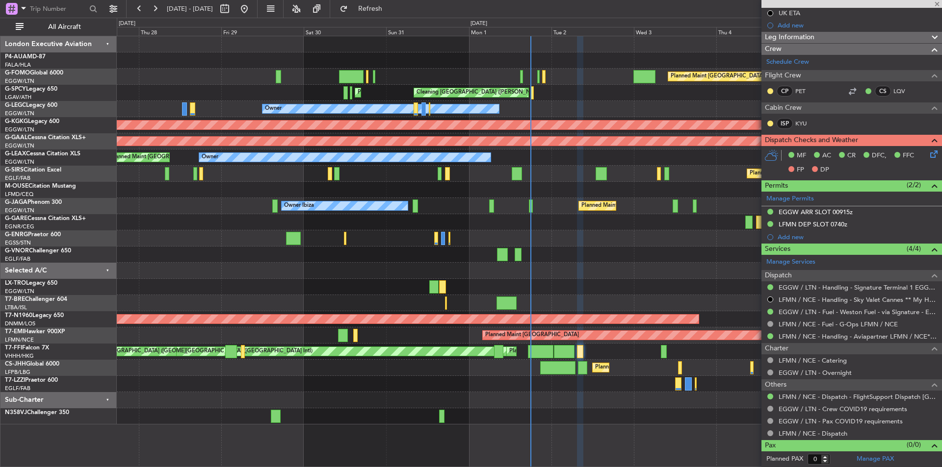
type input "11"
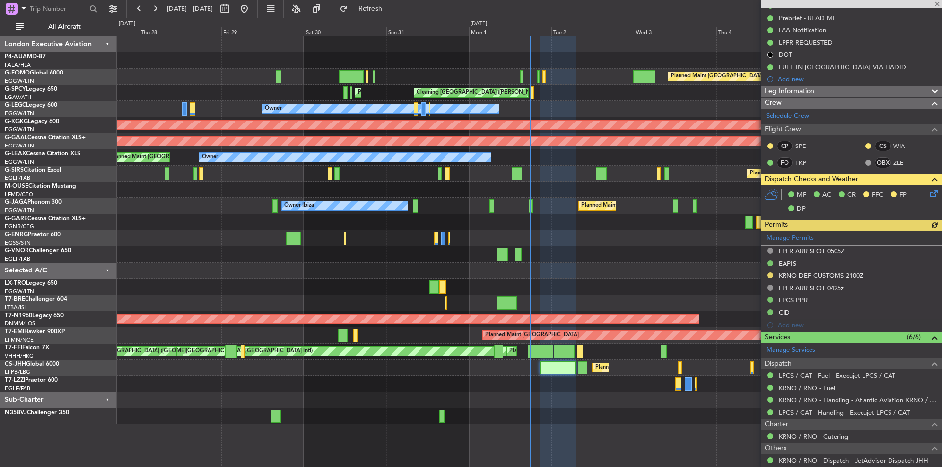
scroll to position [147, 0]
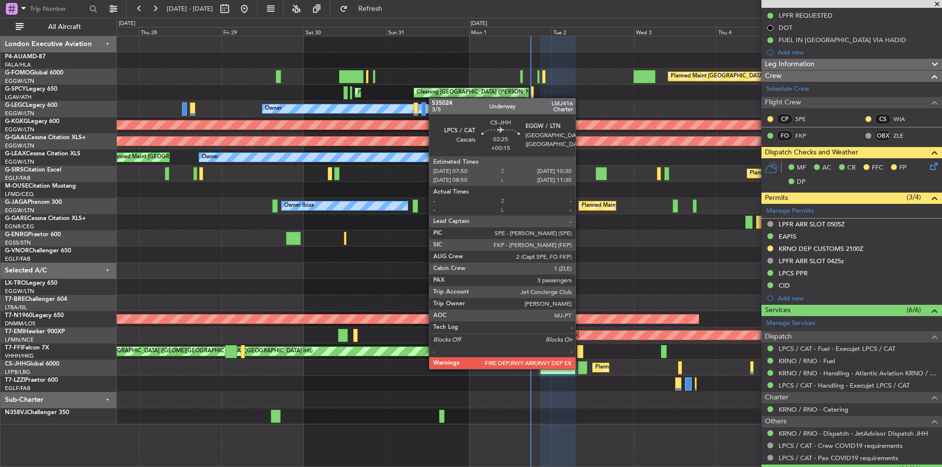
click at [580, 368] on div at bounding box center [582, 368] width 9 height 13
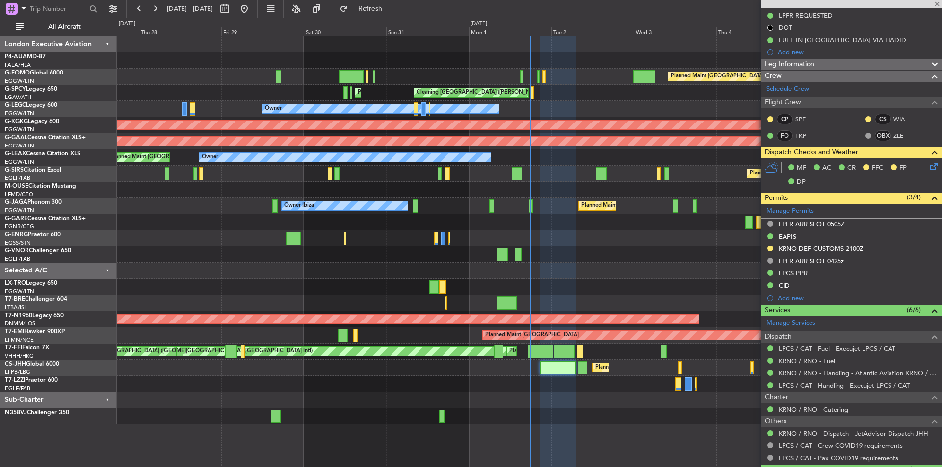
type input "+00:15"
type input "3"
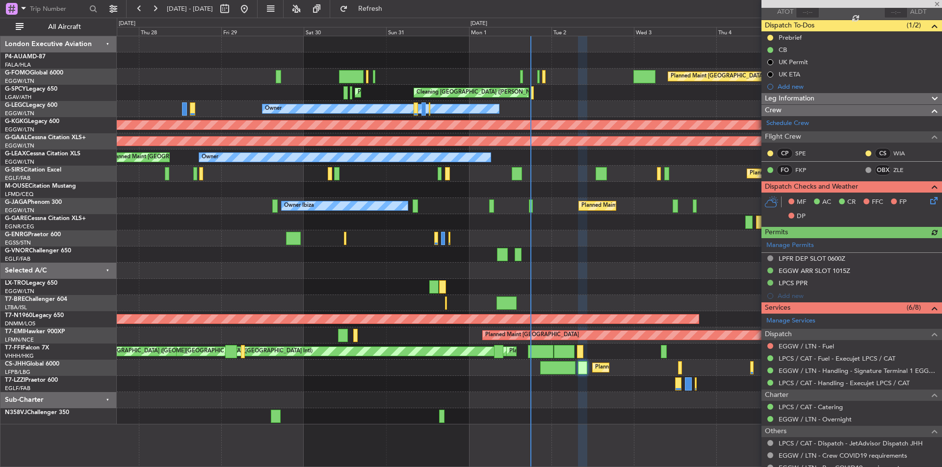
scroll to position [213, 0]
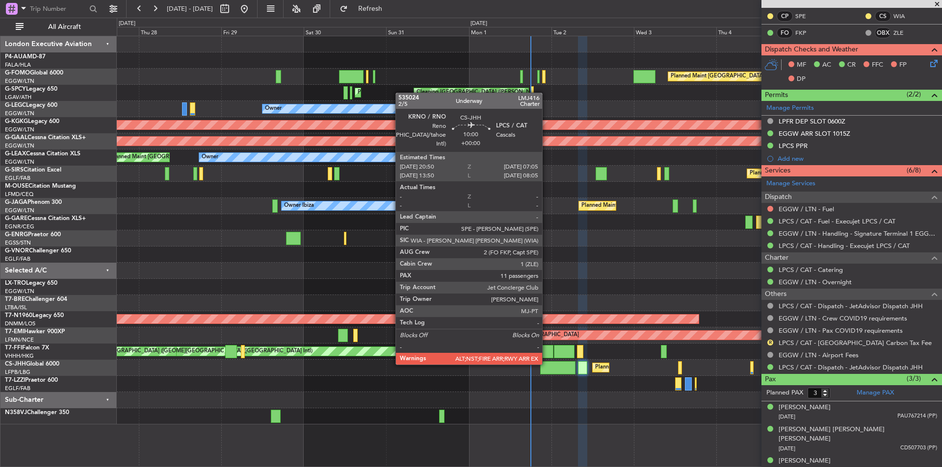
click at [546, 364] on div at bounding box center [557, 368] width 35 height 13
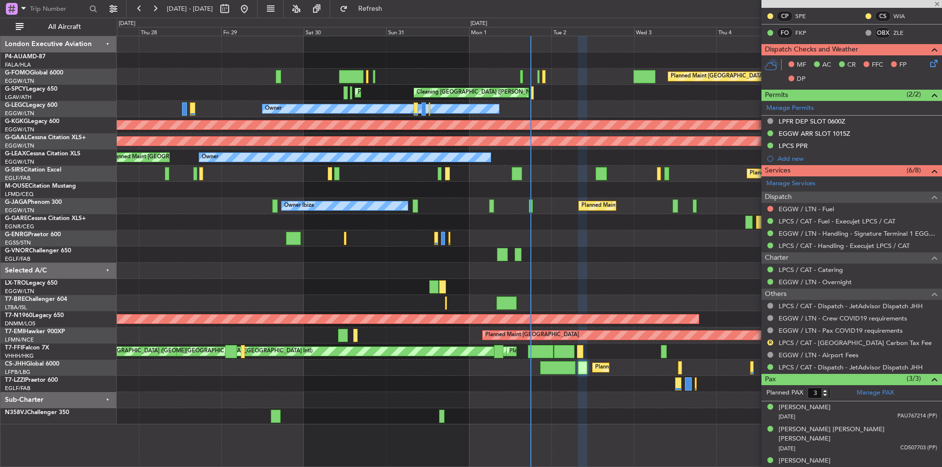
type input "11"
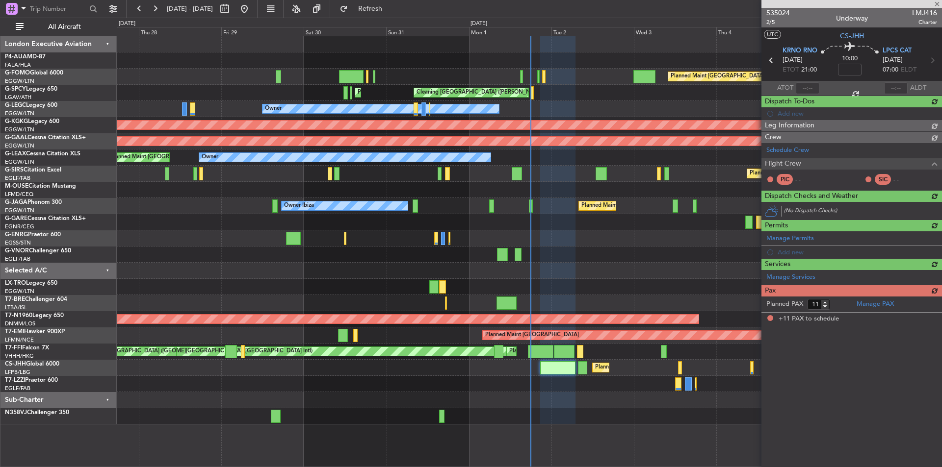
scroll to position [0, 0]
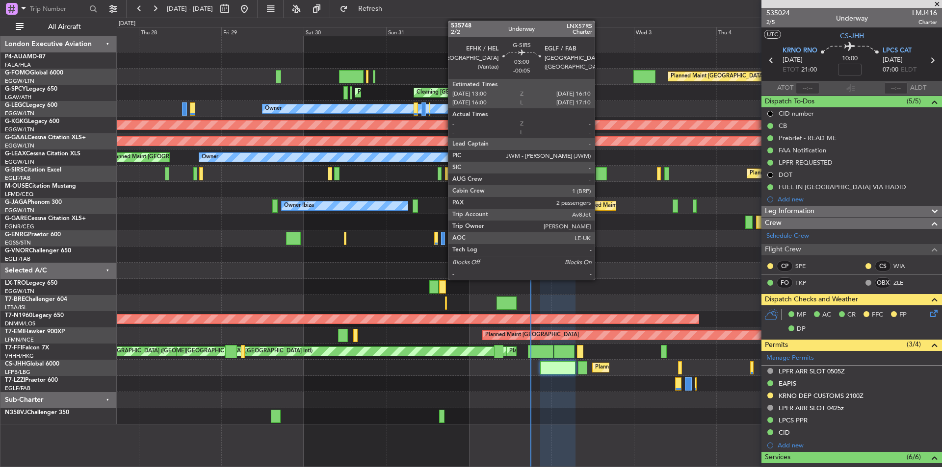
click at [599, 173] on div at bounding box center [601, 173] width 11 height 13
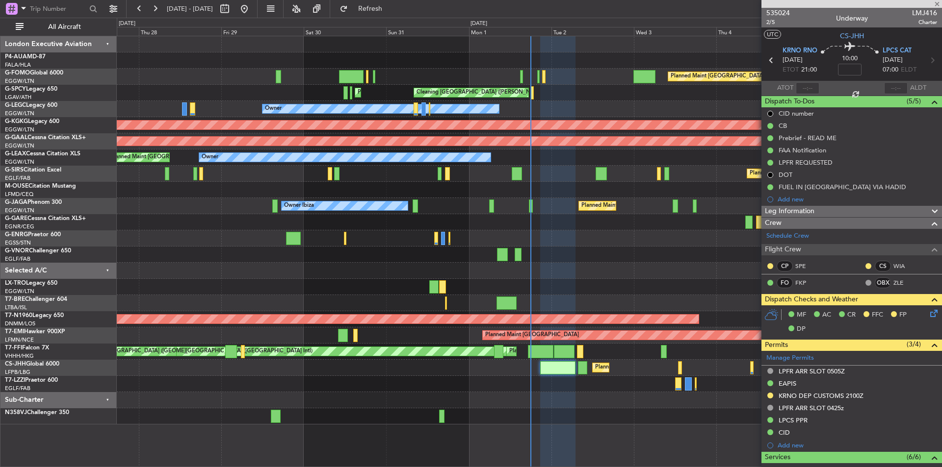
type input "-00:05"
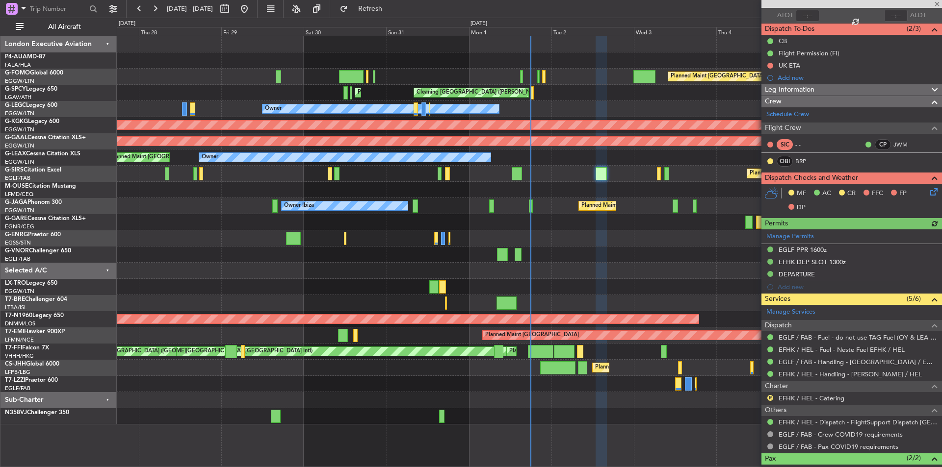
scroll to position [130, 0]
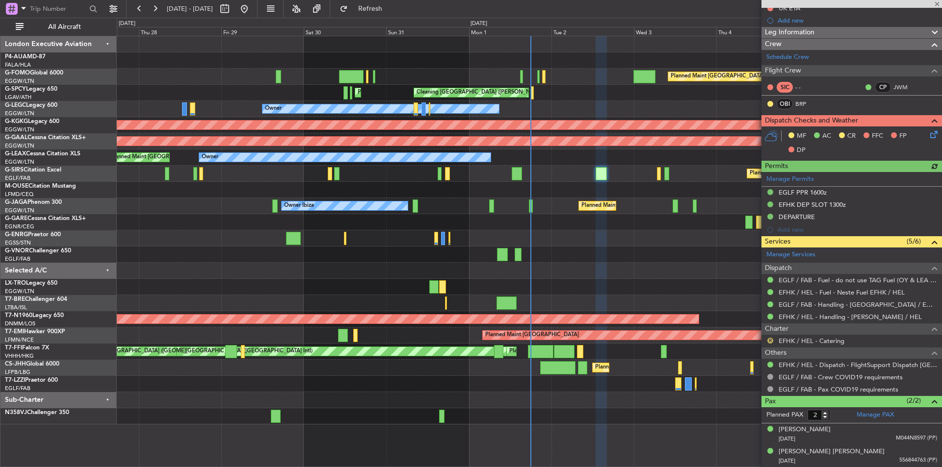
click at [769, 339] on button "R" at bounding box center [770, 341] width 6 height 6
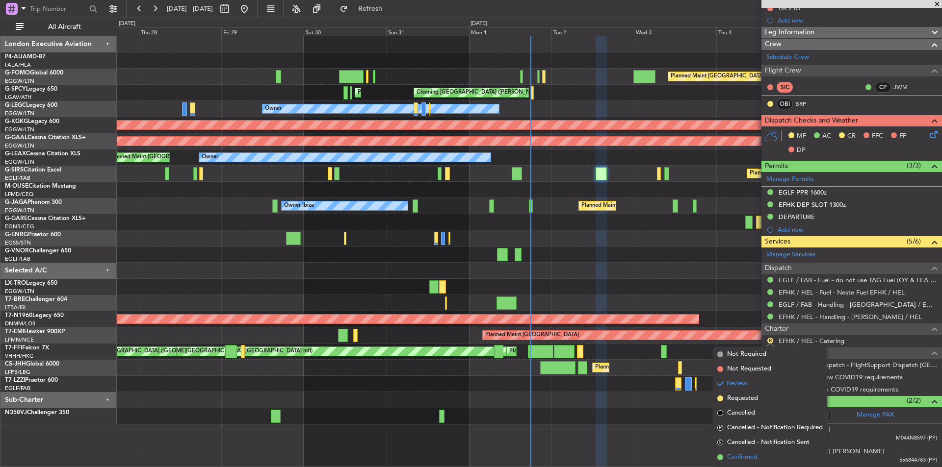
click at [745, 454] on span "Confirmed" at bounding box center [742, 458] width 30 height 10
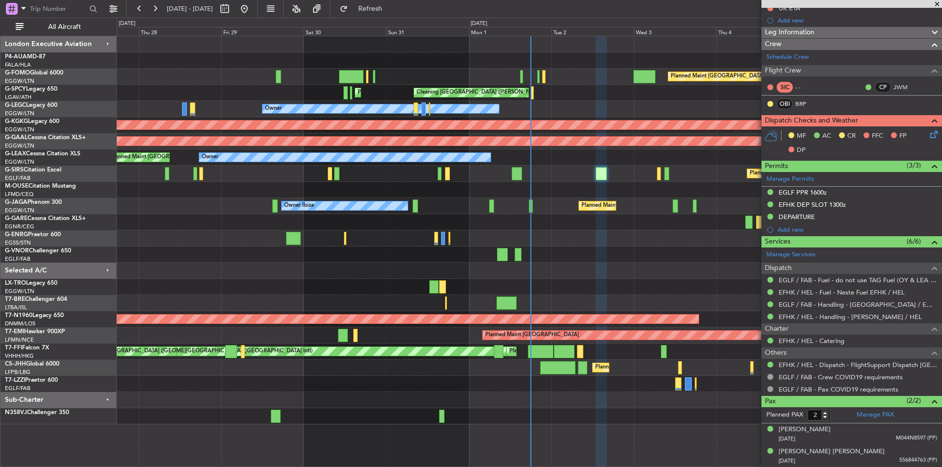
click at [939, 2] on span at bounding box center [937, 4] width 10 height 9
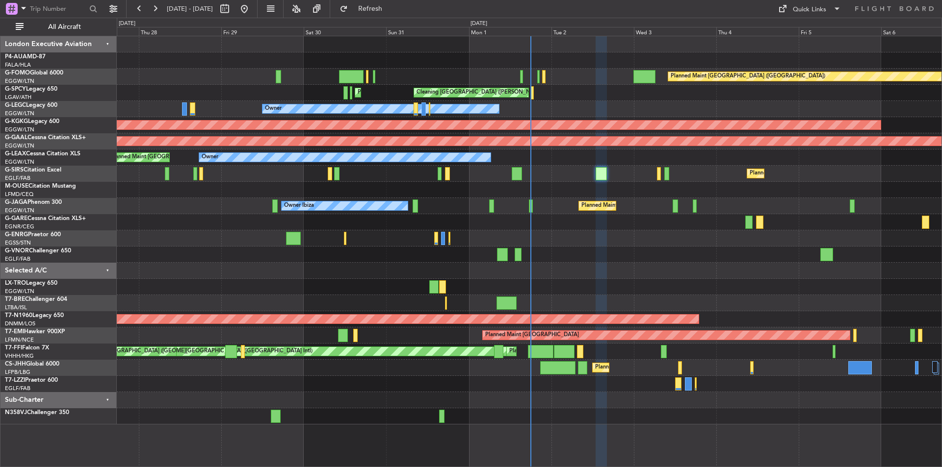
type input "0"
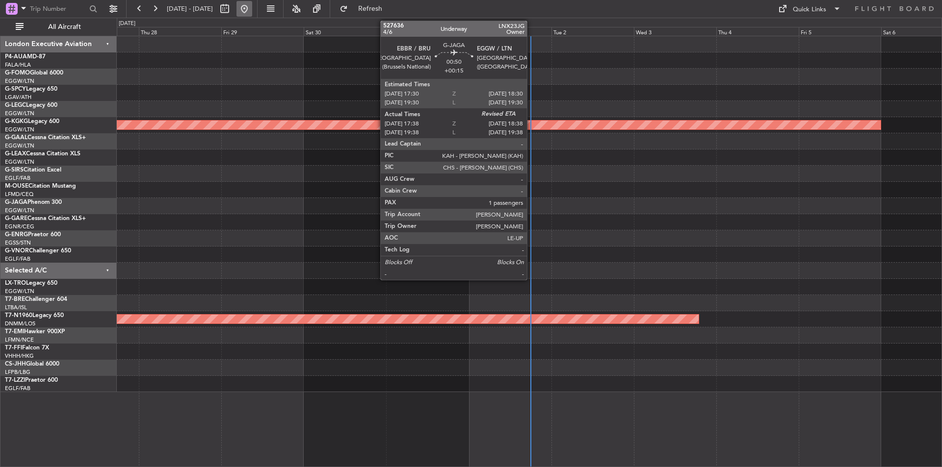
click at [252, 9] on button at bounding box center [244, 9] width 16 height 16
